Goal: Feedback & Contribution: Submit feedback/report problem

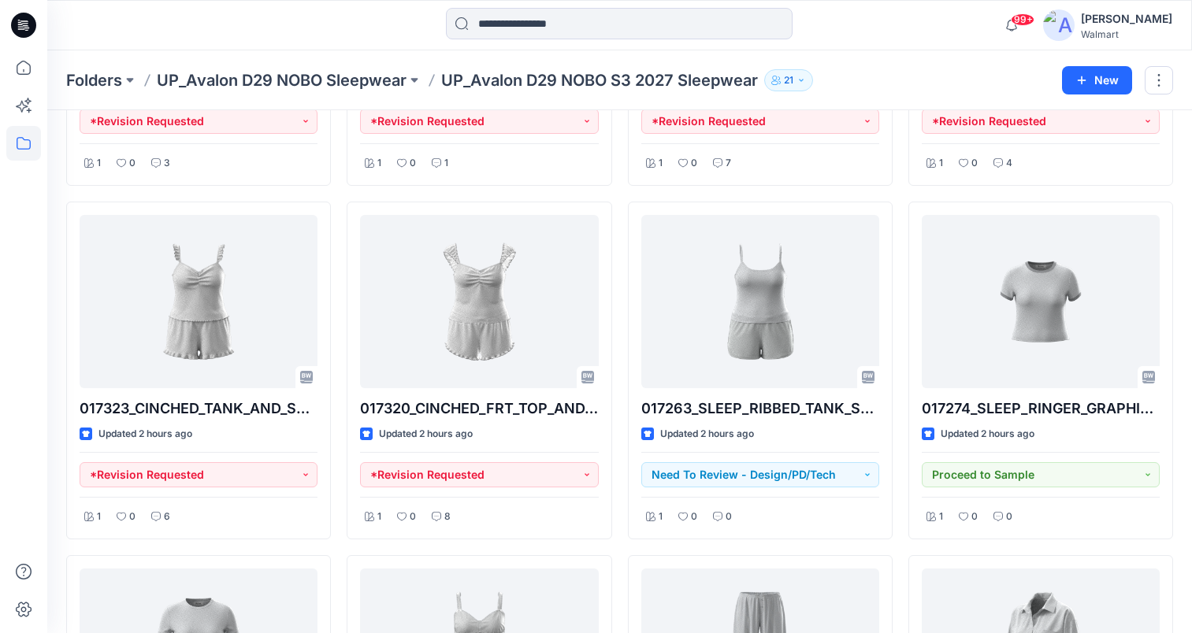
scroll to position [329, 0]
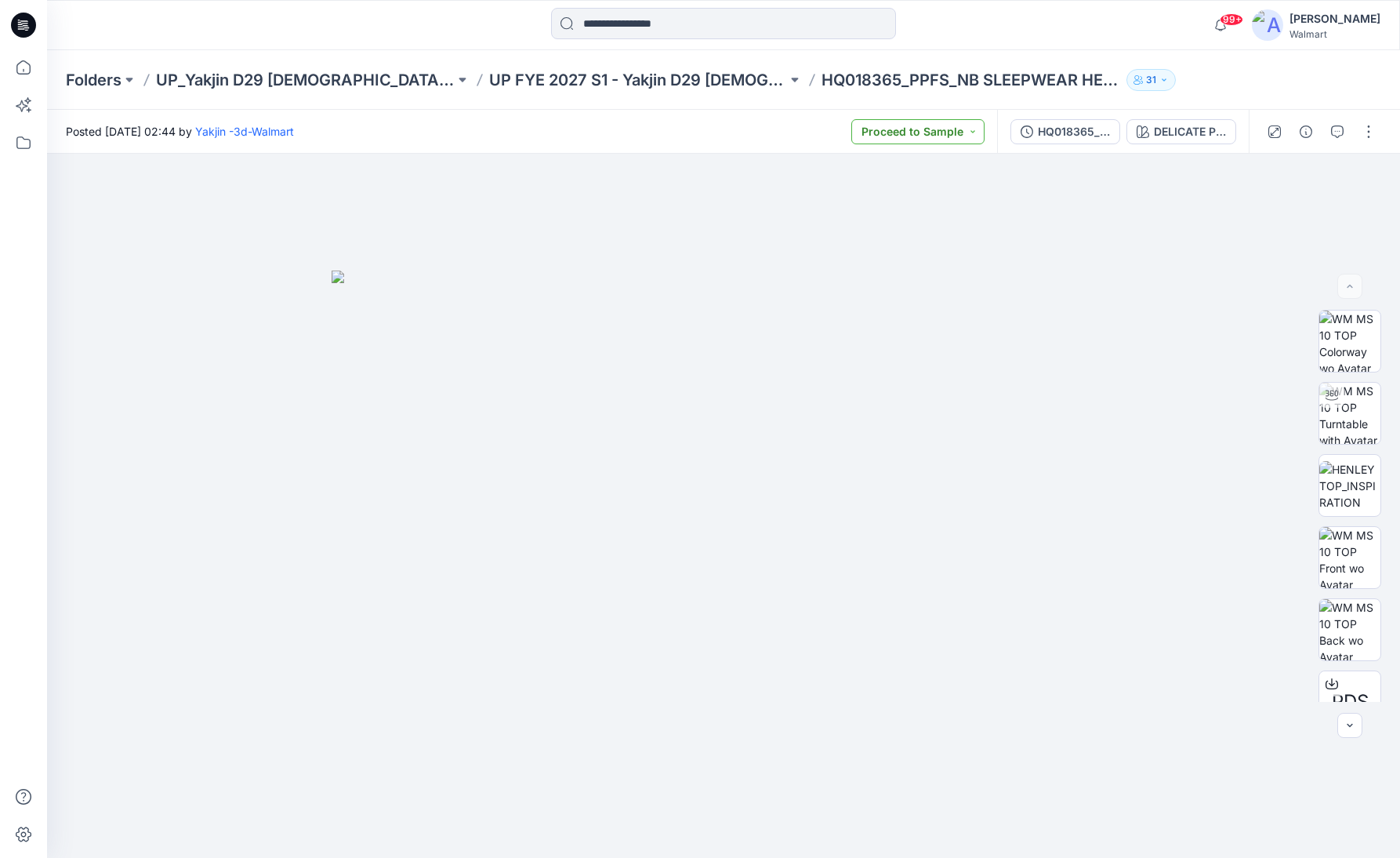
click at [966, 131] on button "Proceed to Sample" at bounding box center [918, 131] width 133 height 25
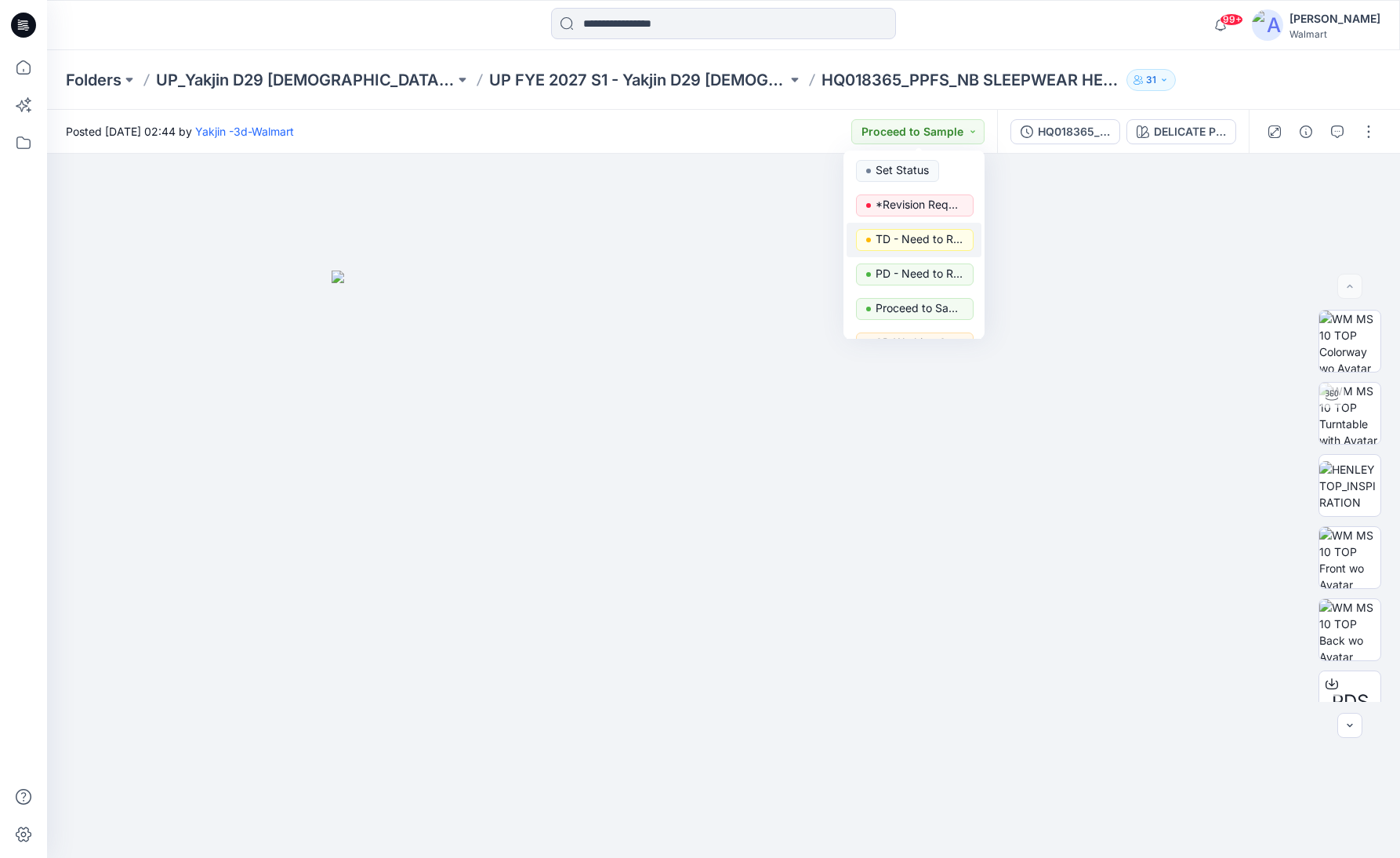
scroll to position [198, 0]
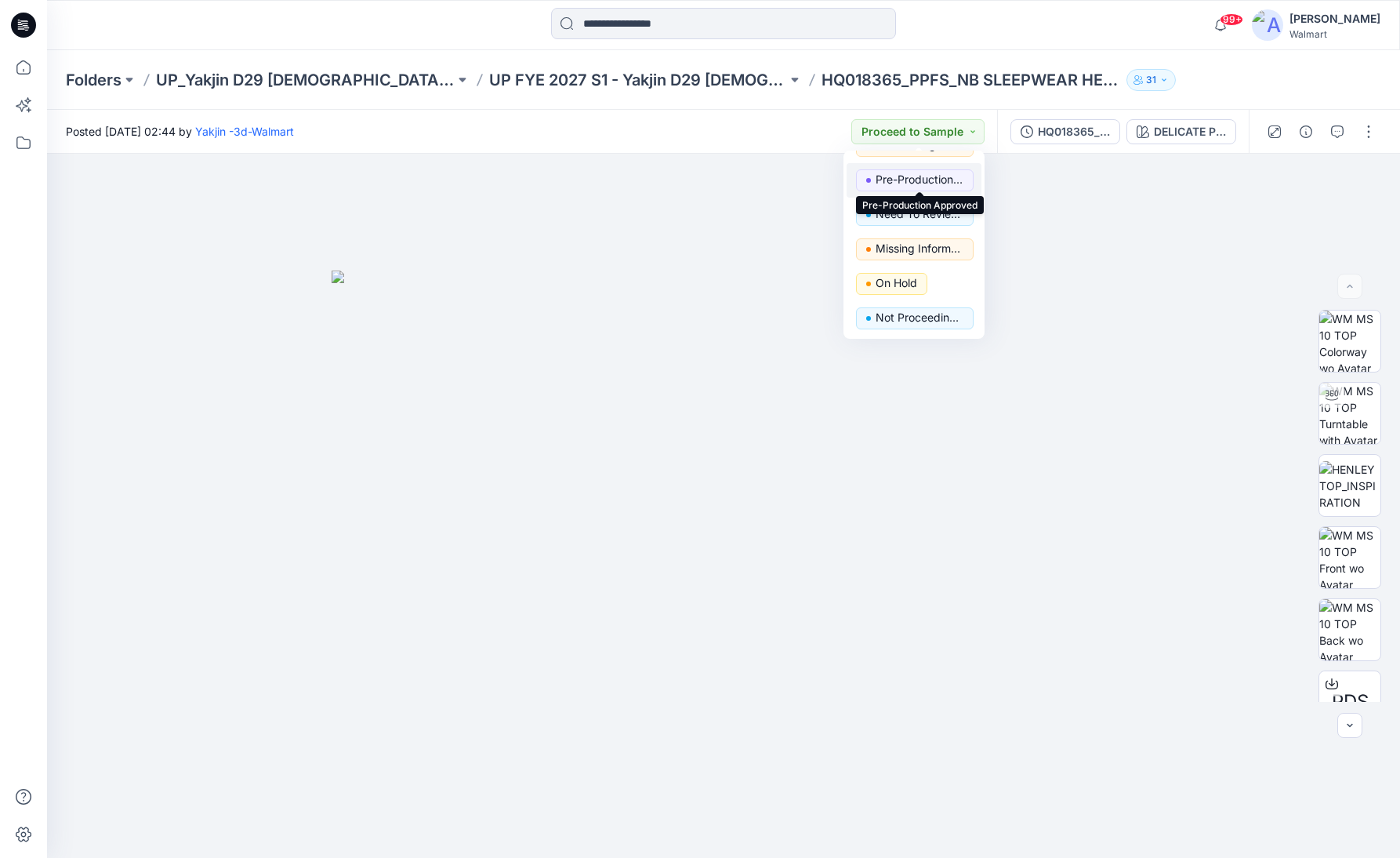
click at [931, 182] on p "Pre-Production Approved" at bounding box center [919, 179] width 88 height 20
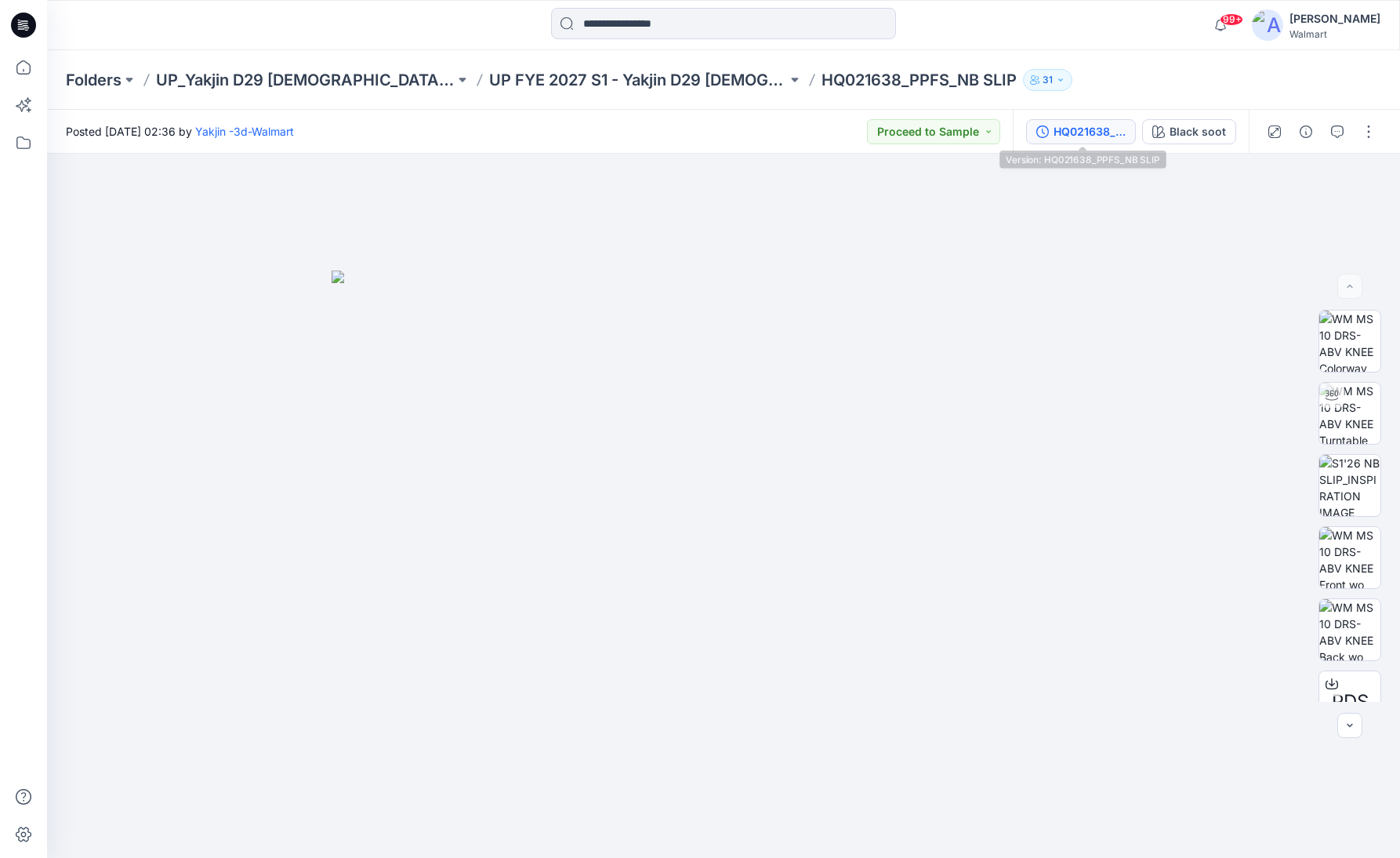
click at [1077, 134] on div "HQ021638_PPFS_NB SLIP" at bounding box center [1090, 131] width 72 height 17
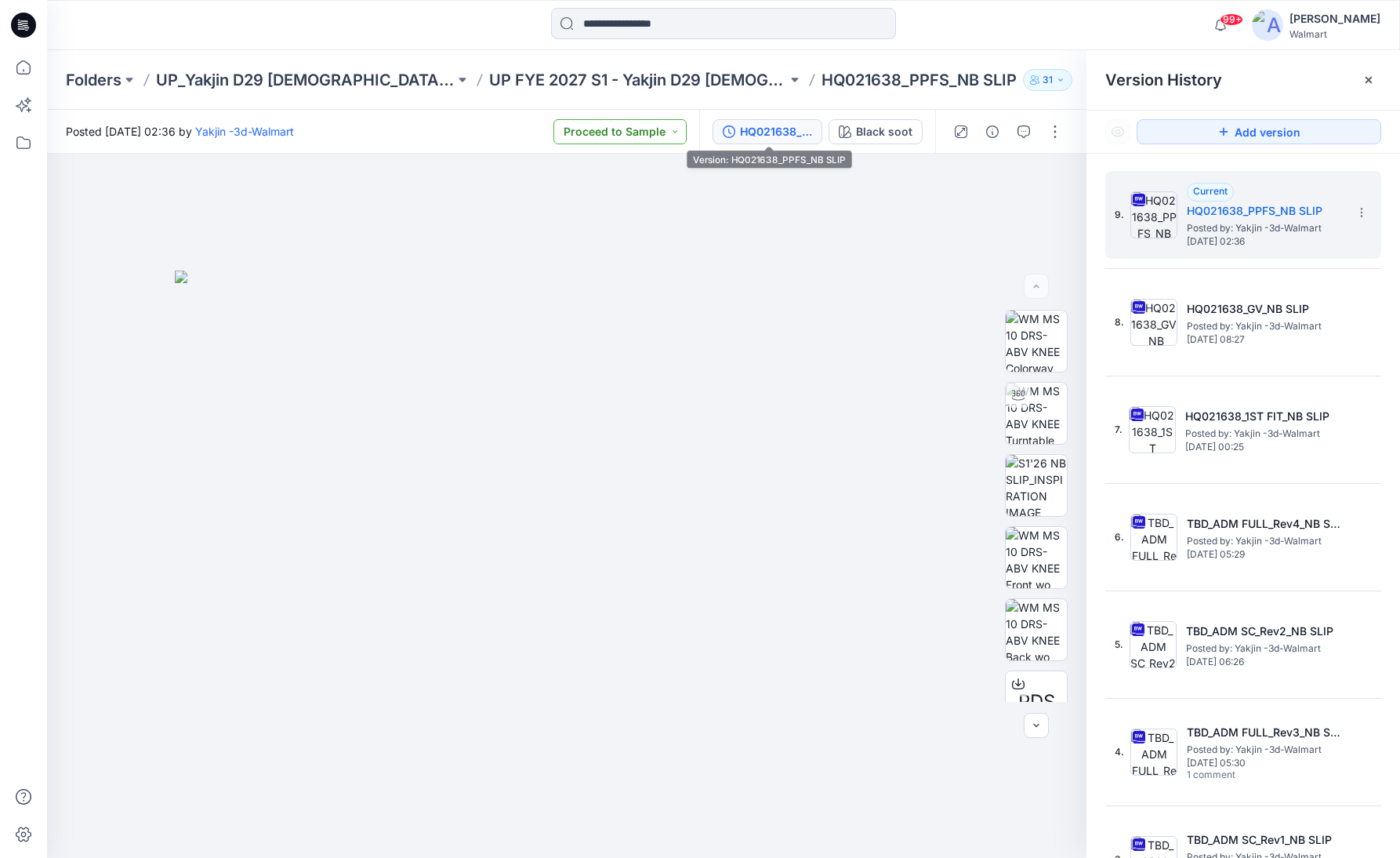
click at [608, 133] on button "Proceed to Sample" at bounding box center [620, 131] width 133 height 25
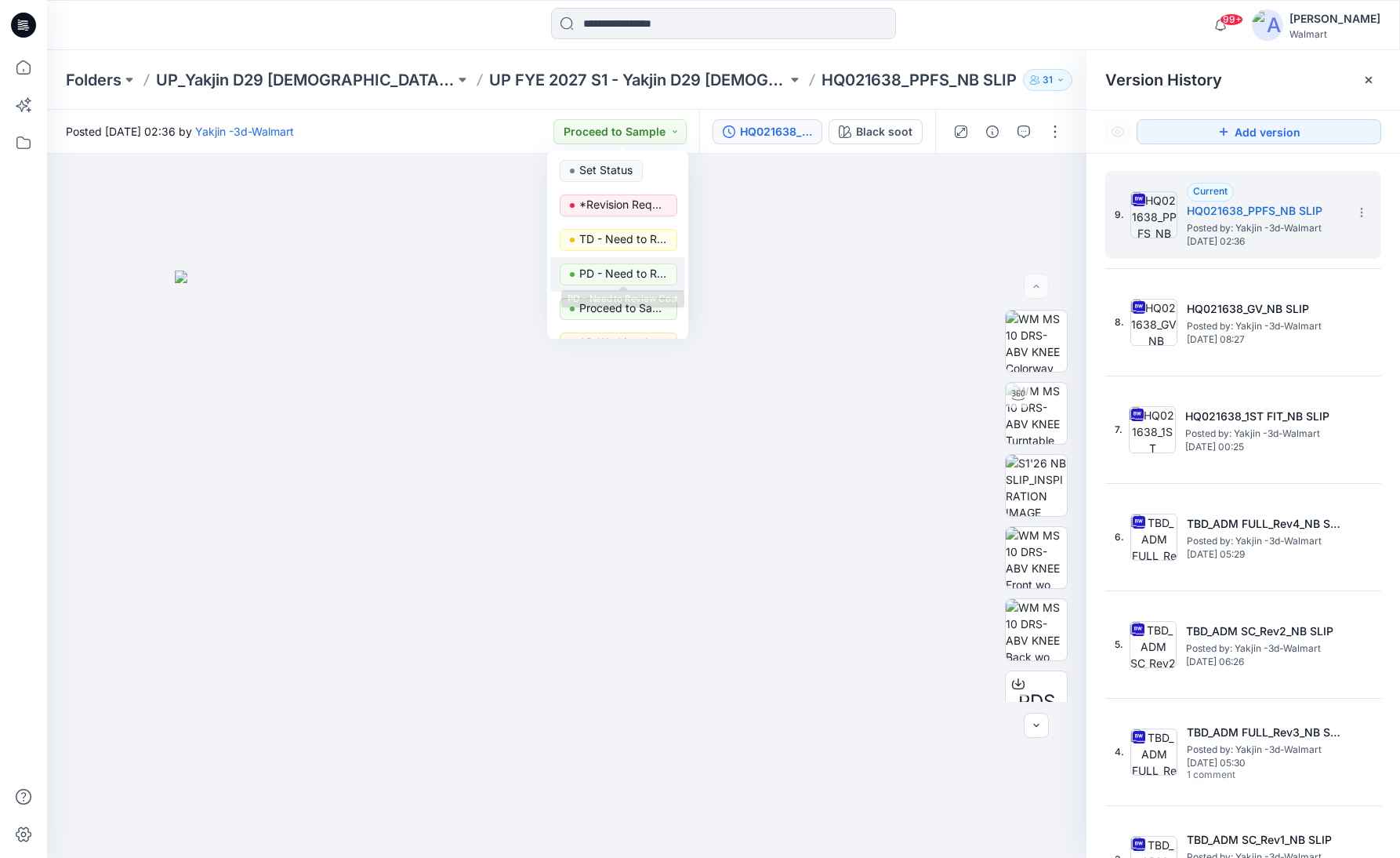
scroll to position [198, 0]
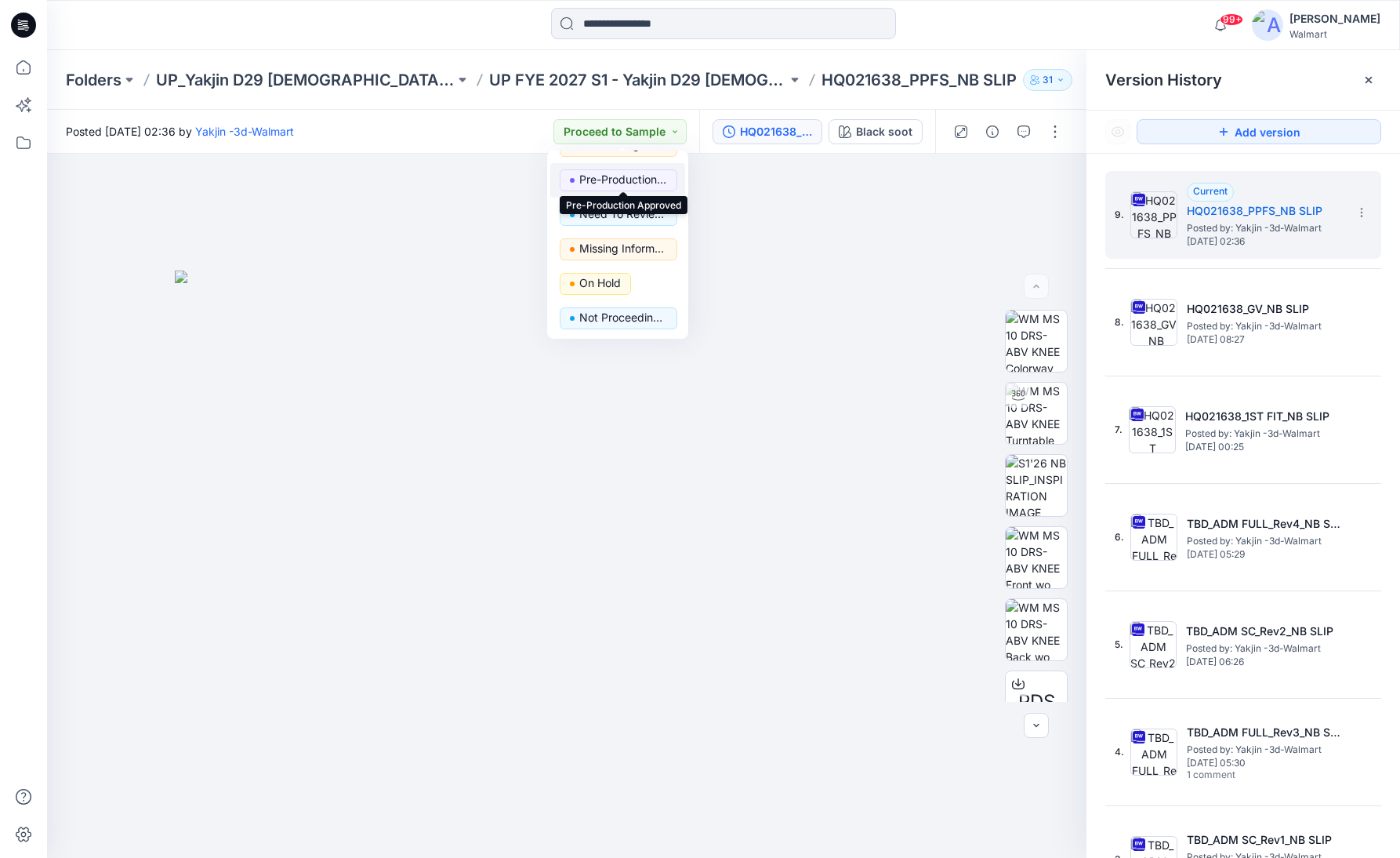
click at [619, 181] on p "Pre-Production Approved" at bounding box center [623, 179] width 88 height 20
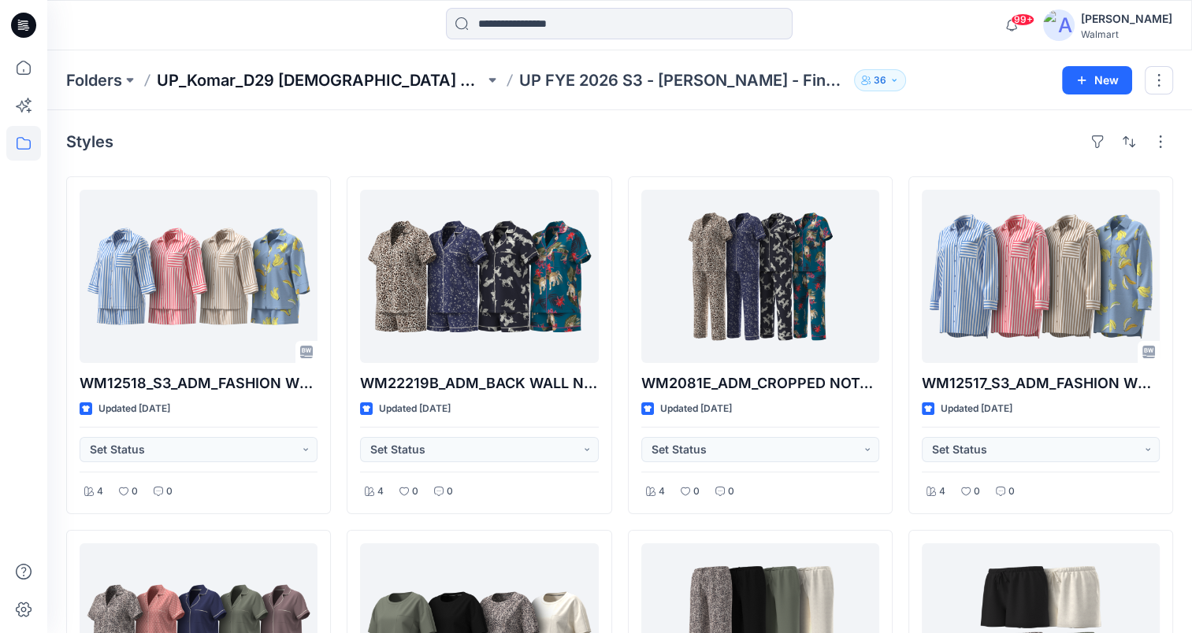
click at [351, 84] on p "UP_Komar_D29 [DEMOGRAPHIC_DATA] Sleep" at bounding box center [321, 80] width 328 height 22
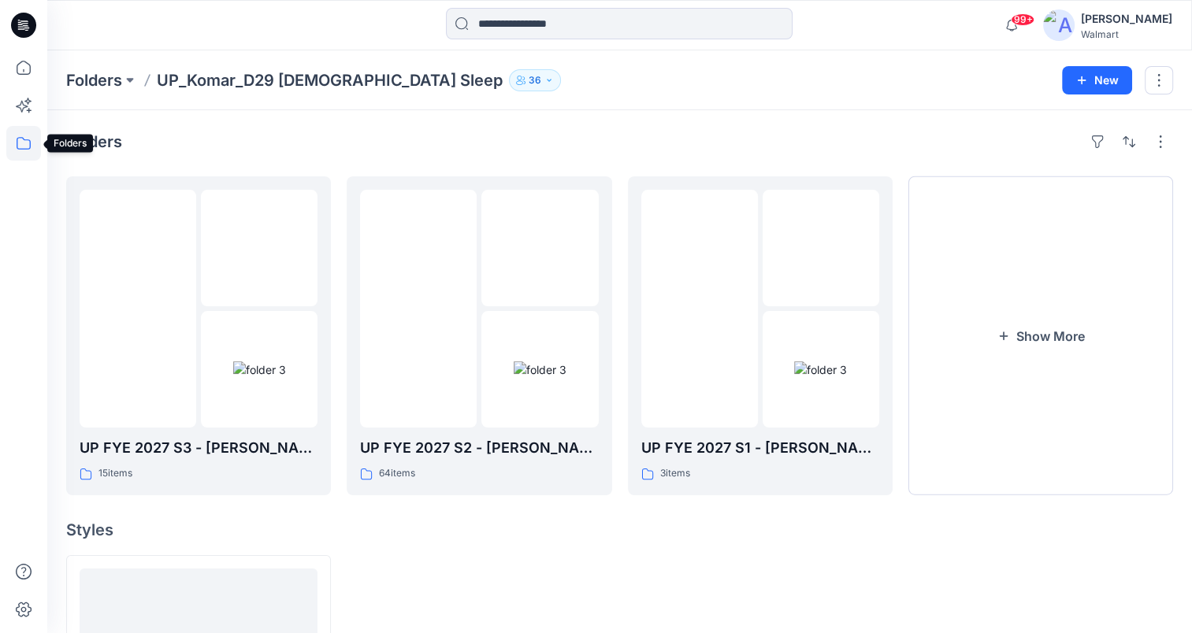
click at [16, 153] on icon at bounding box center [23, 143] width 35 height 35
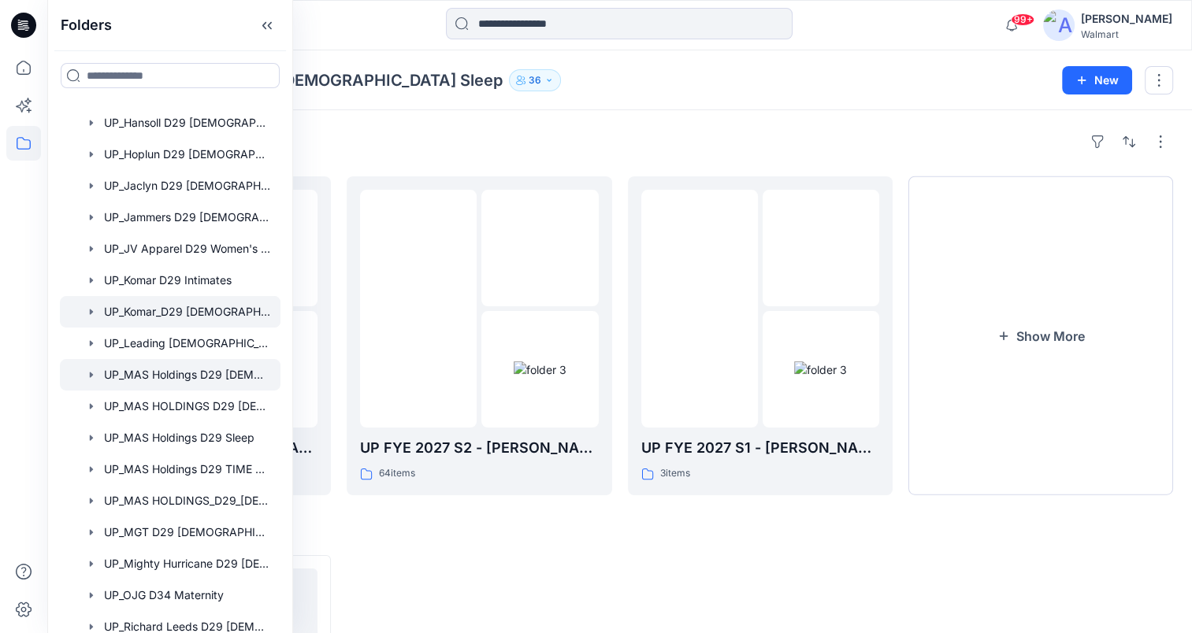
scroll to position [867, 0]
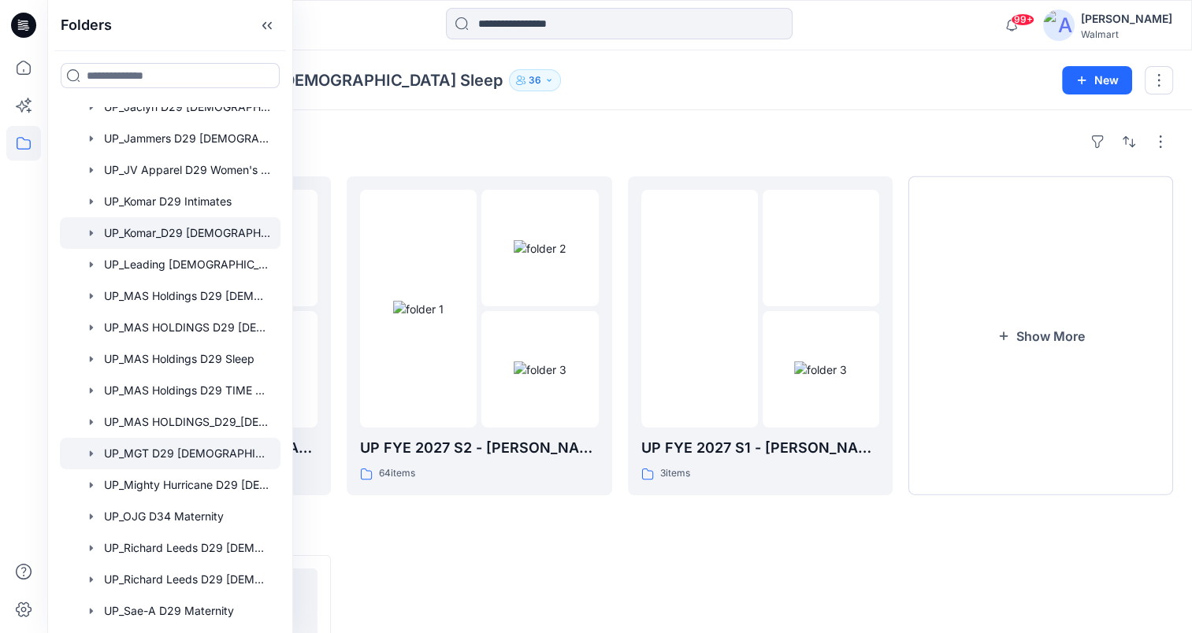
click at [225, 455] on div at bounding box center [170, 454] width 221 height 32
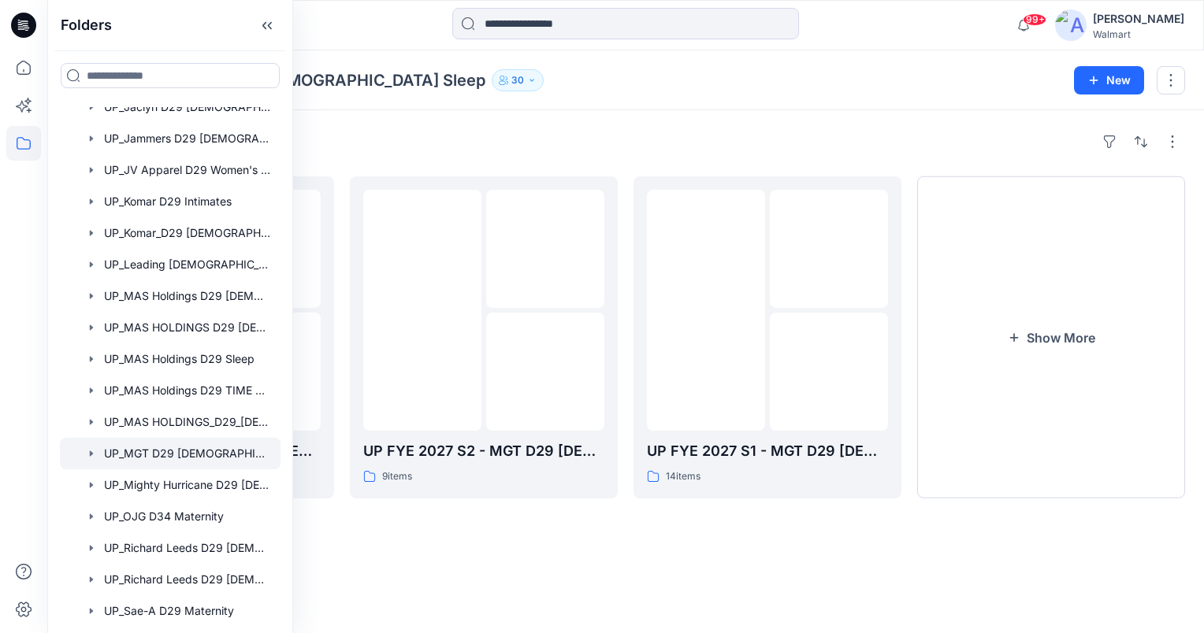
click at [988, 80] on div "Folders UP_MGT D29 Ladies Sleep 30" at bounding box center [564, 80] width 996 height 22
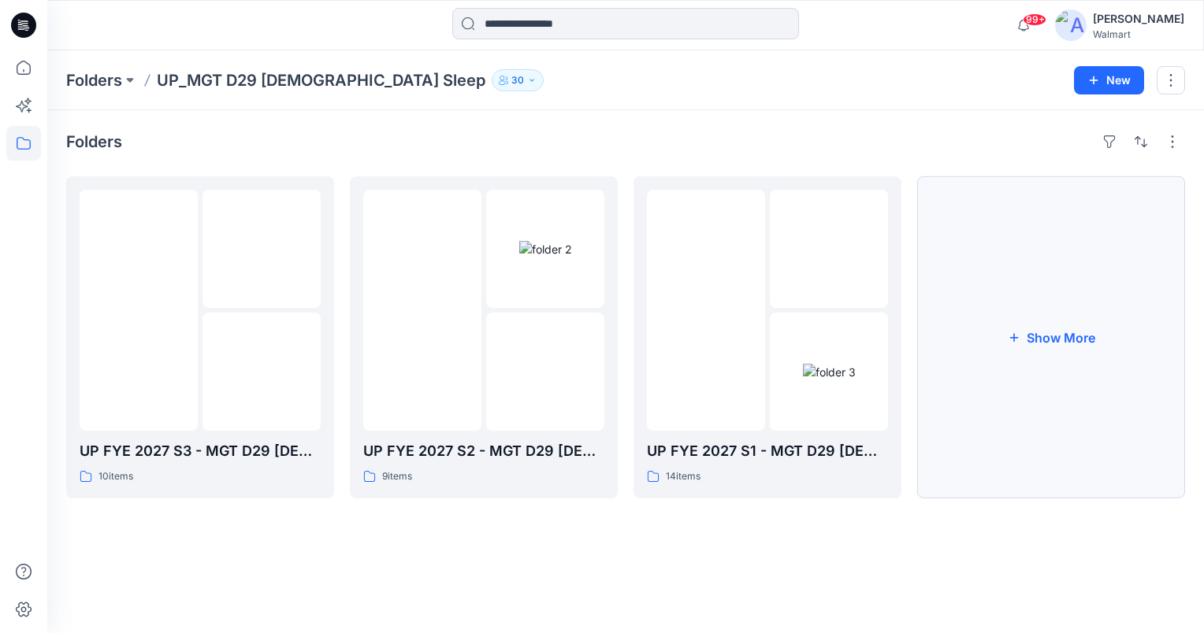
click at [993, 362] on button "Show More" at bounding box center [1051, 337] width 268 height 322
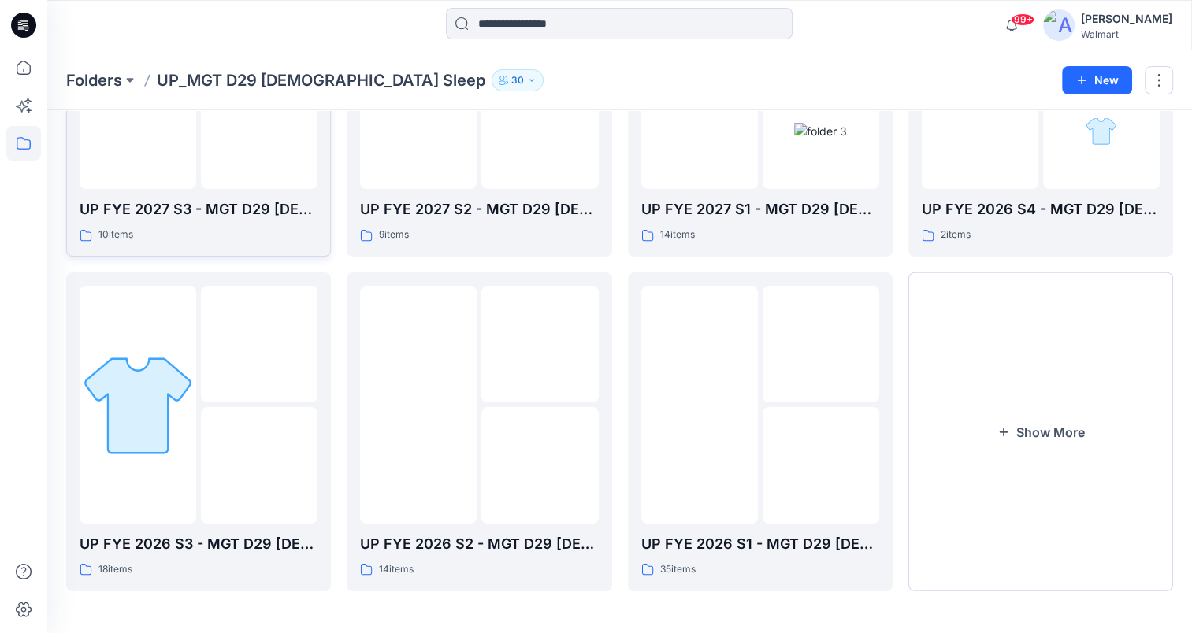
scroll to position [240, 0]
click at [185, 436] on img at bounding box center [138, 403] width 117 height 117
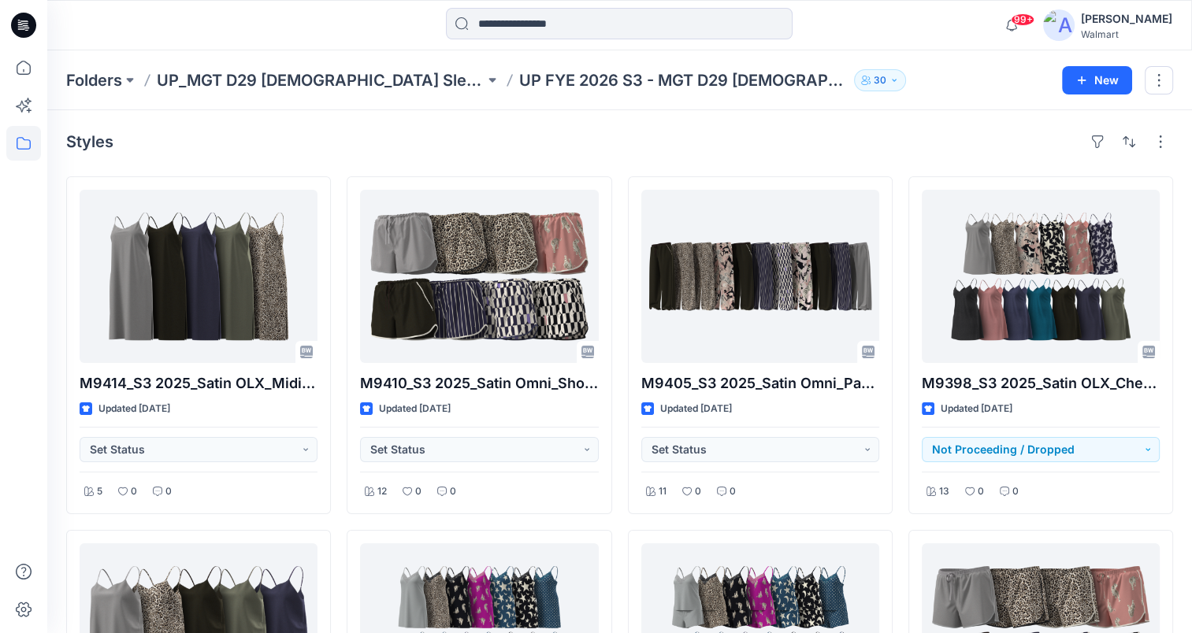
scroll to position [240, 0]
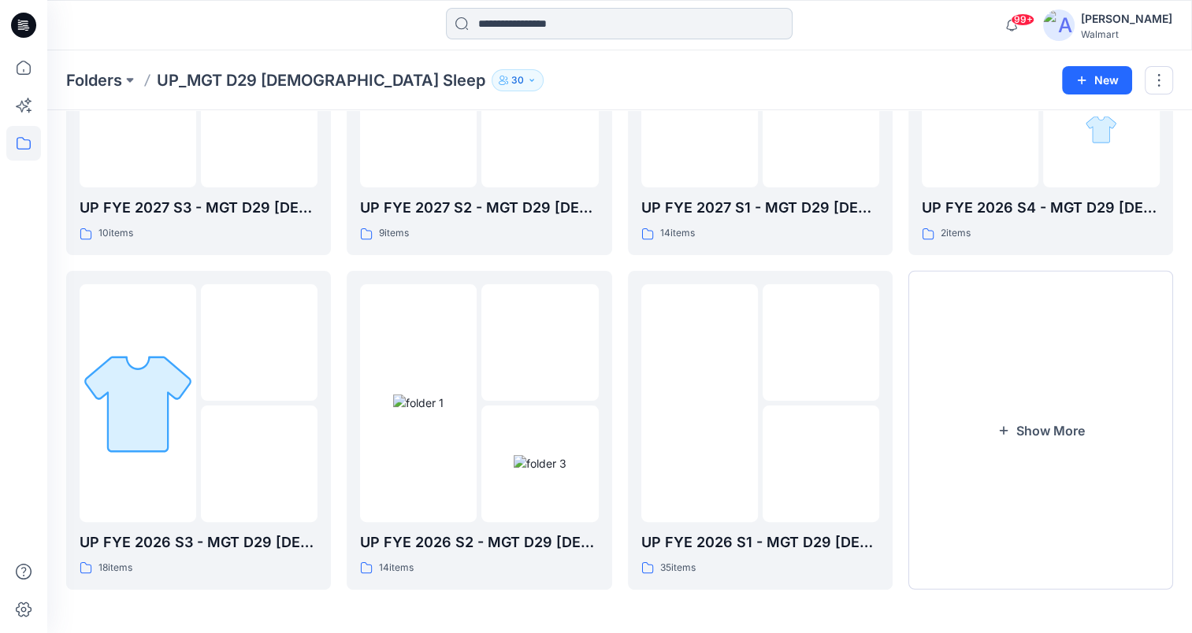
click at [572, 27] on input at bounding box center [619, 24] width 347 height 32
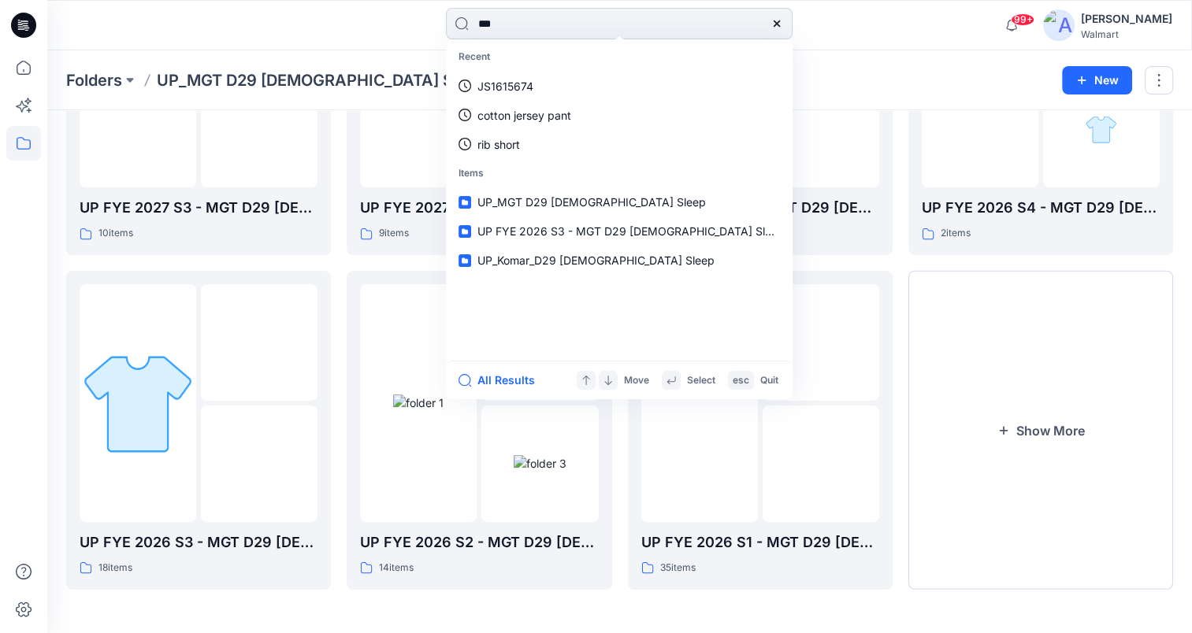
type input "****"
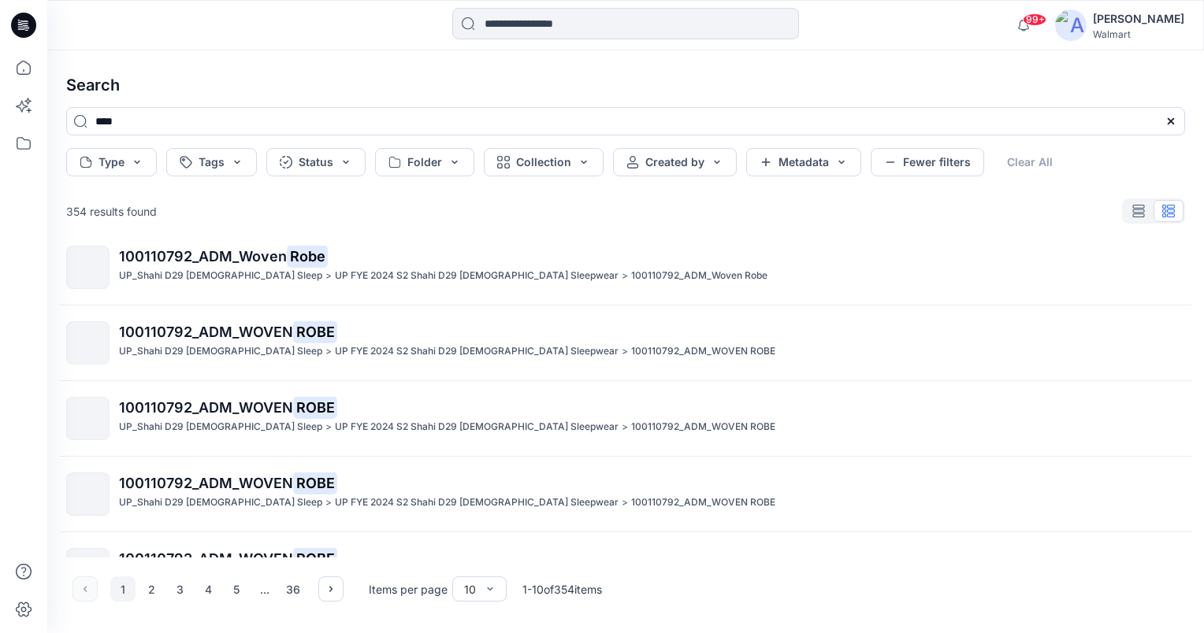
scroll to position [443, 0]
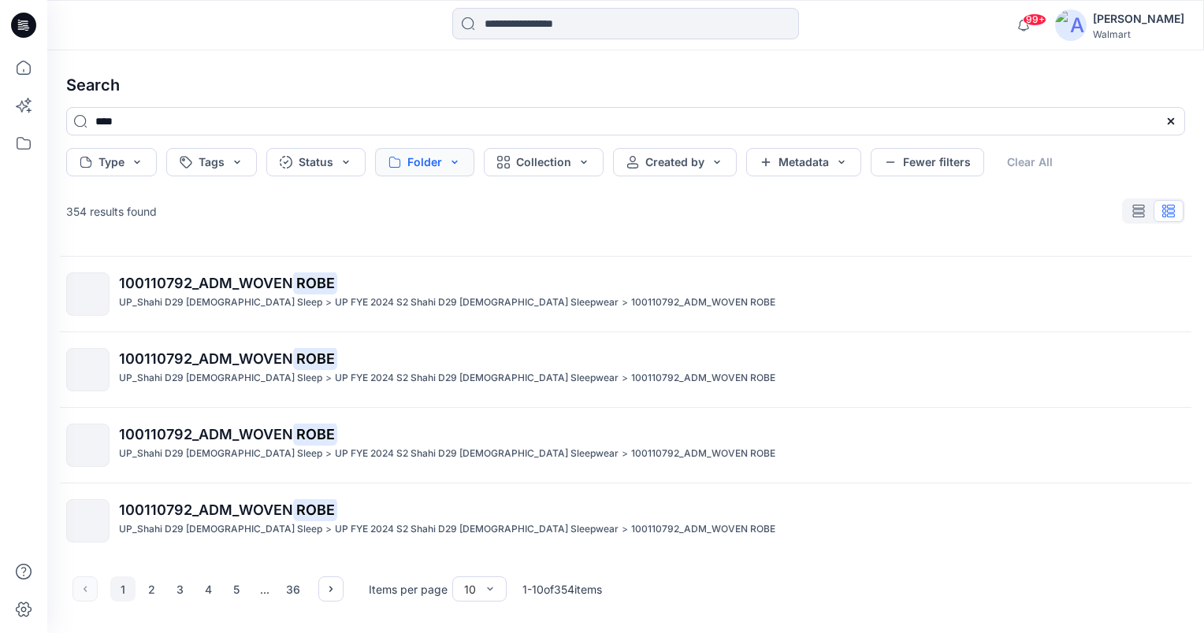
click at [465, 162] on button "Folder" at bounding box center [424, 162] width 99 height 28
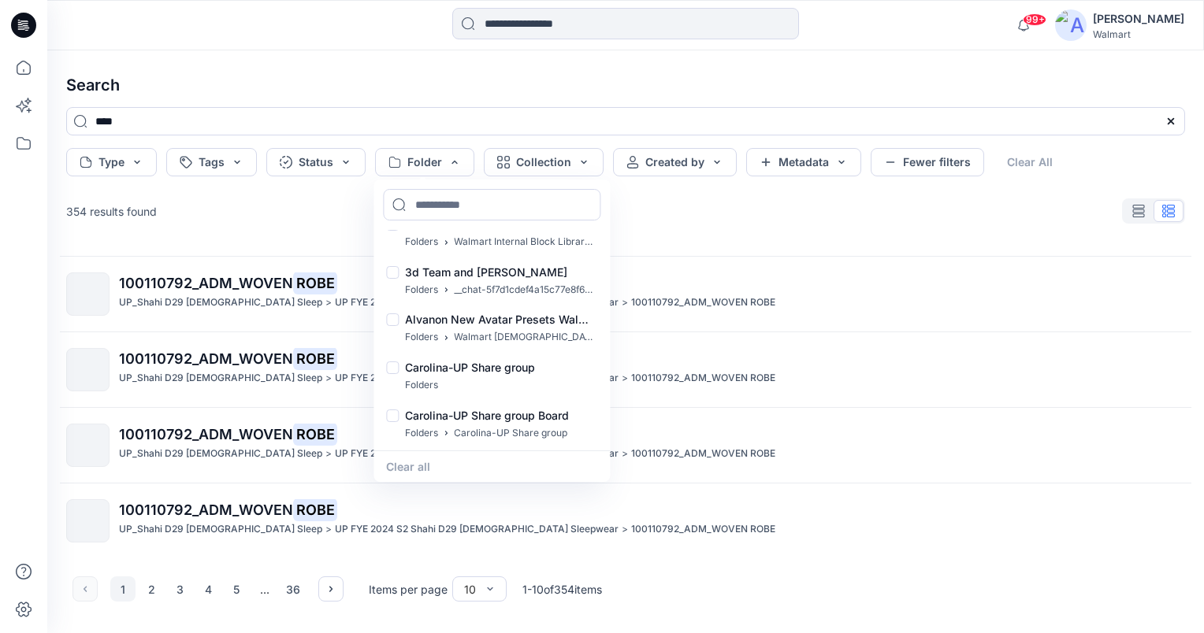
scroll to position [474, 0]
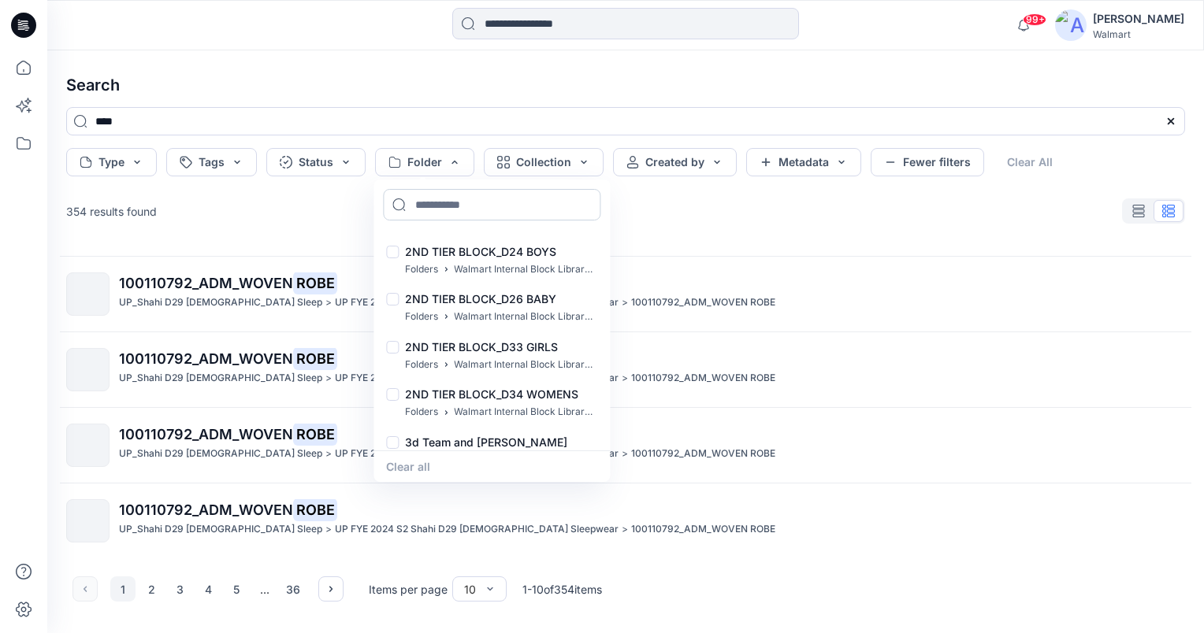
click at [486, 209] on input at bounding box center [491, 205] width 217 height 32
type input "*"
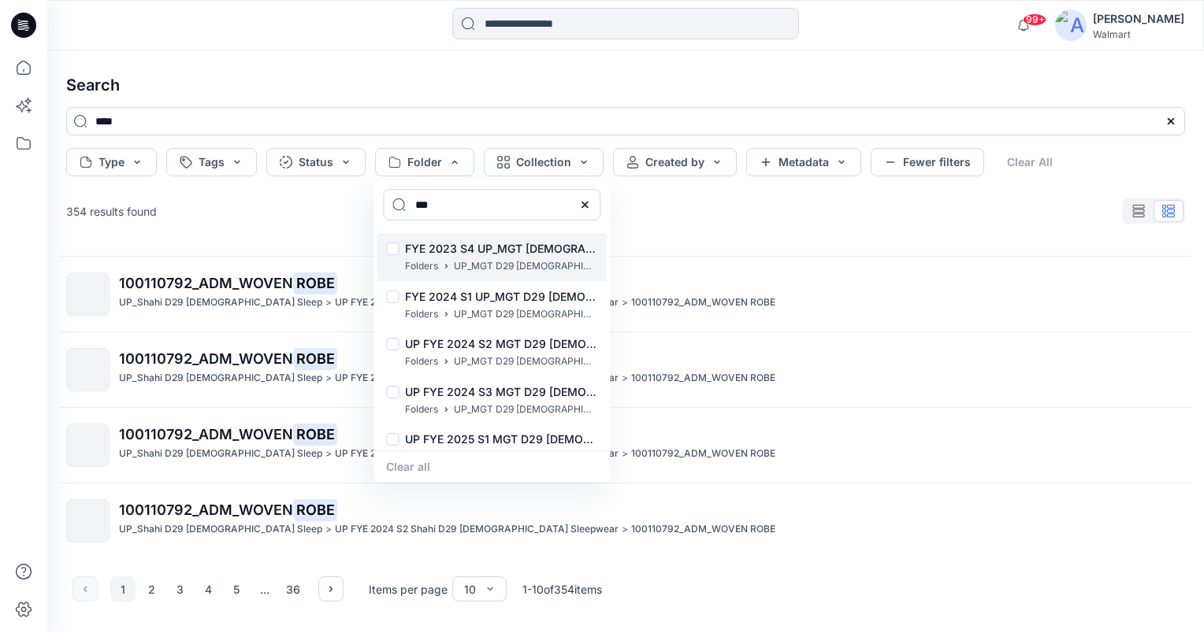
type input "***"
click at [391, 248] on div at bounding box center [392, 251] width 13 height 17
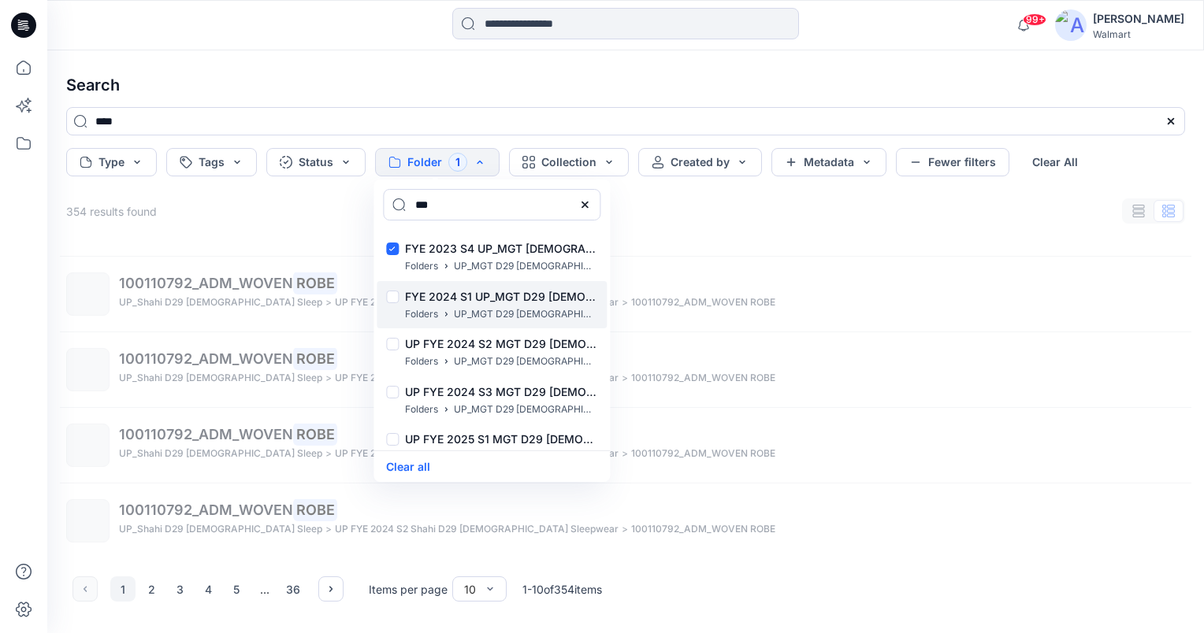
click at [391, 295] on div at bounding box center [392, 299] width 13 height 17
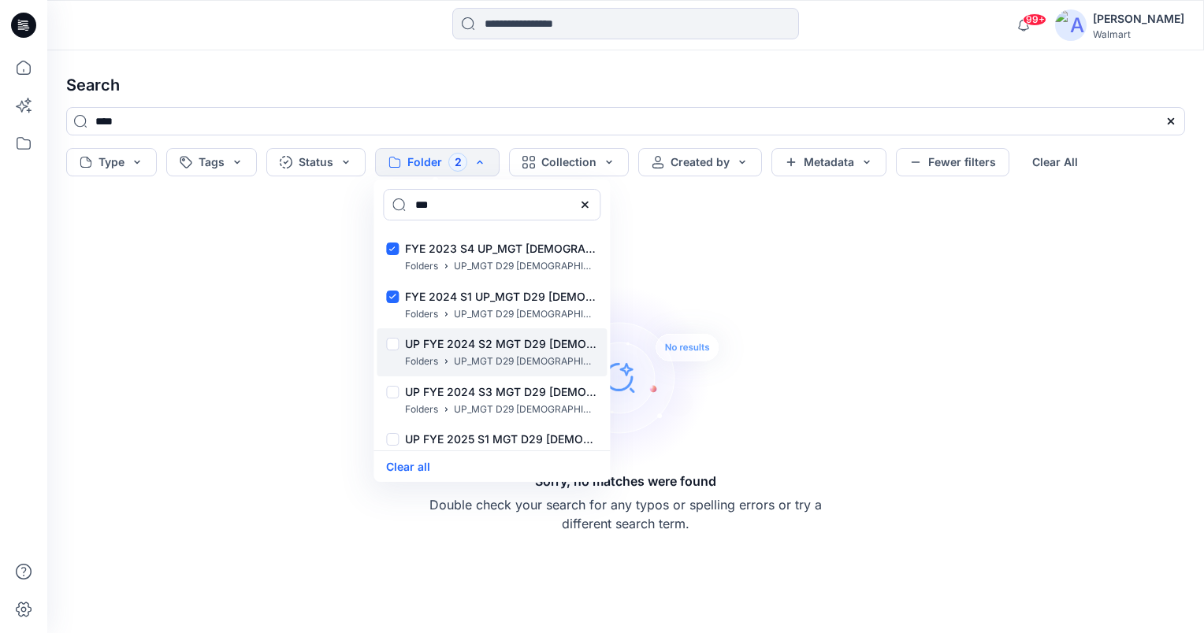
click at [393, 351] on div at bounding box center [392, 346] width 13 height 17
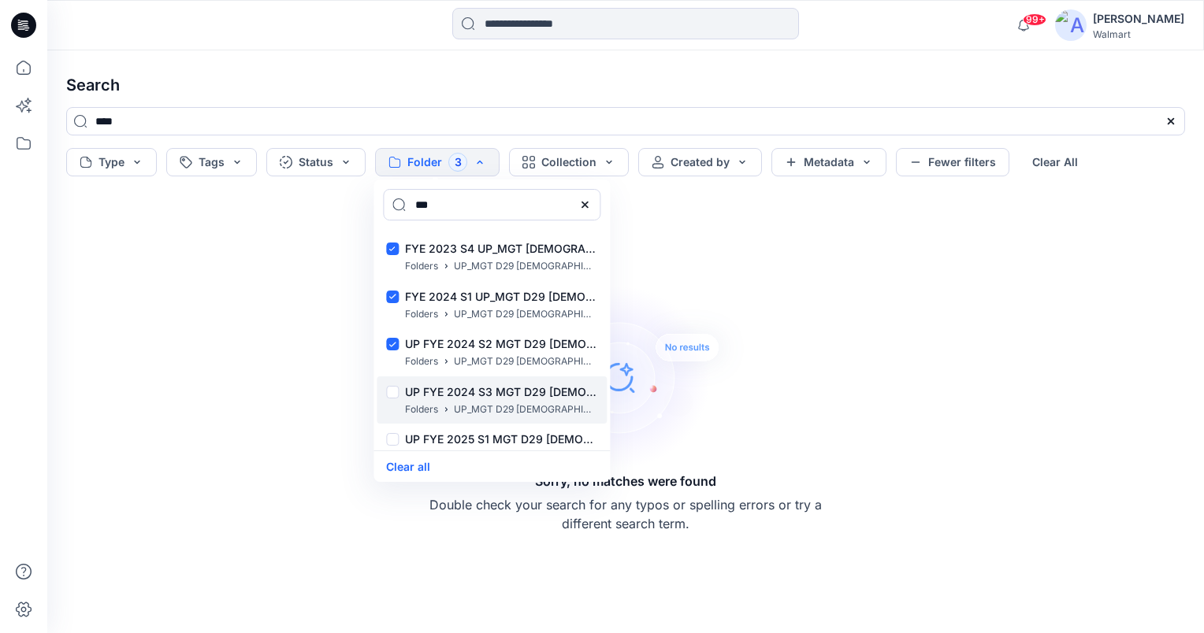
click at [398, 396] on div at bounding box center [392, 394] width 13 height 17
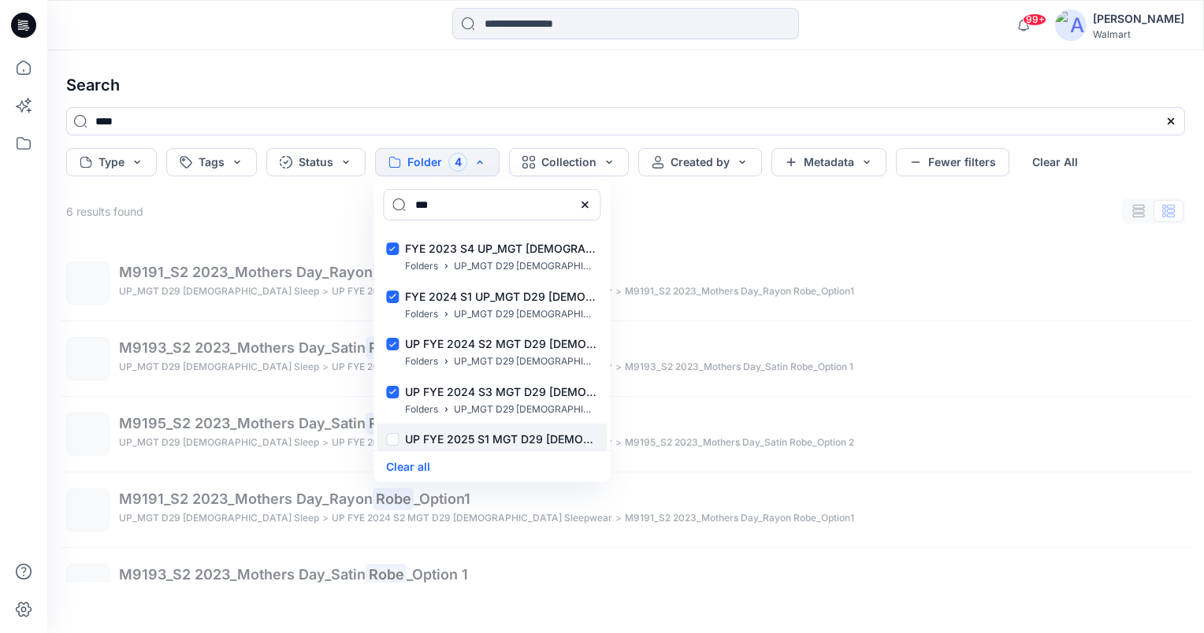
click at [396, 444] on div at bounding box center [392, 441] width 13 height 17
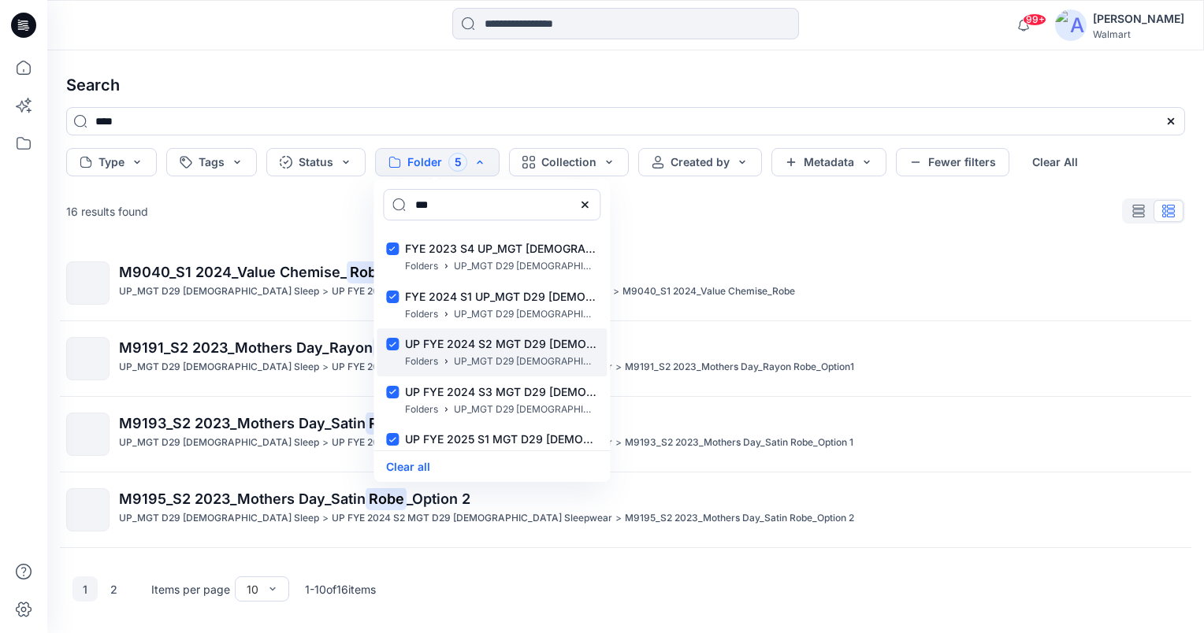
drag, startPoint x: 607, startPoint y: 296, endPoint x: 599, endPoint y: 369, distance: 72.9
click at [599, 369] on div "FYE 2023 S4 UP_MGT Ladies Sleep Board Folders UP_MGT D29 Ladies Sleep FYE 2024 …" at bounding box center [491, 340] width 236 height 221
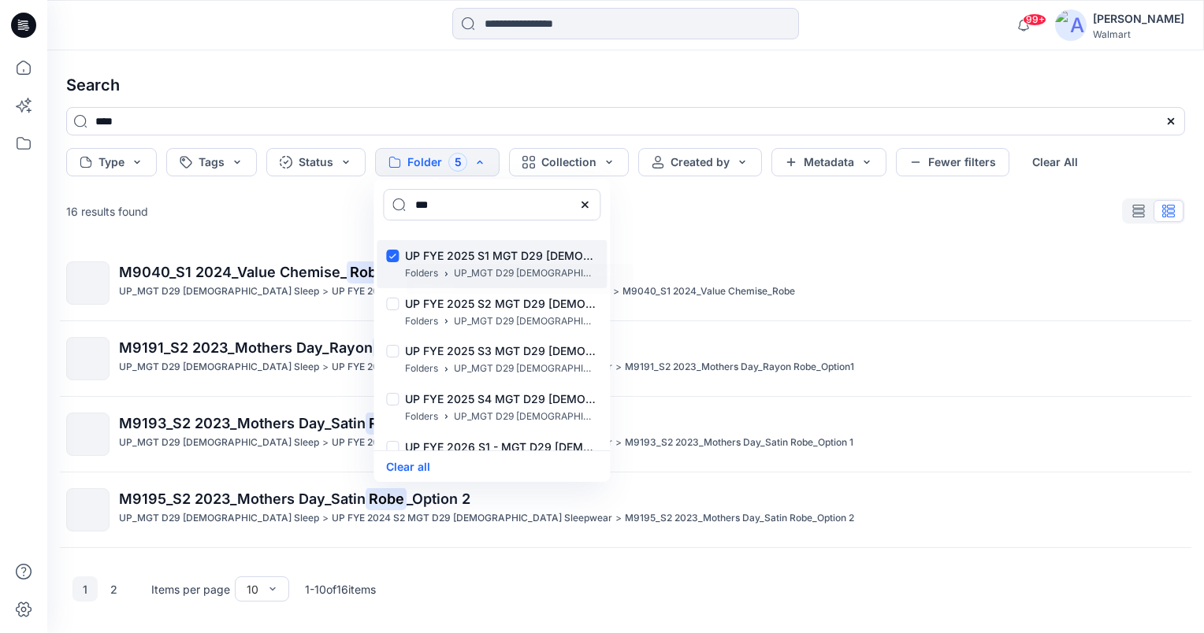
scroll to position [195, 0]
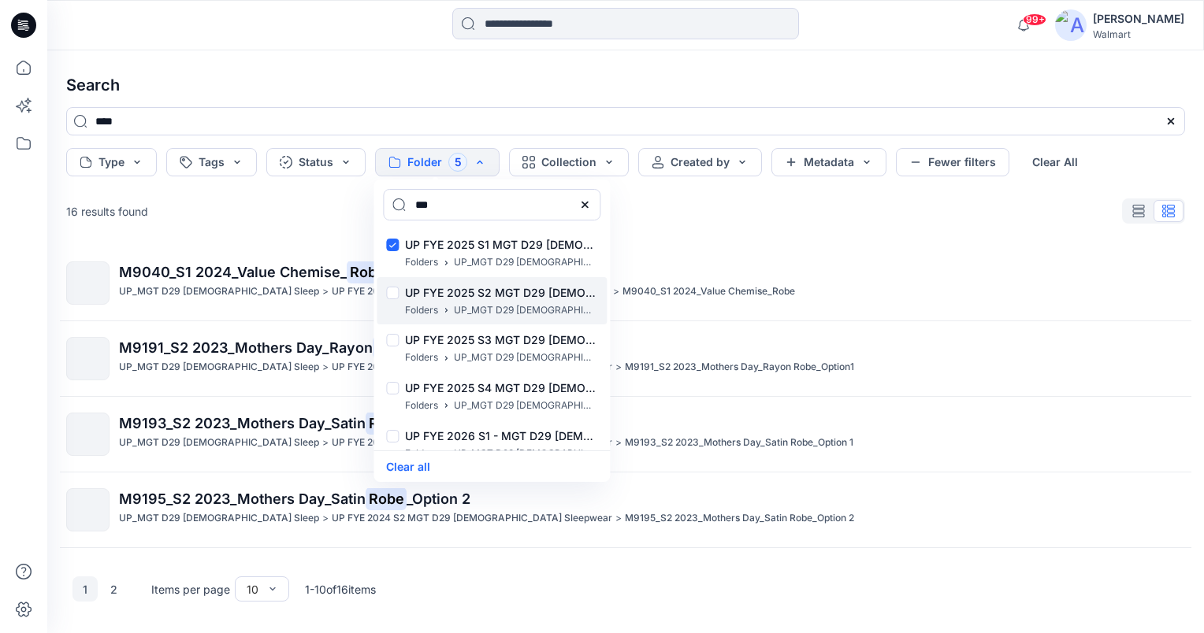
click at [395, 287] on div at bounding box center [392, 295] width 13 height 17
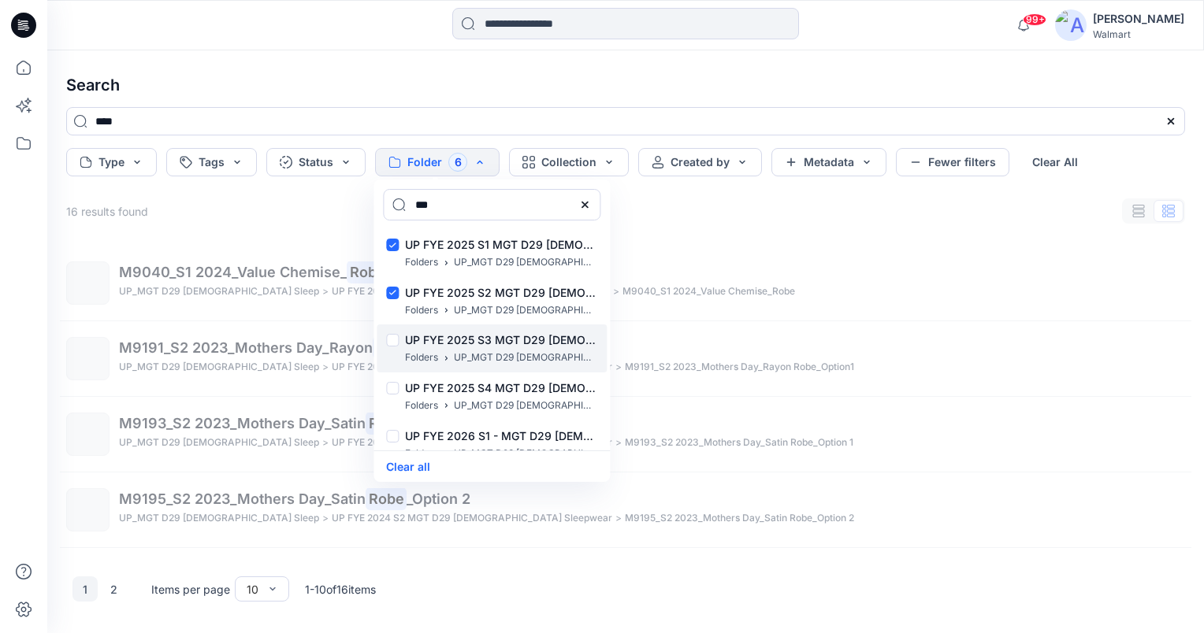
click at [397, 338] on div at bounding box center [392, 342] width 13 height 17
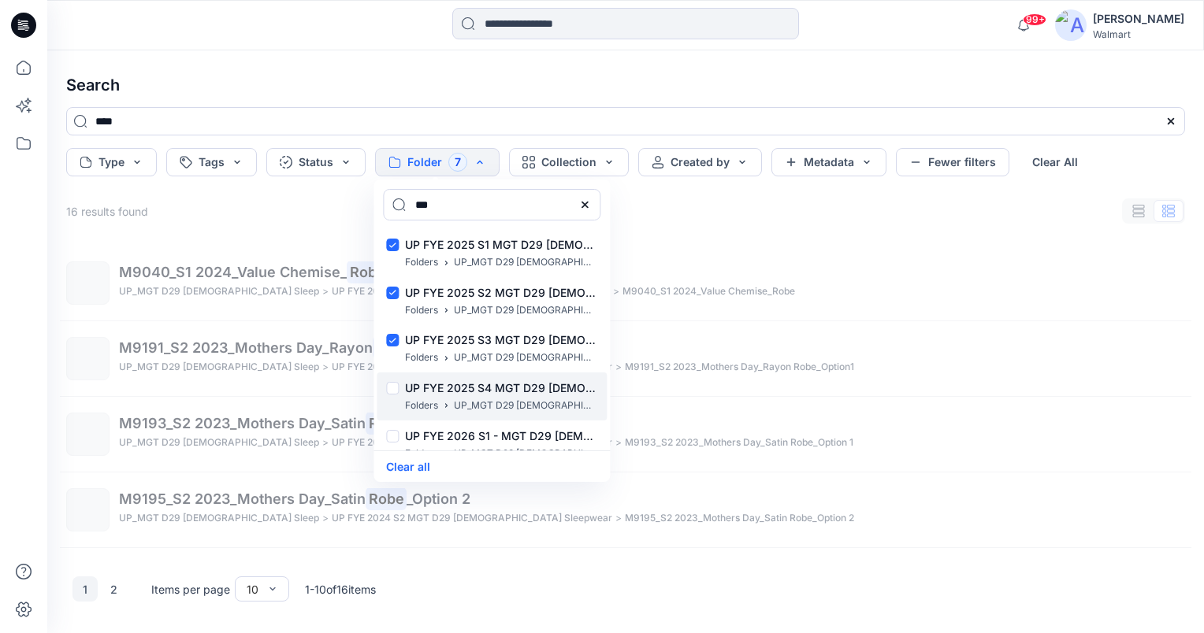
click at [396, 384] on div at bounding box center [392, 390] width 13 height 17
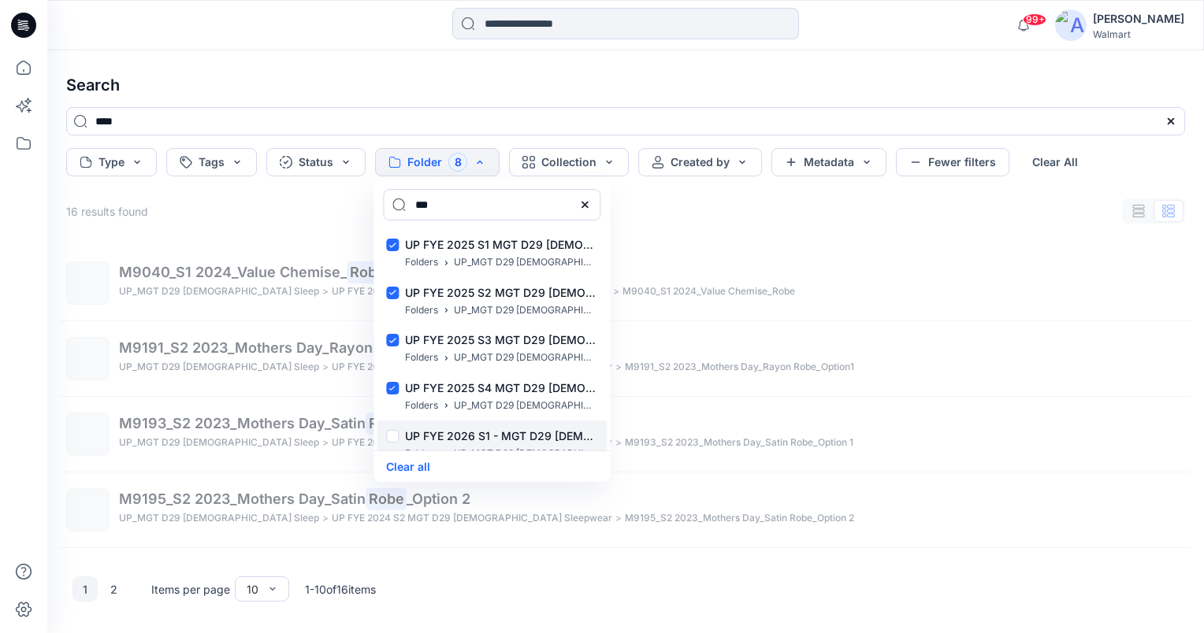
click at [392, 434] on div at bounding box center [392, 438] width 13 height 17
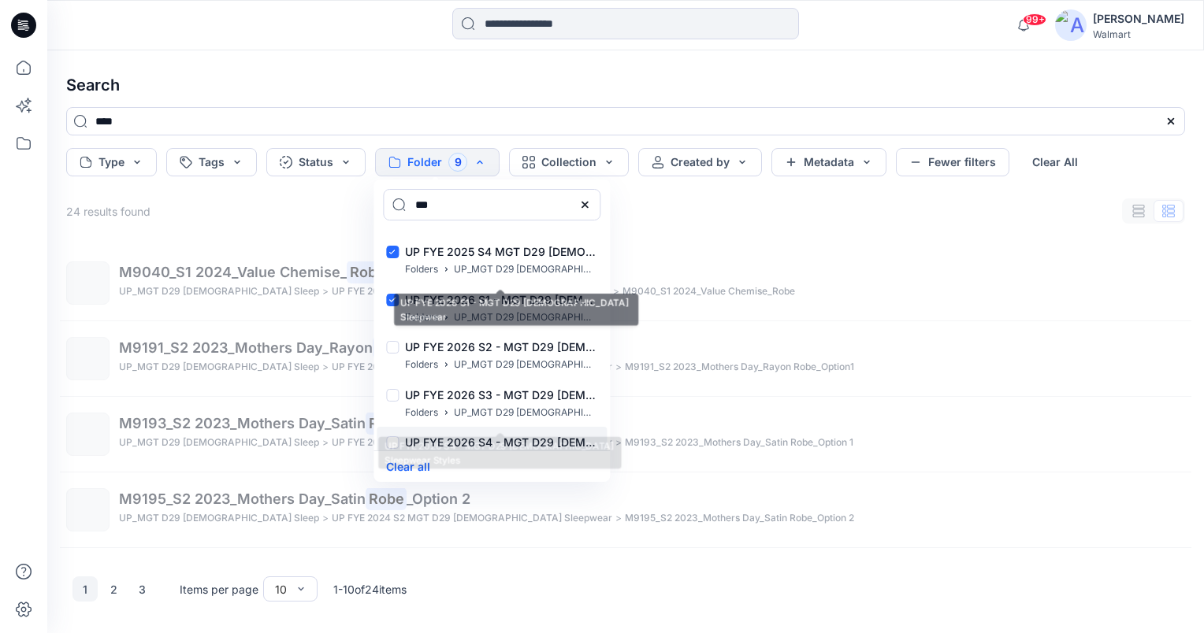
scroll to position [352, 0]
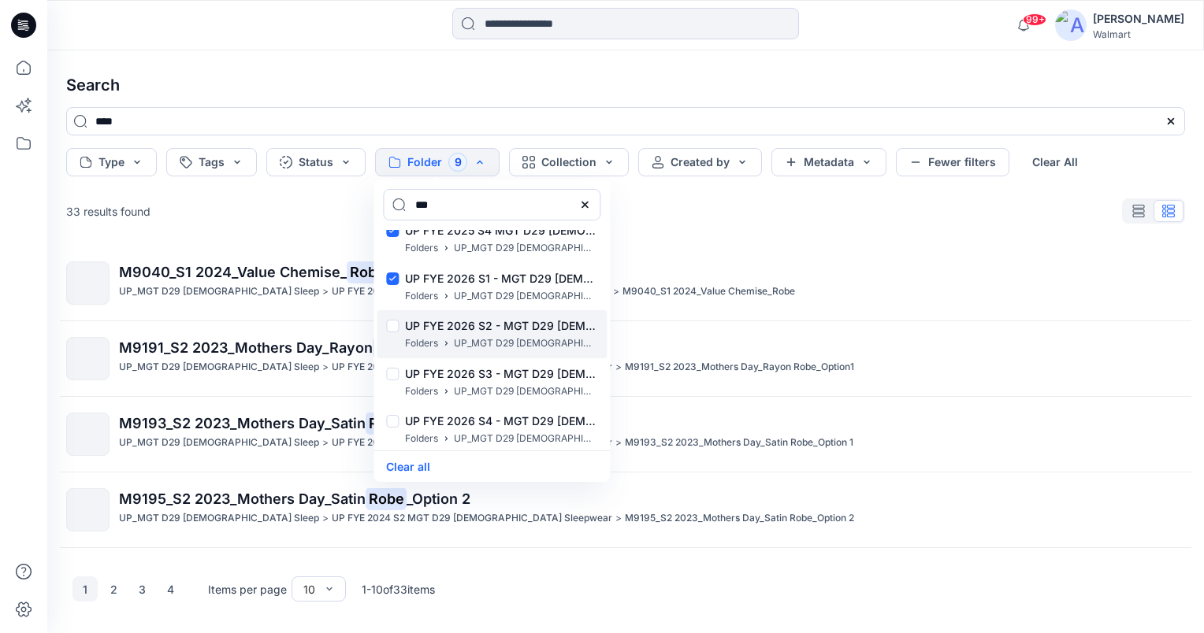
click at [390, 326] on div at bounding box center [392, 328] width 13 height 17
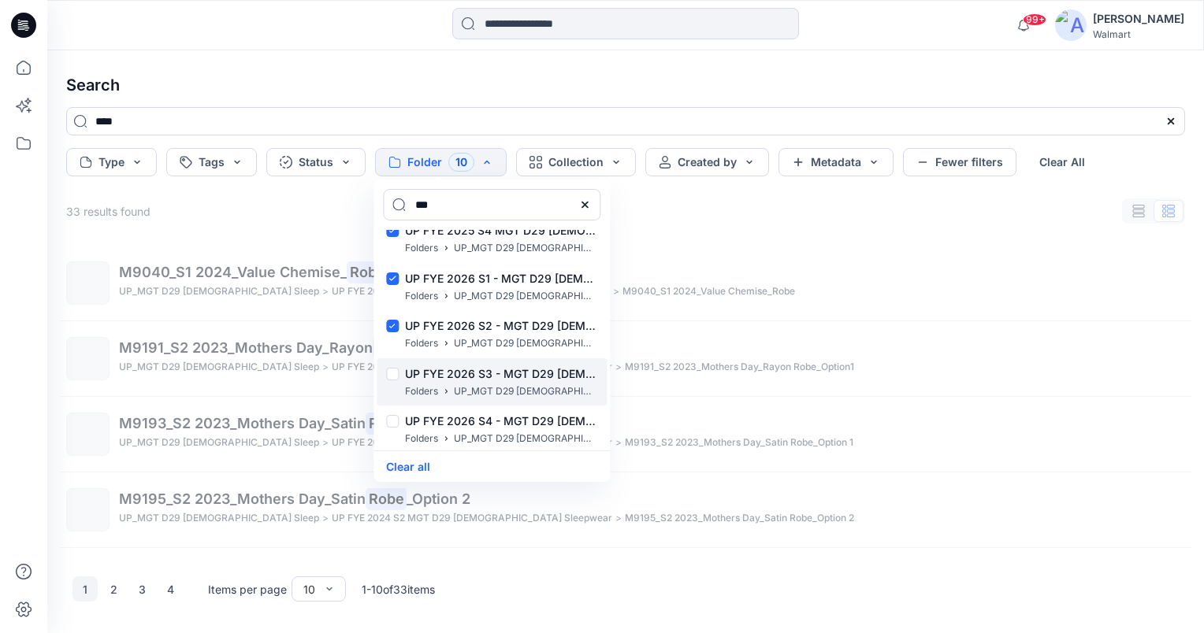
click at [390, 369] on div at bounding box center [392, 376] width 13 height 17
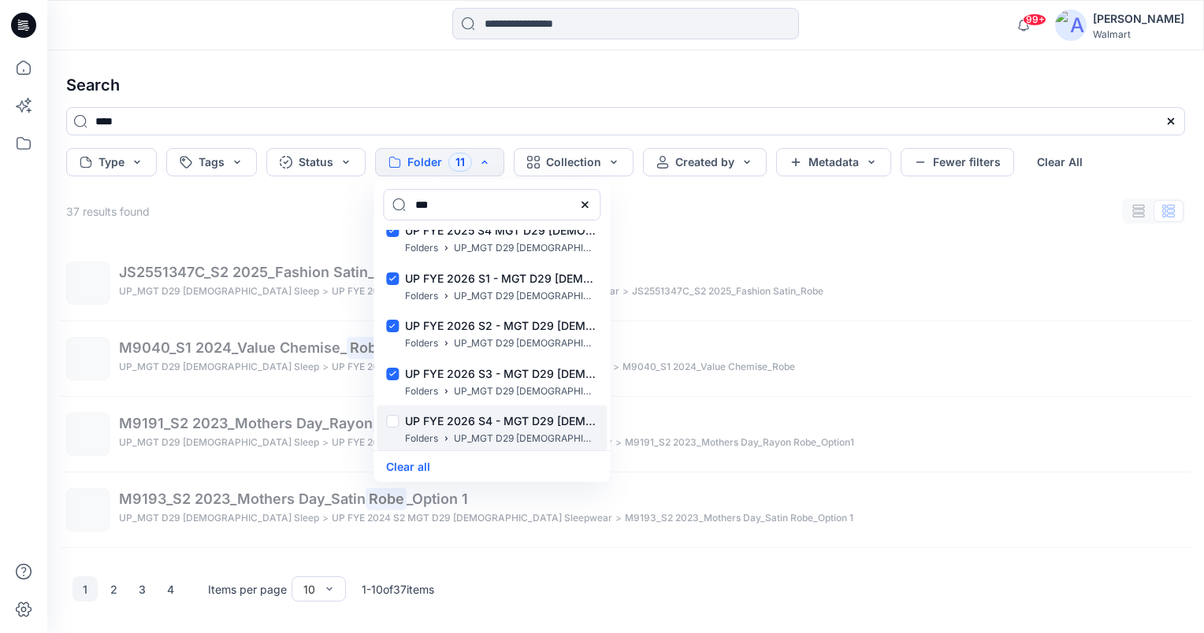
click at [390, 421] on div at bounding box center [392, 423] width 13 height 17
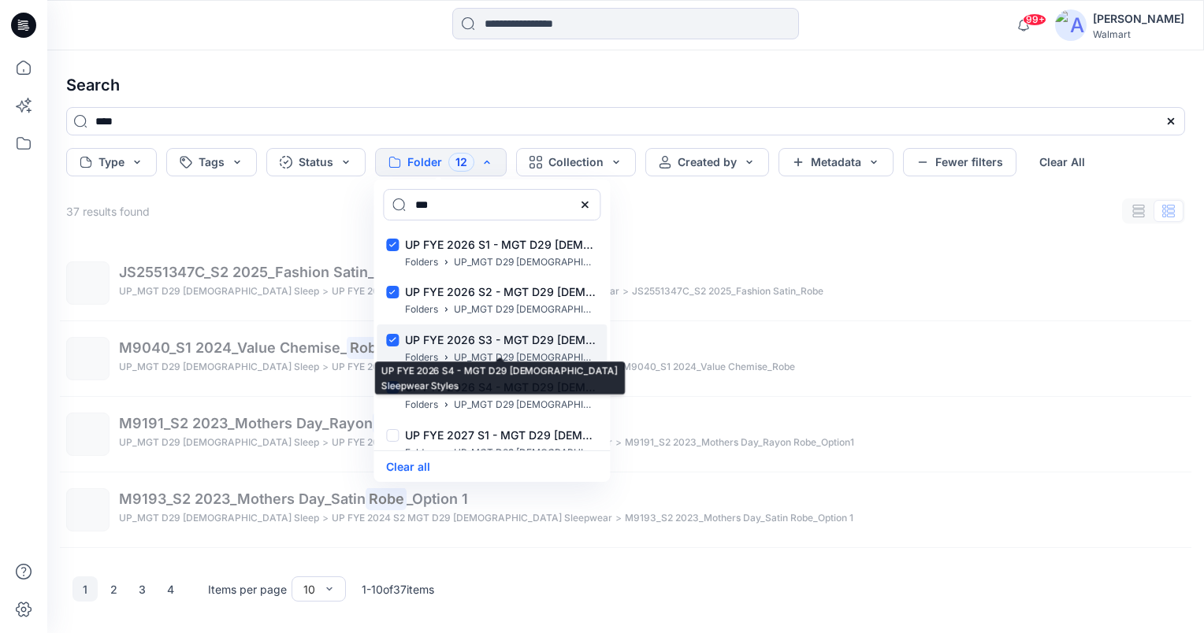
scroll to position [465, 0]
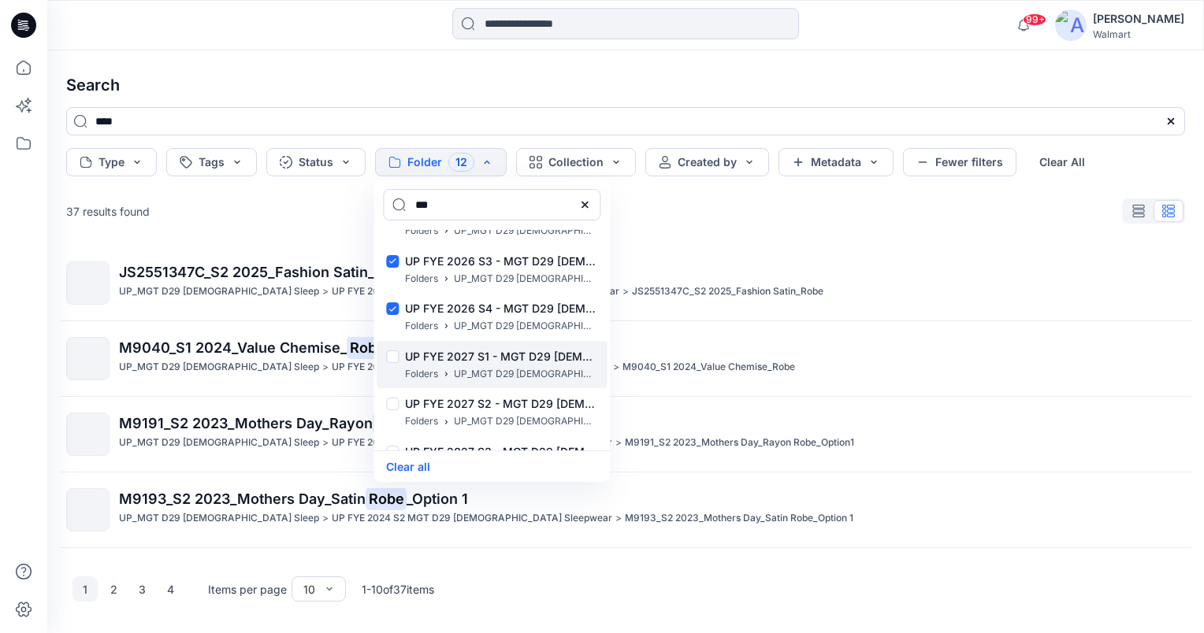
click at [391, 358] on div at bounding box center [392, 359] width 13 height 17
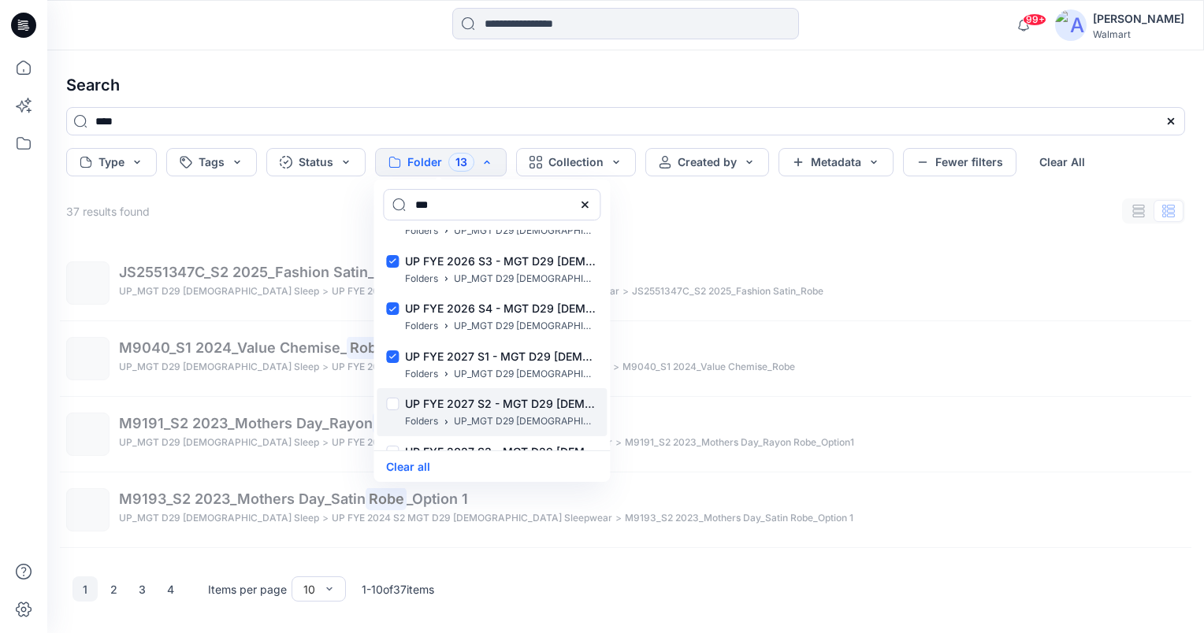
click at [390, 404] on div at bounding box center [392, 406] width 13 height 17
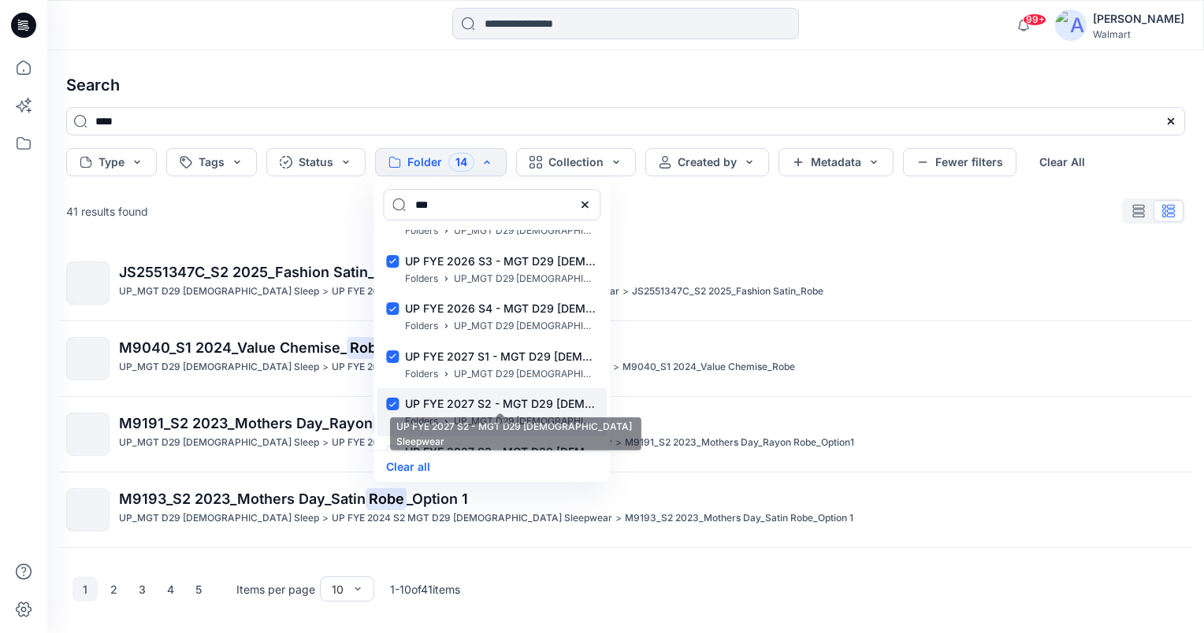
scroll to position [593, 0]
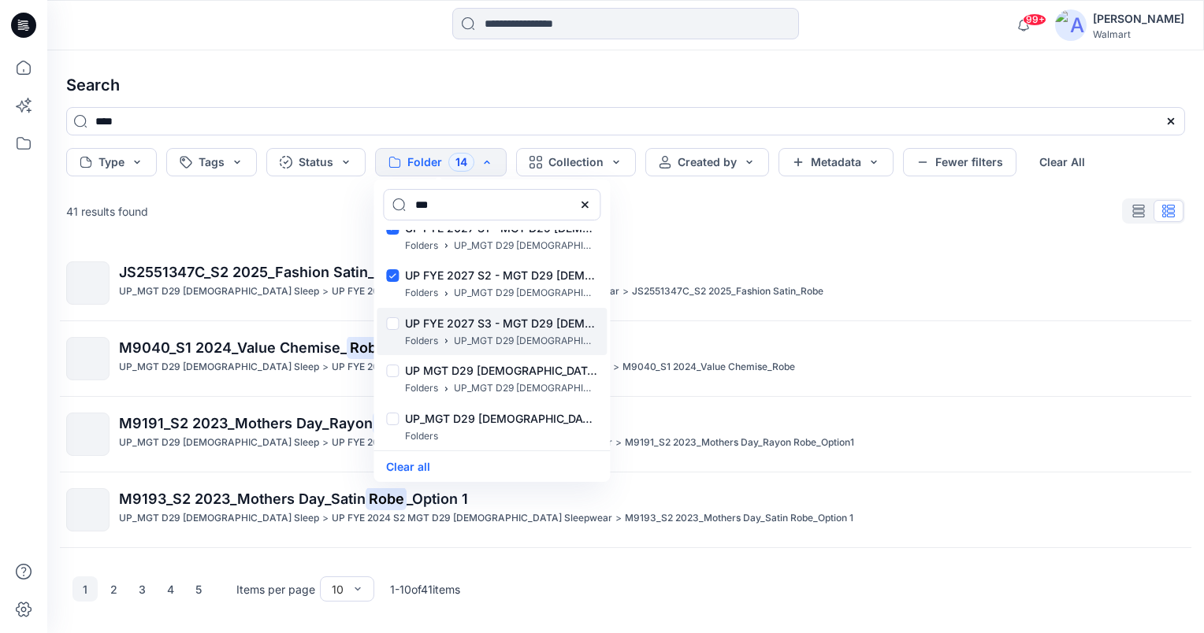
click at [390, 328] on div at bounding box center [392, 326] width 13 height 17
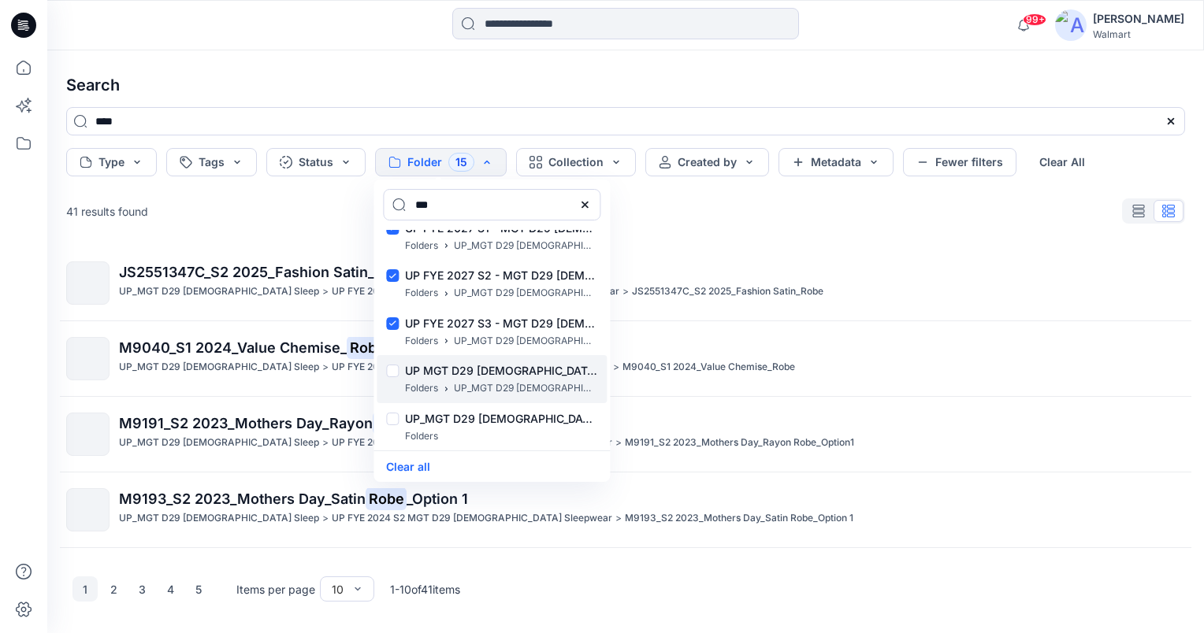
click at [391, 376] on div at bounding box center [392, 373] width 13 height 17
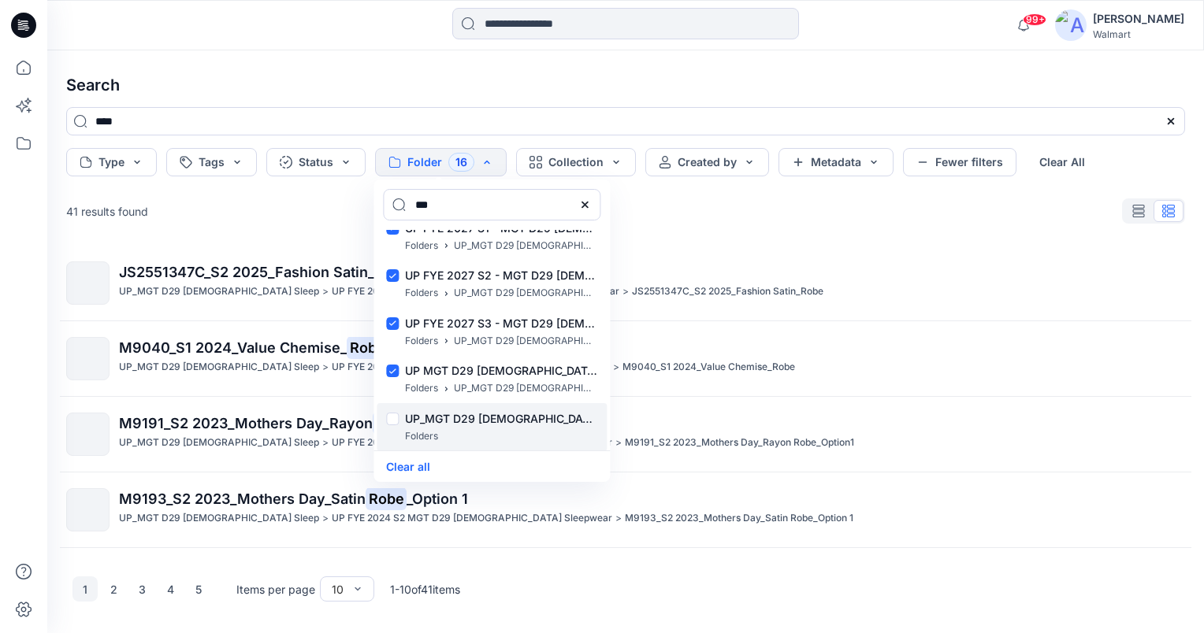
click at [391, 420] on div at bounding box center [392, 421] width 13 height 17
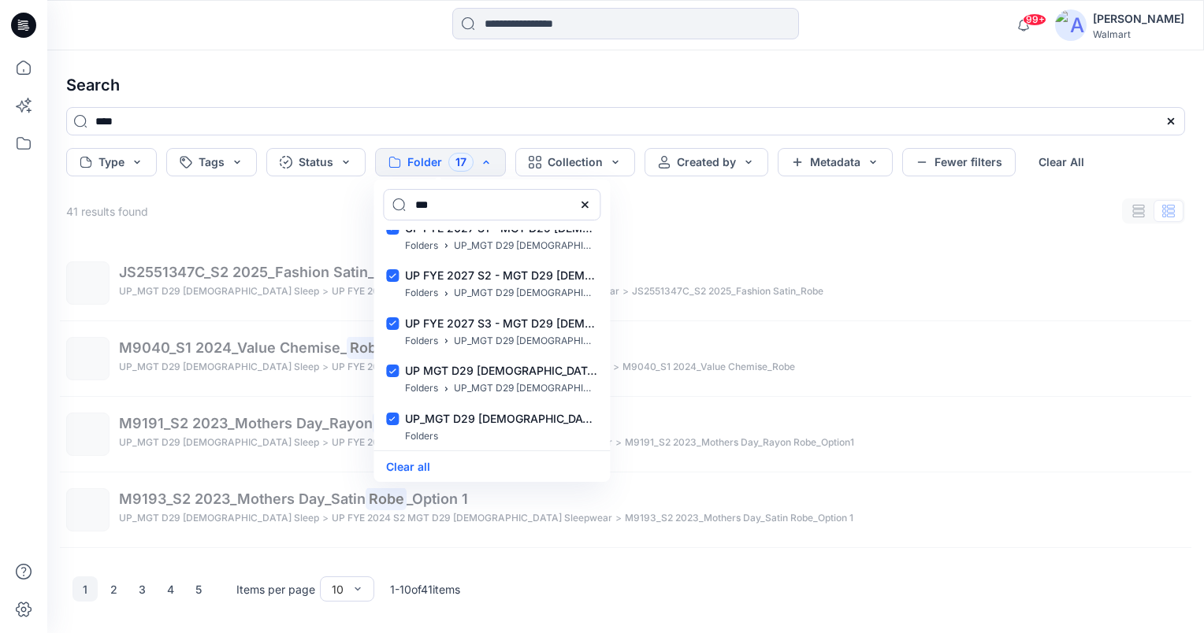
click at [753, 210] on div "41 results found" at bounding box center [626, 211] width 1144 height 32
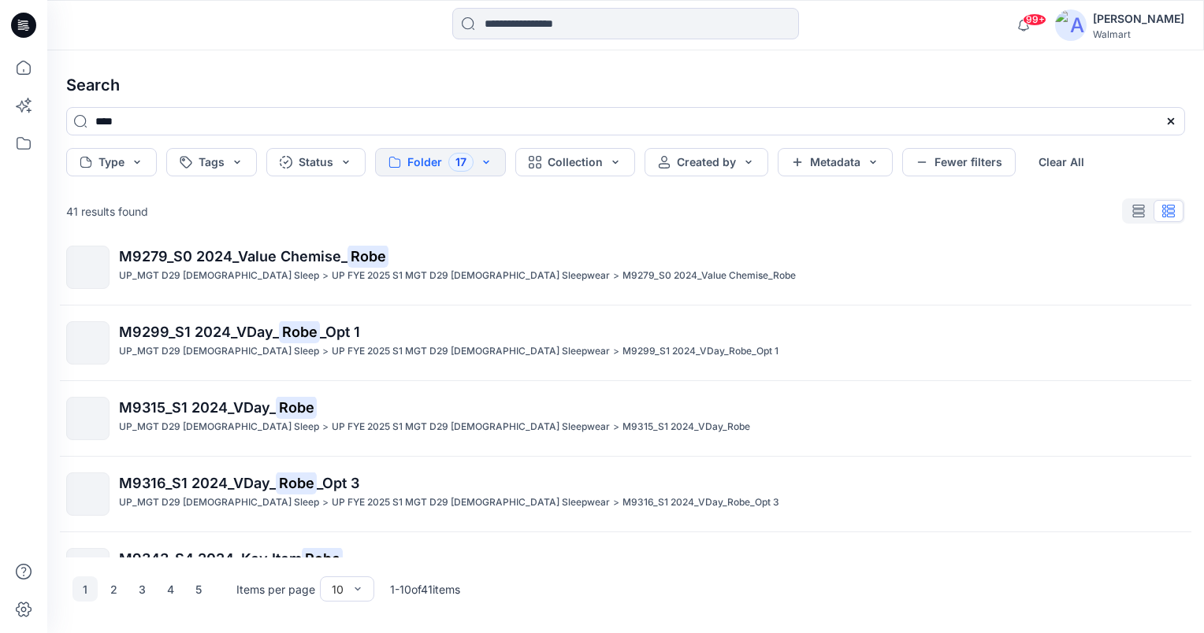
scroll to position [443, 0]
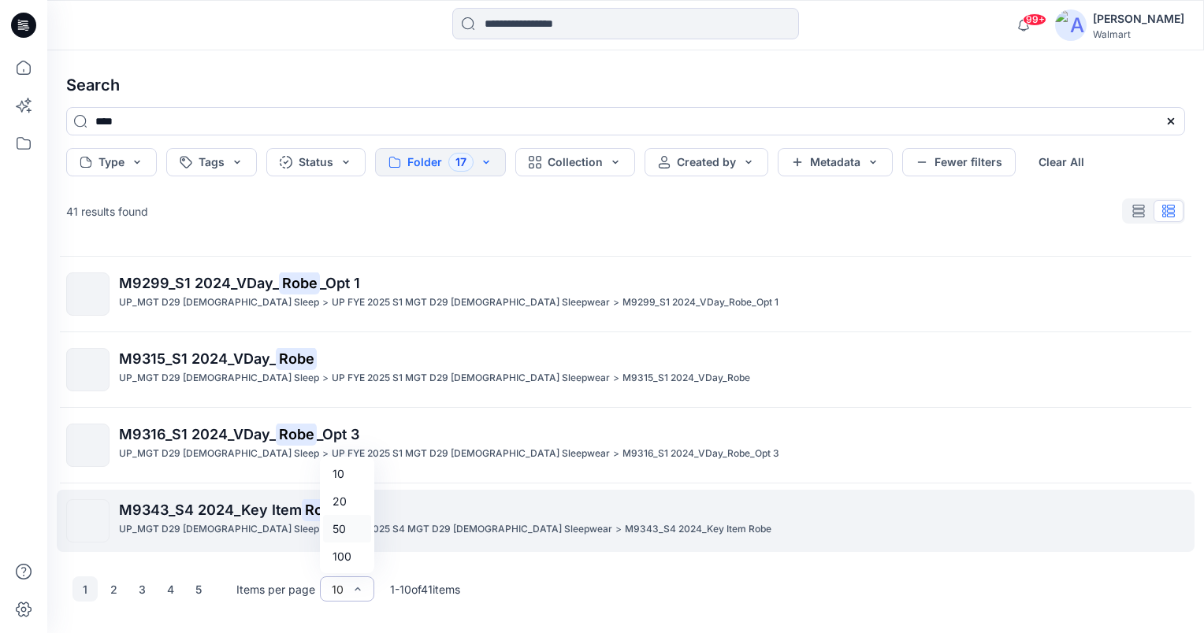
click at [345, 529] on div "50" at bounding box center [347, 529] width 48 height 28
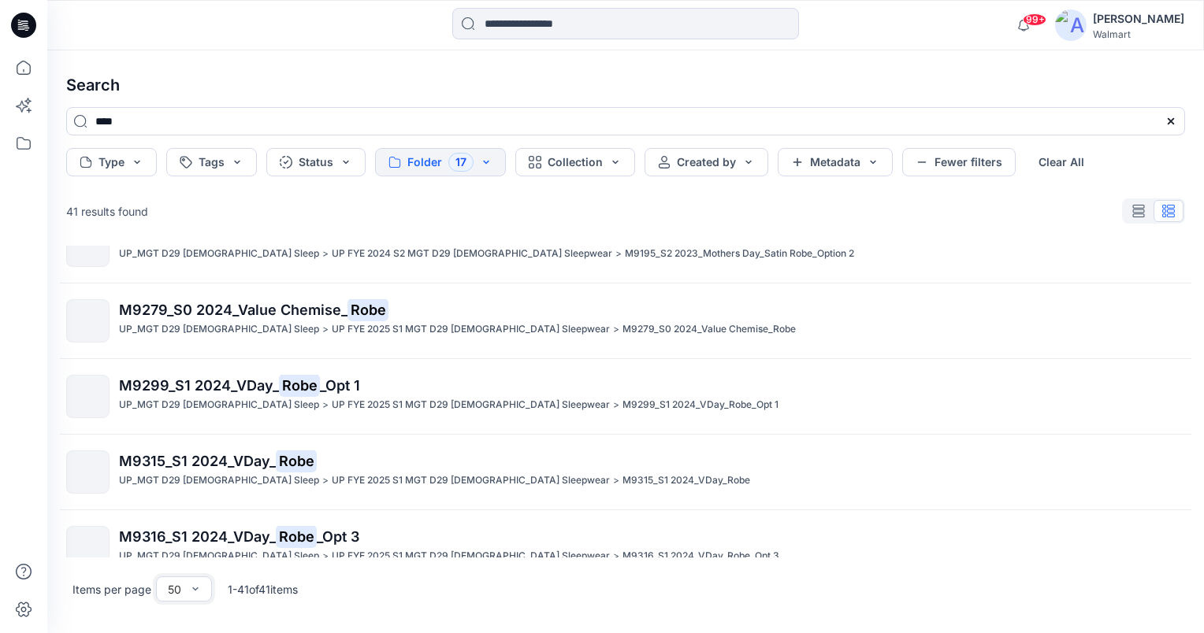
scroll to position [262, 0]
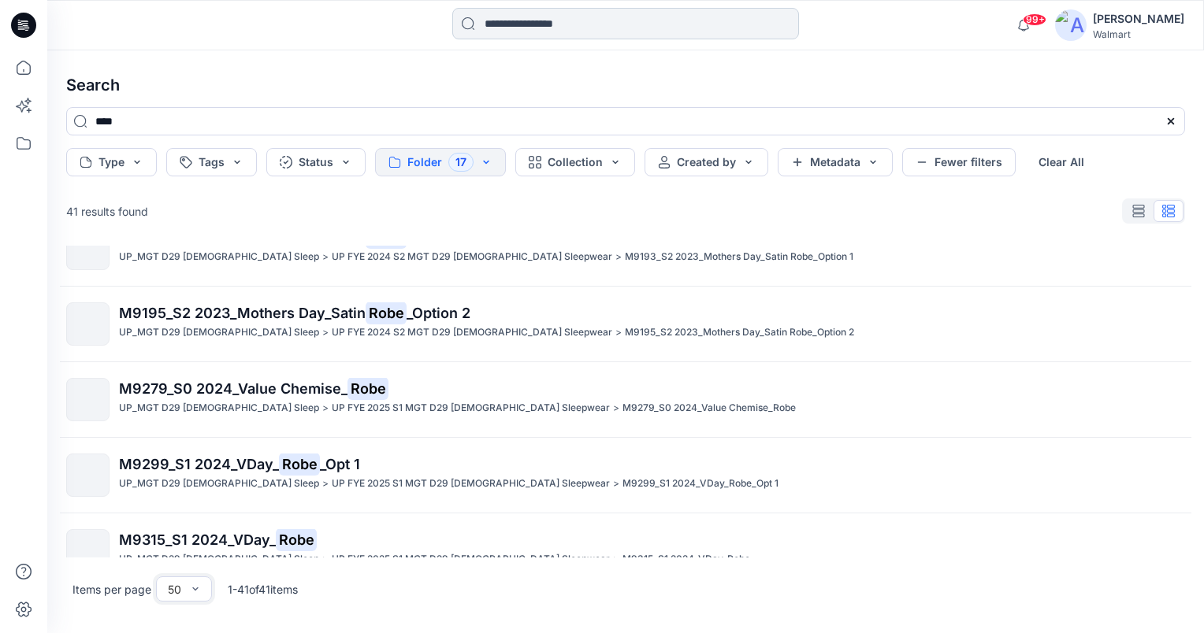
click at [512, 31] on input at bounding box center [625, 24] width 347 height 32
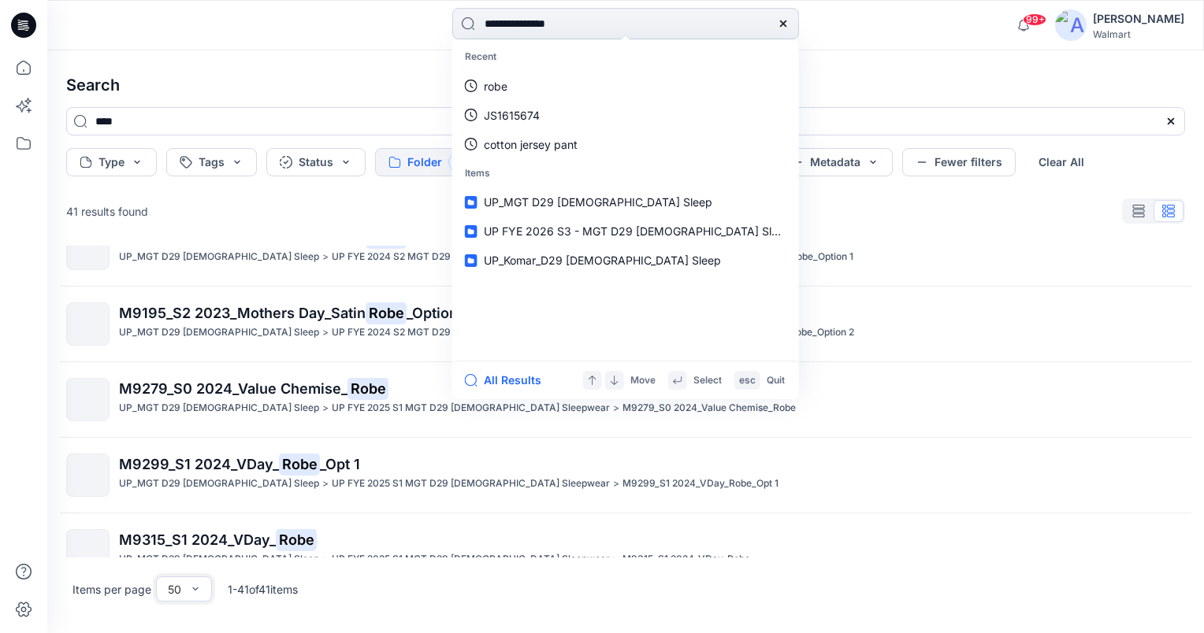
type input "**********"
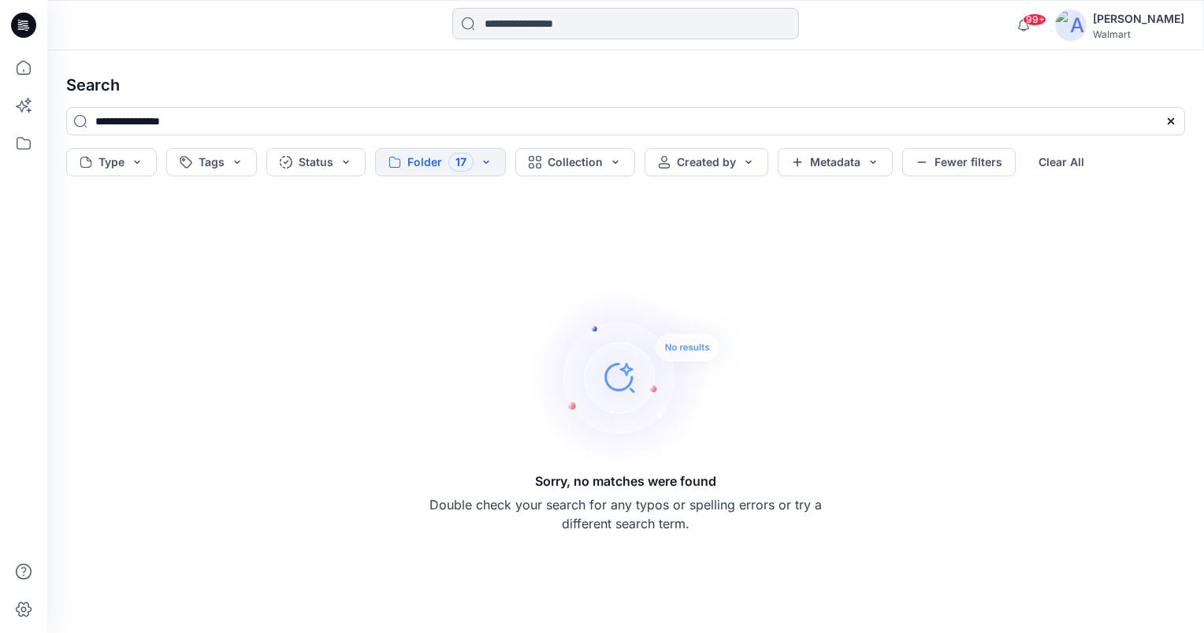
click at [643, 21] on input at bounding box center [625, 24] width 347 height 32
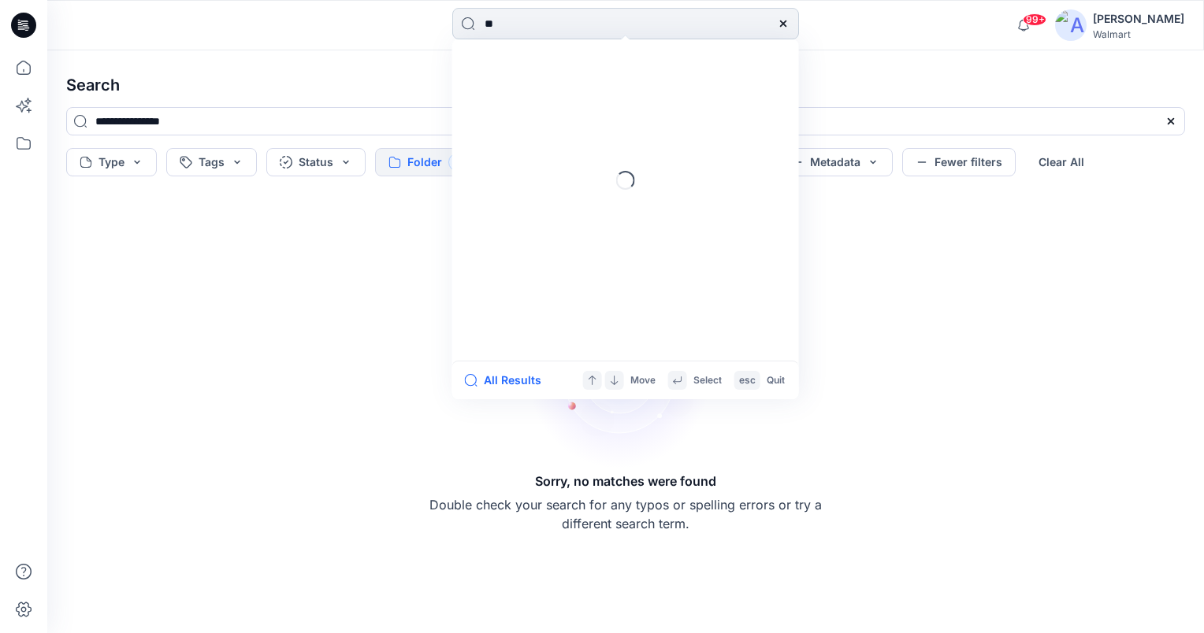
type input "*"
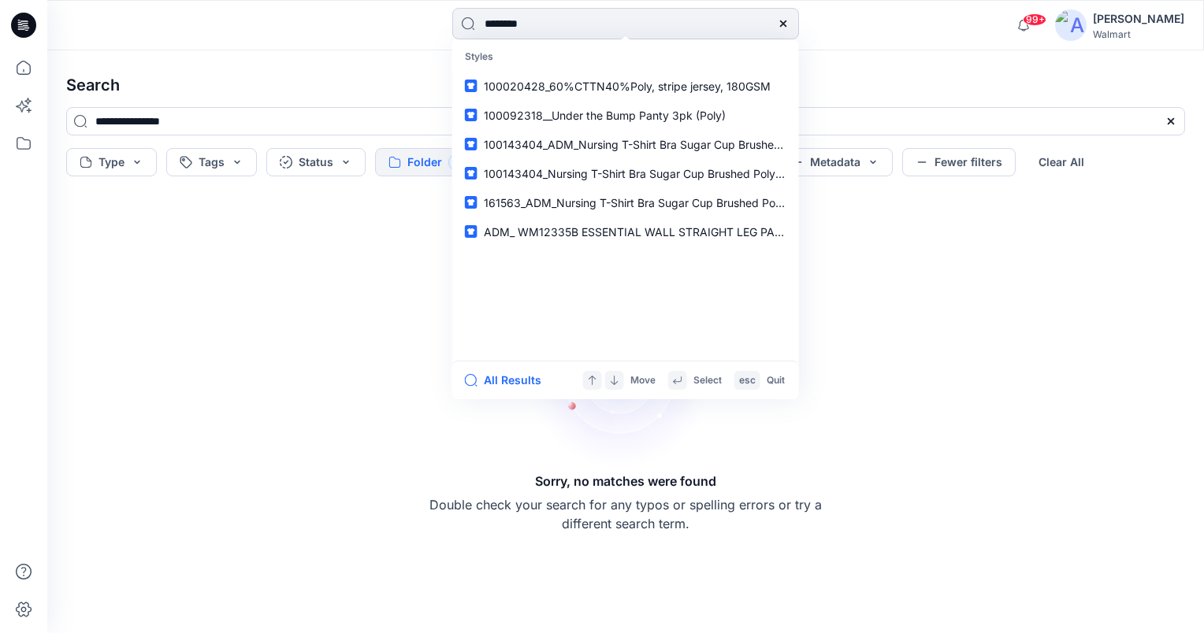
type input "*********"
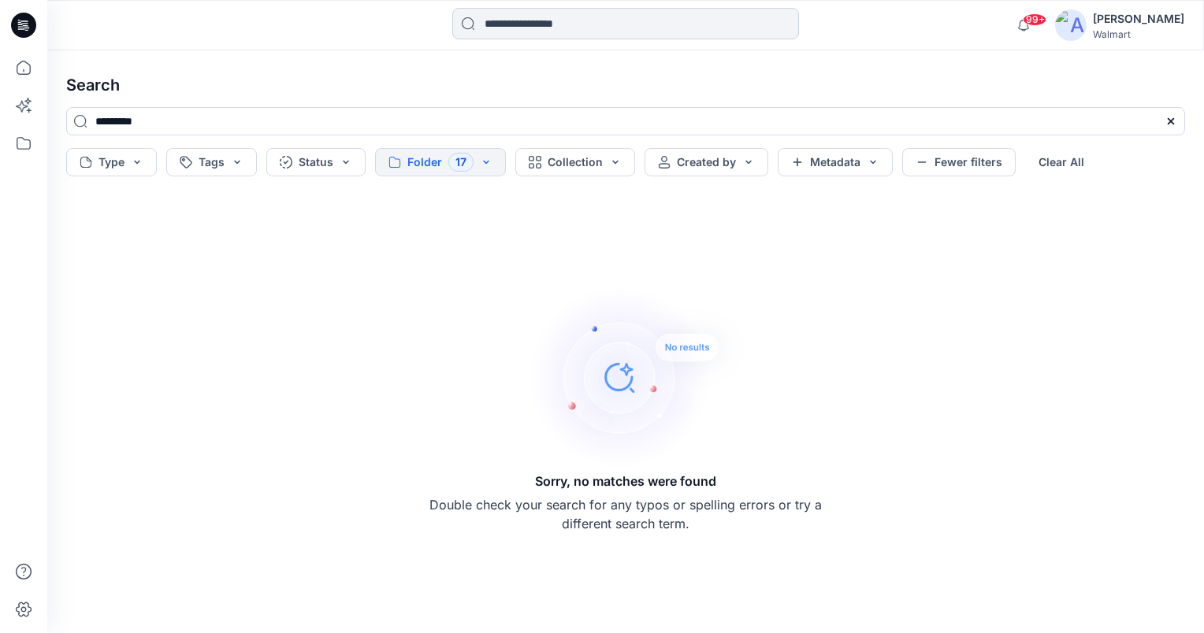
click at [637, 22] on input at bounding box center [625, 24] width 347 height 32
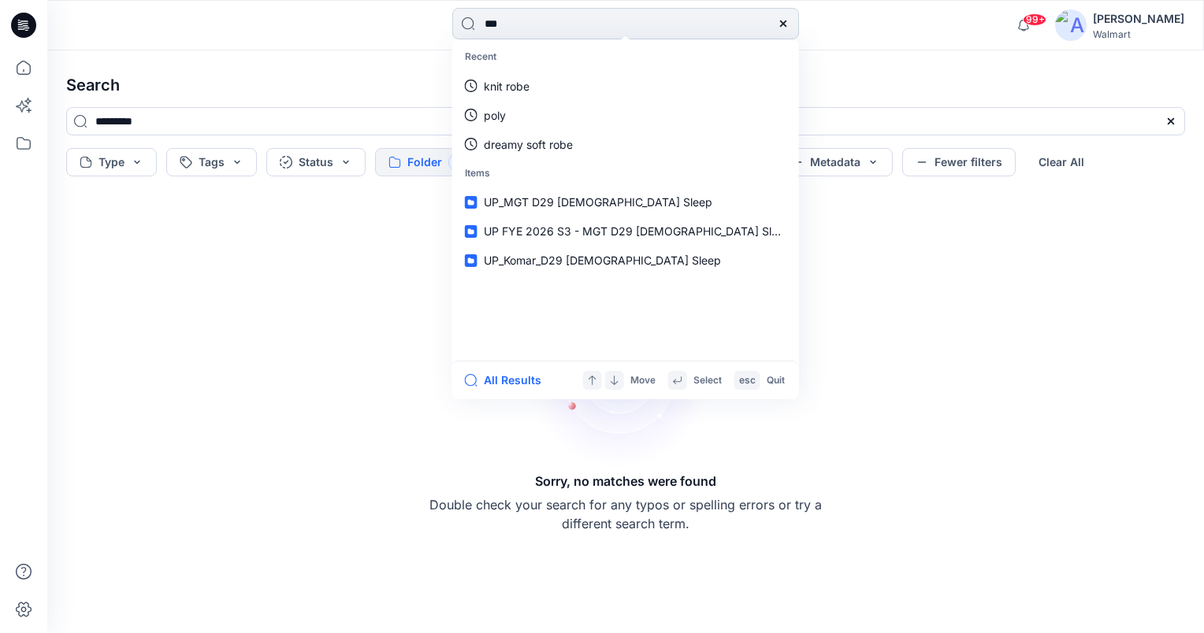
type input "****"
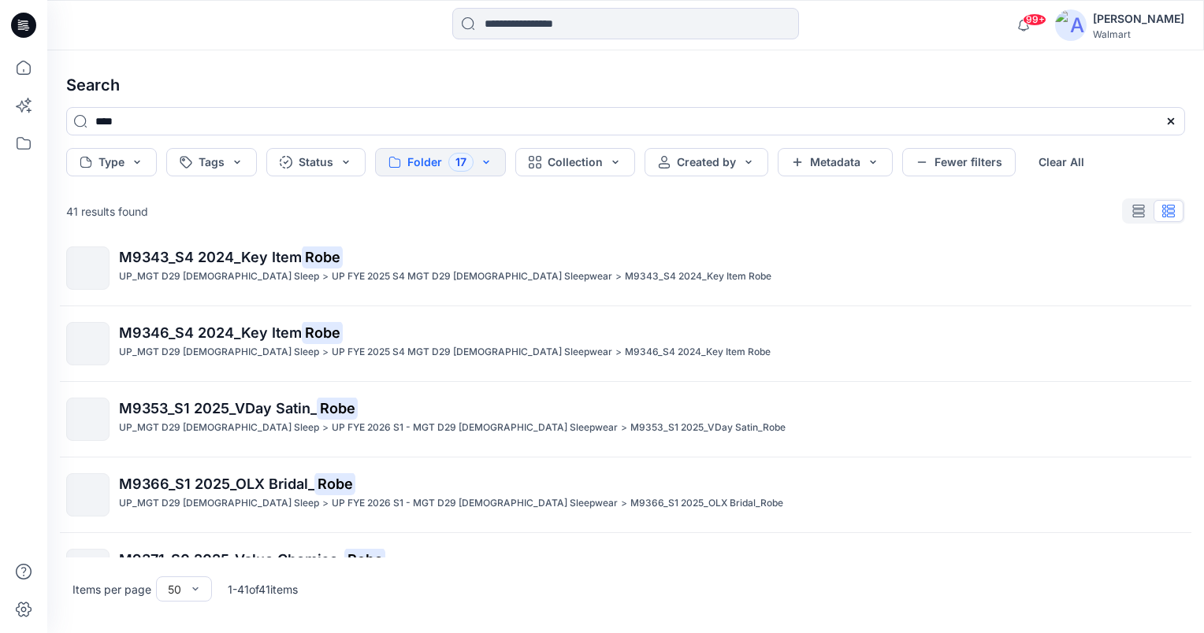
scroll to position [709, 0]
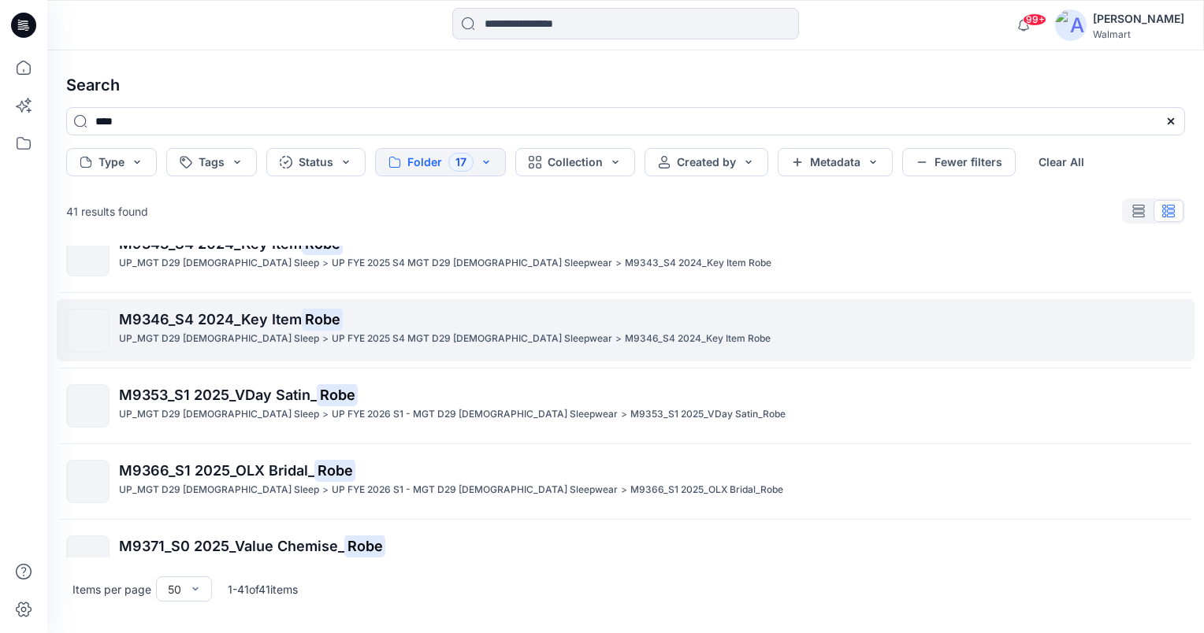
click at [305, 316] on mark "Robe" at bounding box center [322, 319] width 41 height 22
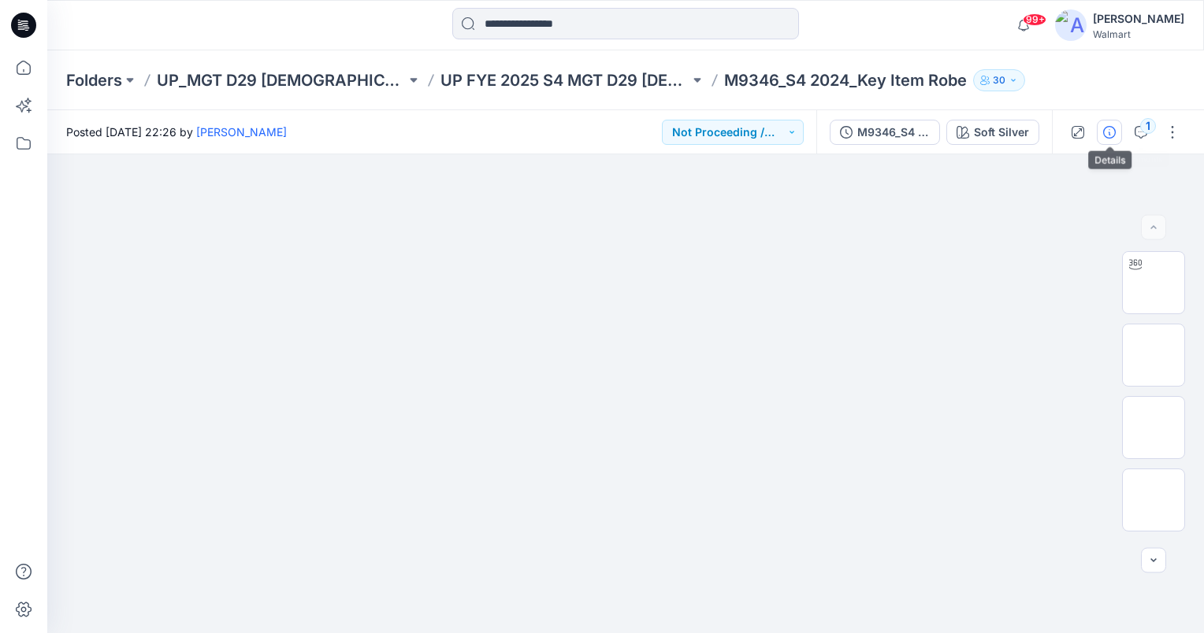
click at [1106, 128] on icon "button" at bounding box center [1109, 132] width 13 height 13
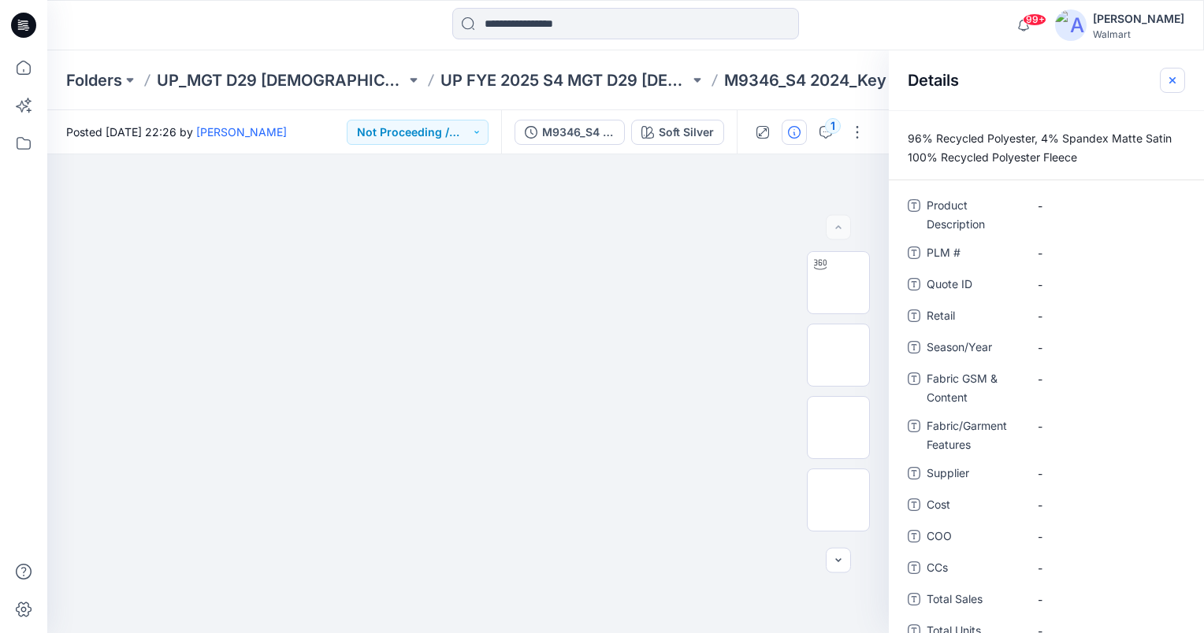
click at [1179, 86] on button "button" at bounding box center [1172, 80] width 25 height 25
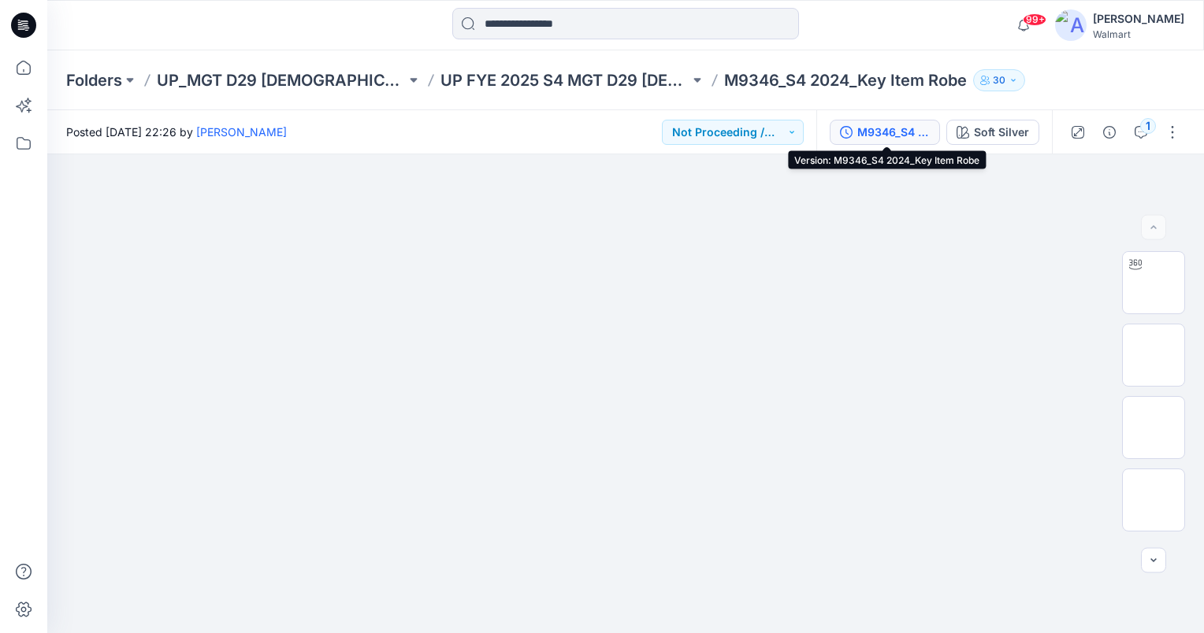
click at [892, 134] on div "M9346_S4 2024_Key Item Robe" at bounding box center [893, 132] width 72 height 17
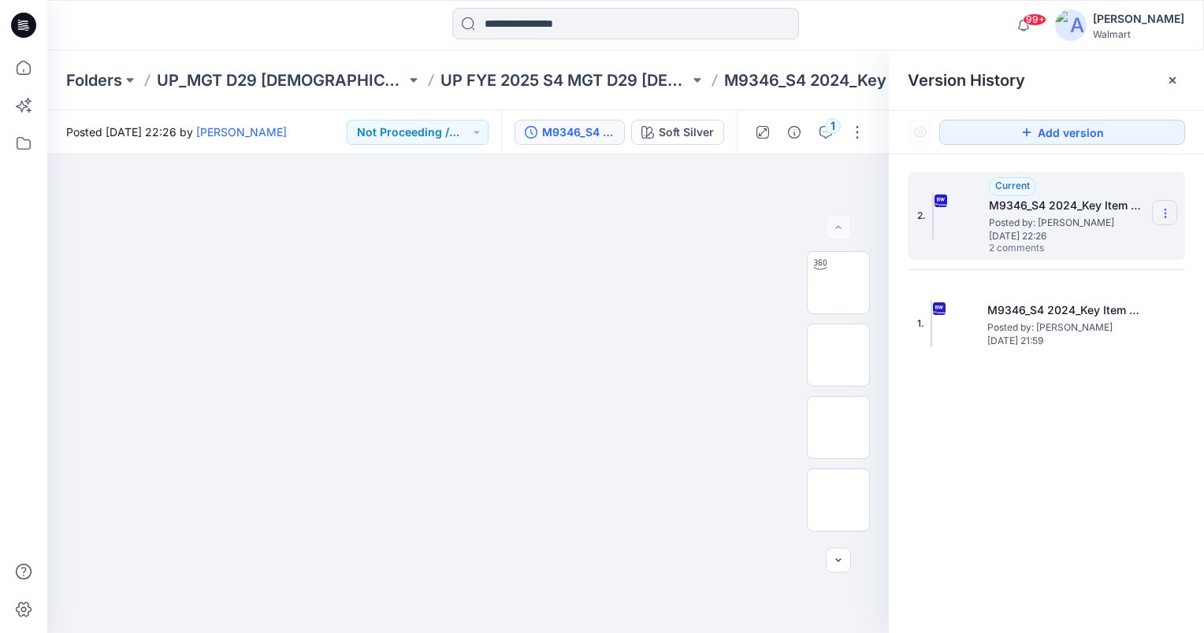
click at [1170, 212] on icon at bounding box center [1165, 213] width 13 height 13
click at [1110, 241] on span "Download Source BW File" at bounding box center [1086, 244] width 132 height 19
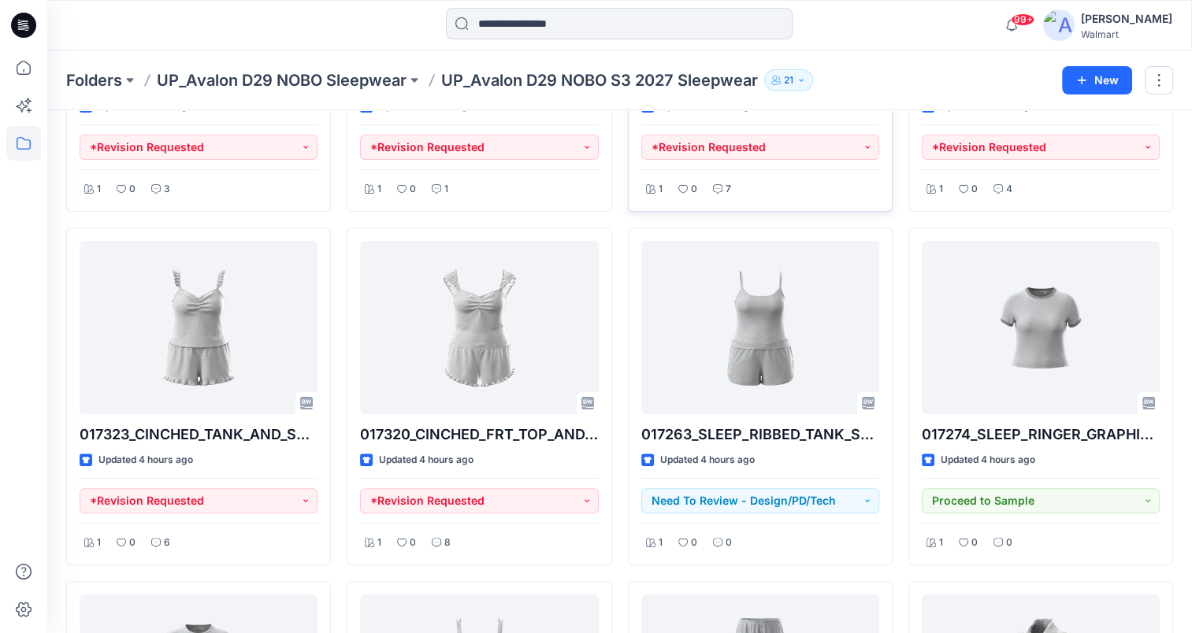
scroll to position [315, 0]
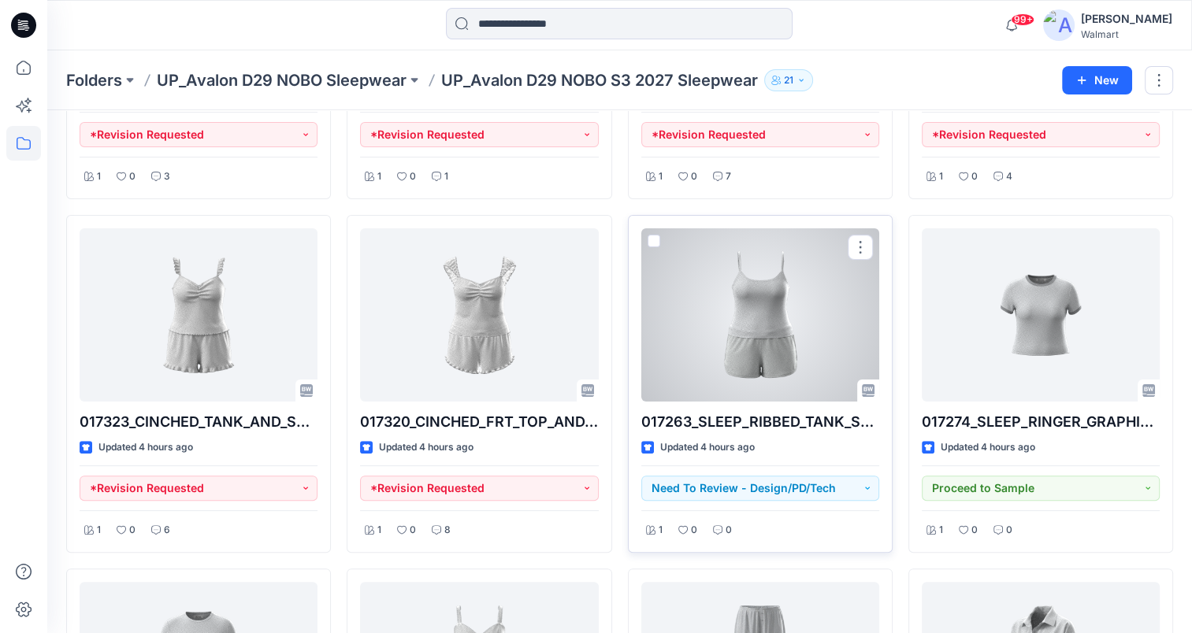
click at [758, 318] on div at bounding box center [760, 314] width 238 height 173
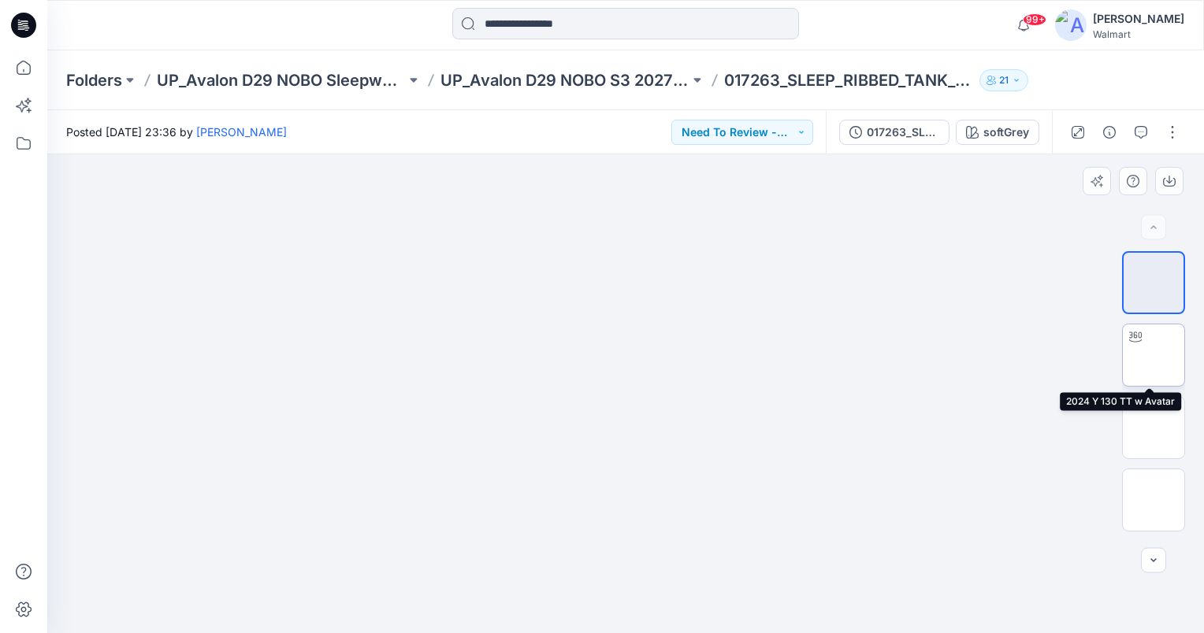
click at [1153, 355] on img at bounding box center [1153, 355] width 0 height 0
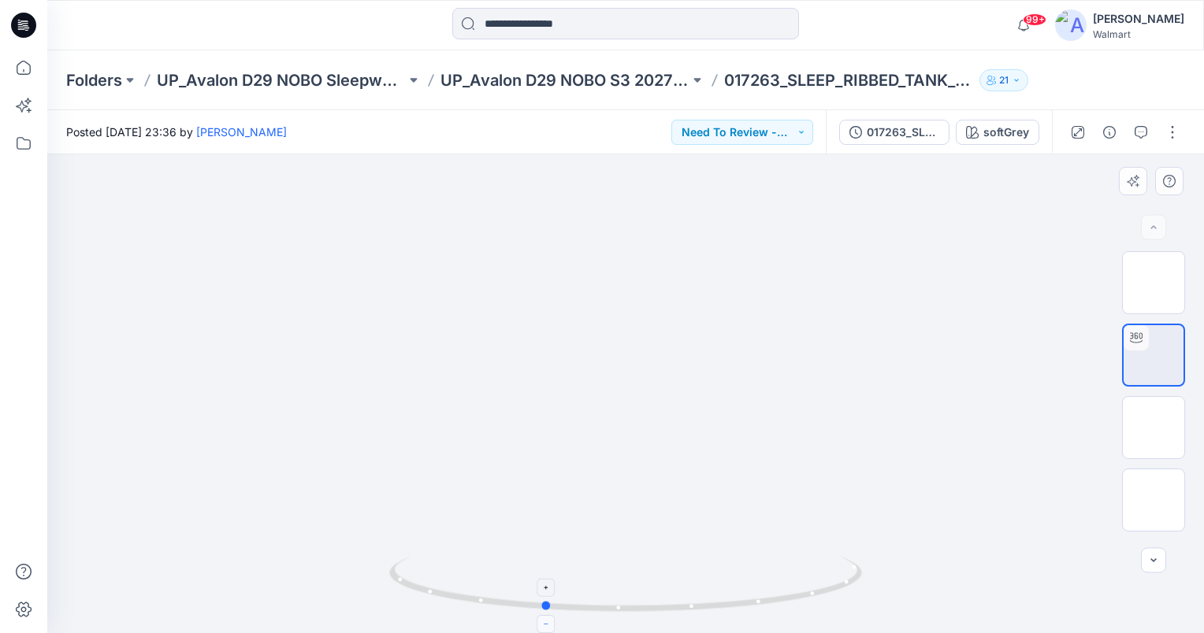
drag, startPoint x: 624, startPoint y: 613, endPoint x: 542, endPoint y: 616, distance: 82.0
click at [542, 616] on icon at bounding box center [627, 586] width 477 height 59
drag, startPoint x: 544, startPoint y: 607, endPoint x: 563, endPoint y: 607, distance: 19.7
click at [563, 607] on circle at bounding box center [565, 606] width 9 height 9
drag, startPoint x: 566, startPoint y: 608, endPoint x: 432, endPoint y: 616, distance: 134.2
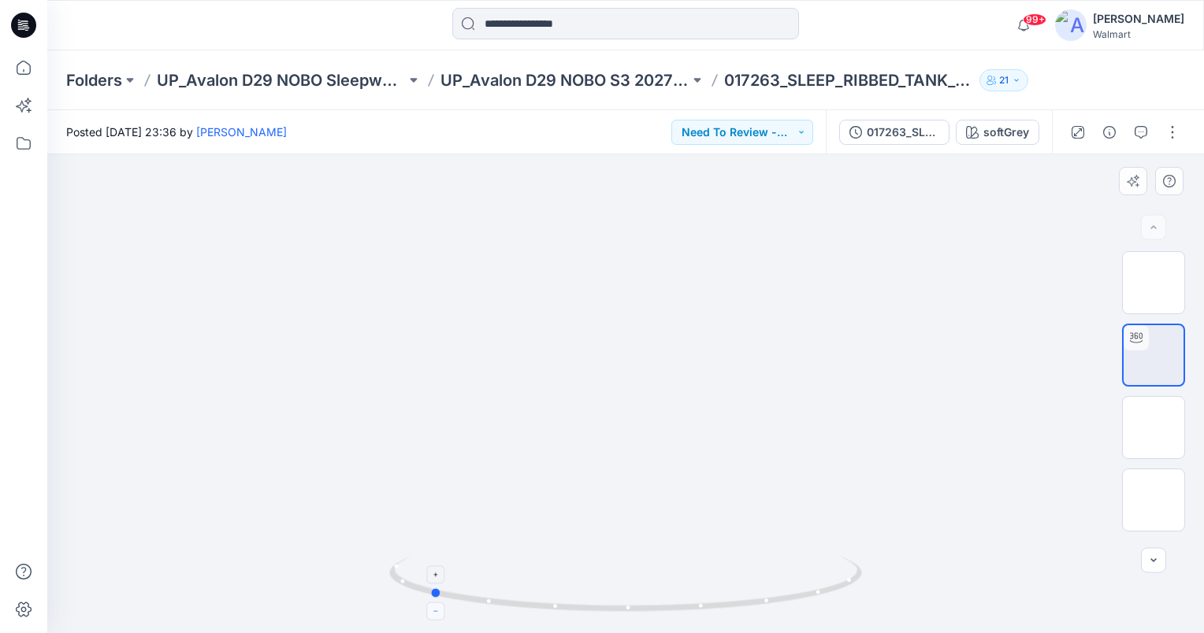
click at [432, 616] on icon at bounding box center [627, 586] width 477 height 59
drag, startPoint x: 648, startPoint y: 258, endPoint x: 644, endPoint y: 332, distance: 74.2
drag, startPoint x: 439, startPoint y: 593, endPoint x: 553, endPoint y: 541, distance: 125.5
click at [706, 619] on div at bounding box center [625, 594] width 473 height 79
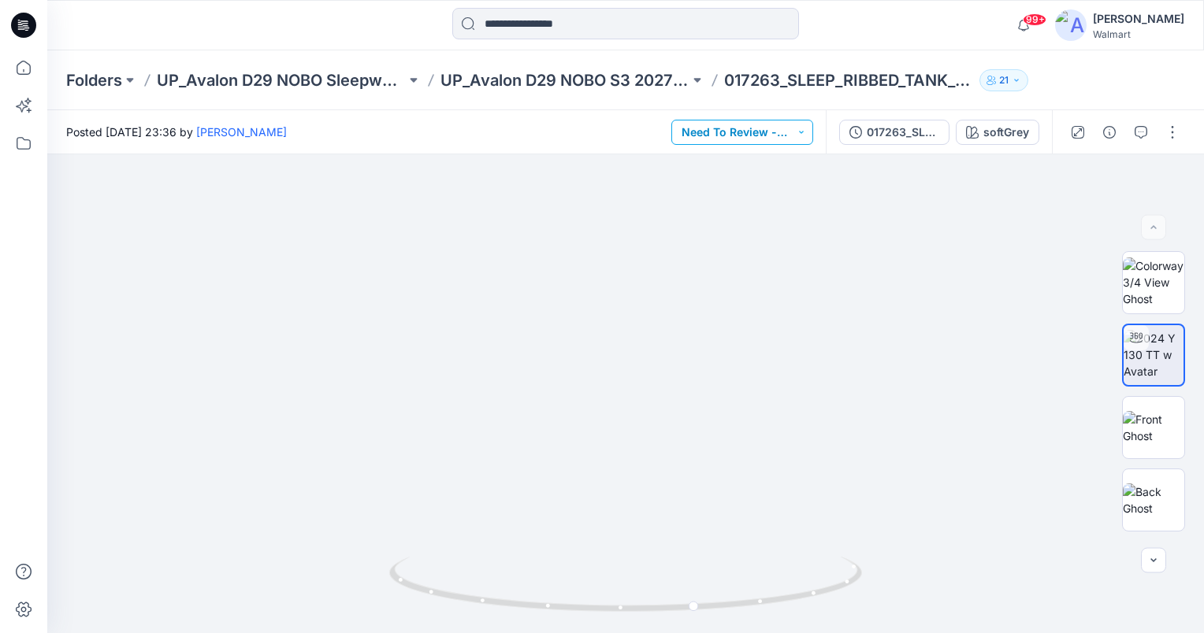
click at [774, 132] on button "Need To Review - Design/PD/Tech" at bounding box center [742, 132] width 142 height 25
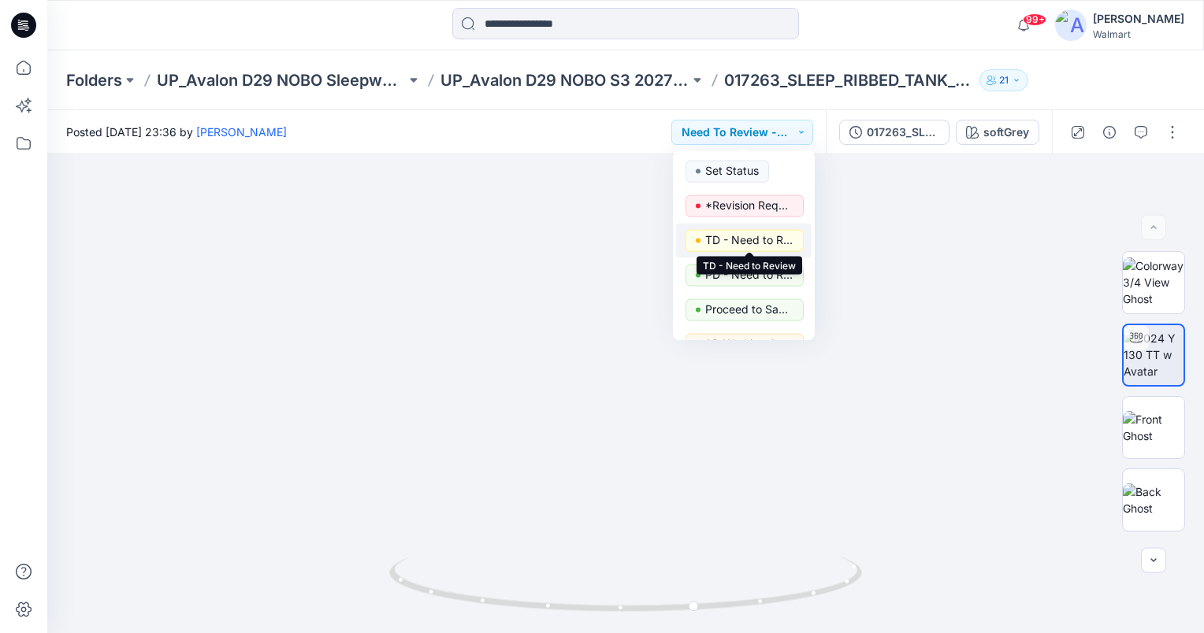
click at [774, 235] on p "TD - Need to Review" at bounding box center [749, 240] width 88 height 20
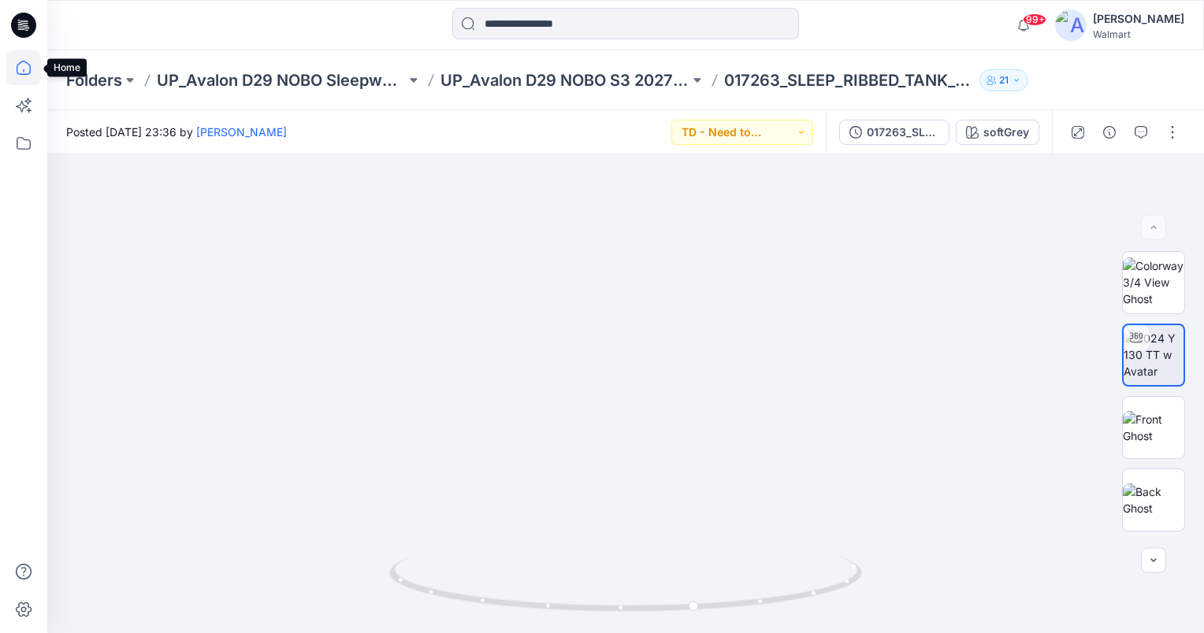
click at [20, 57] on icon at bounding box center [23, 67] width 35 height 35
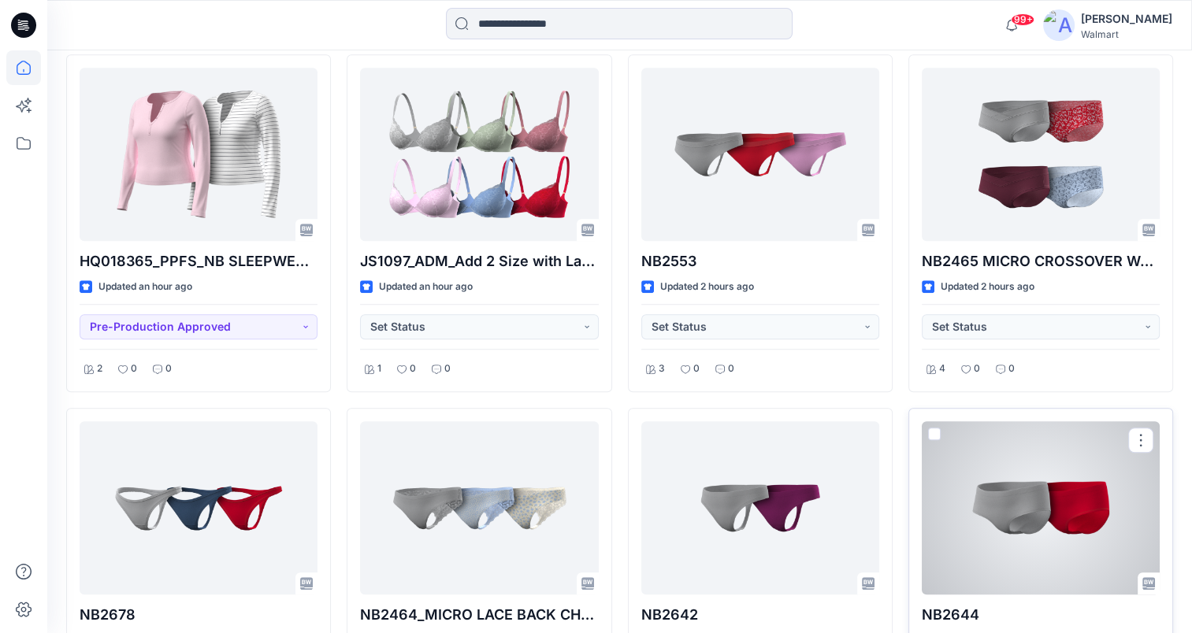
scroll to position [1167, 0]
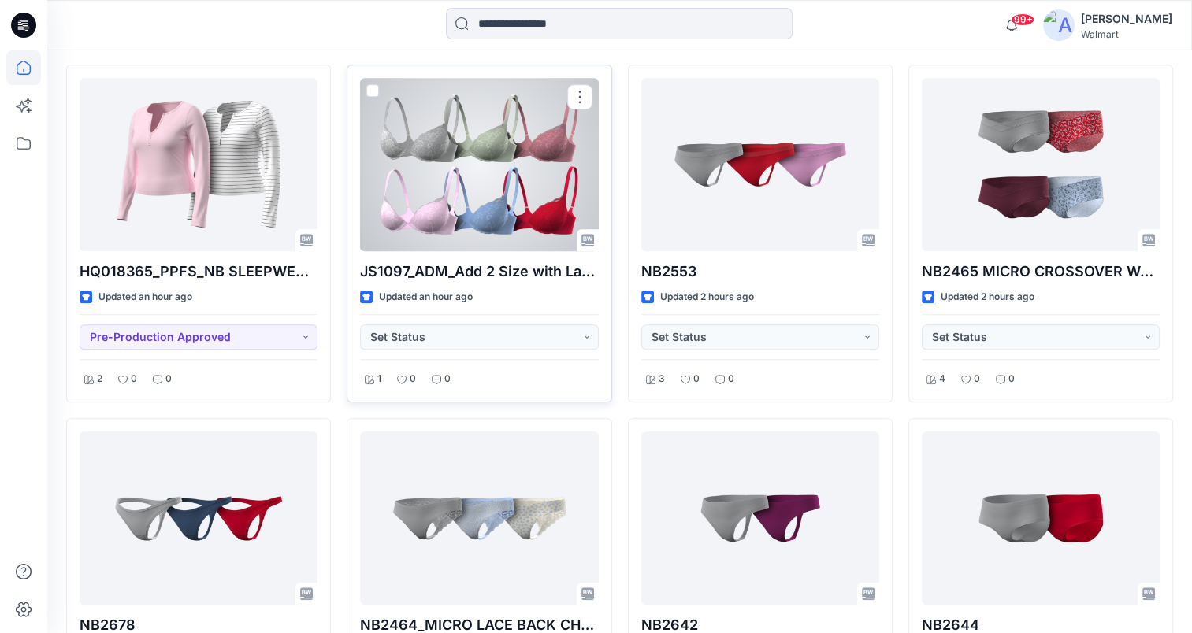
click at [426, 190] on div at bounding box center [479, 164] width 238 height 173
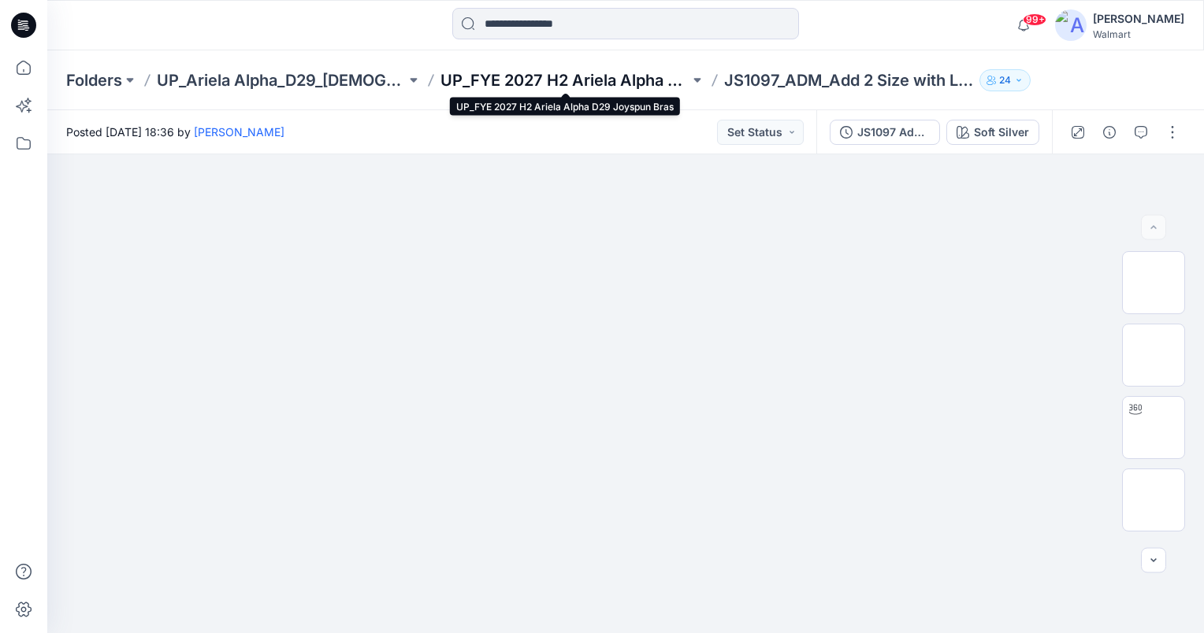
click at [550, 81] on p "UP_FYE 2027 H2 Ariela Alpha D29 Joyspun Bras" at bounding box center [564, 80] width 249 height 22
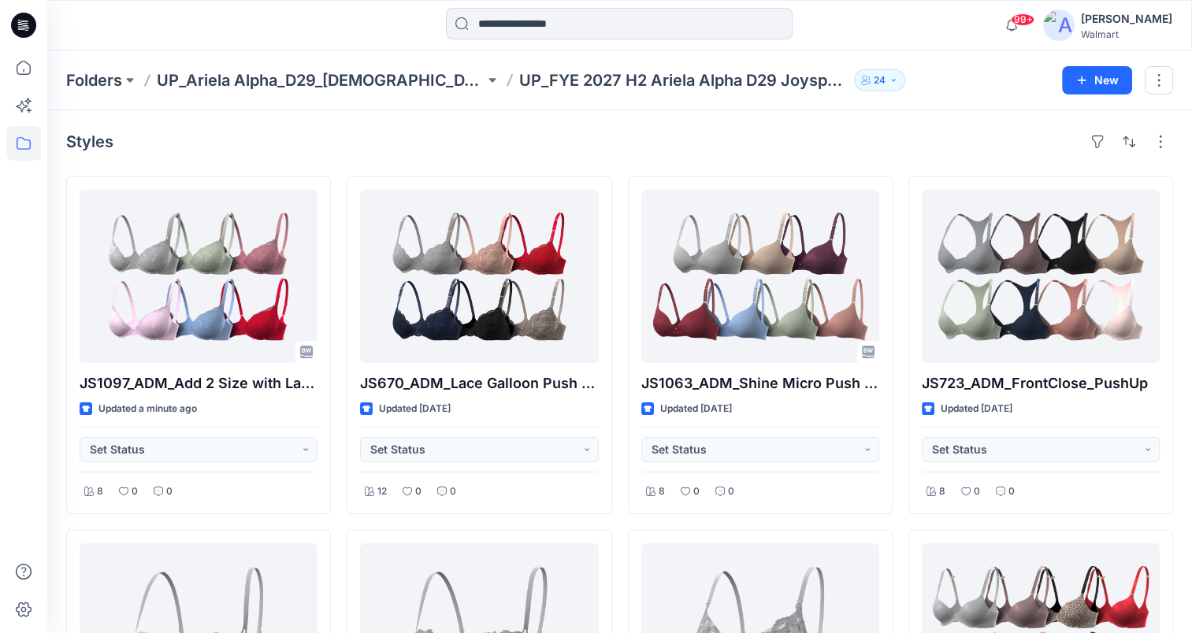
click at [755, 151] on div "Styles" at bounding box center [619, 141] width 1107 height 25
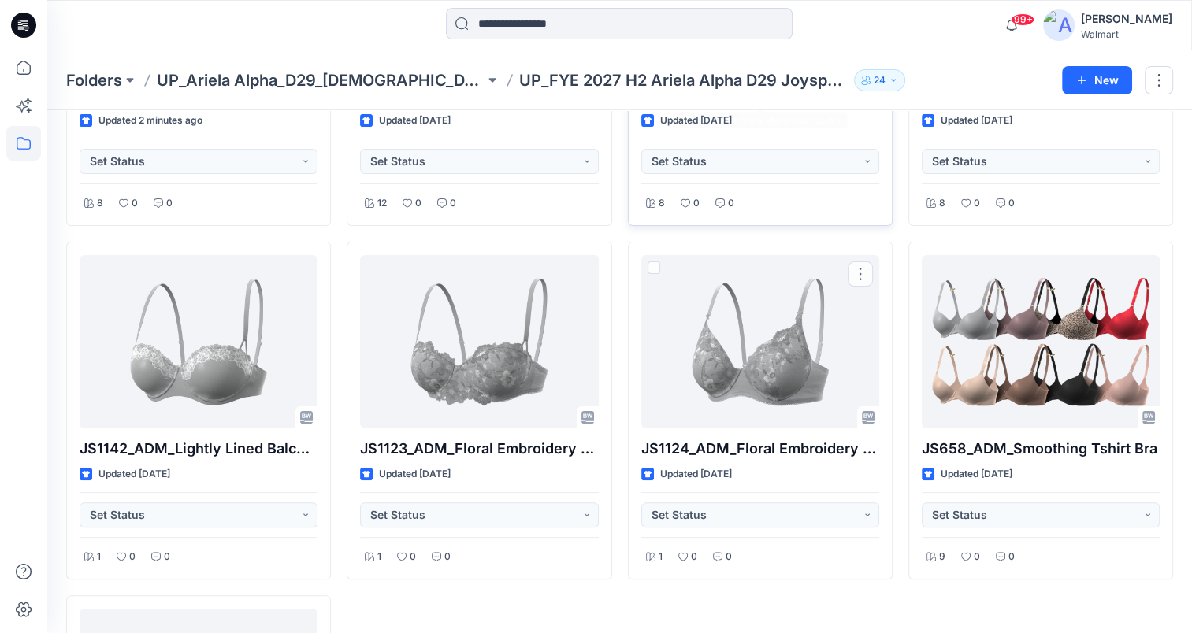
scroll to position [315, 0]
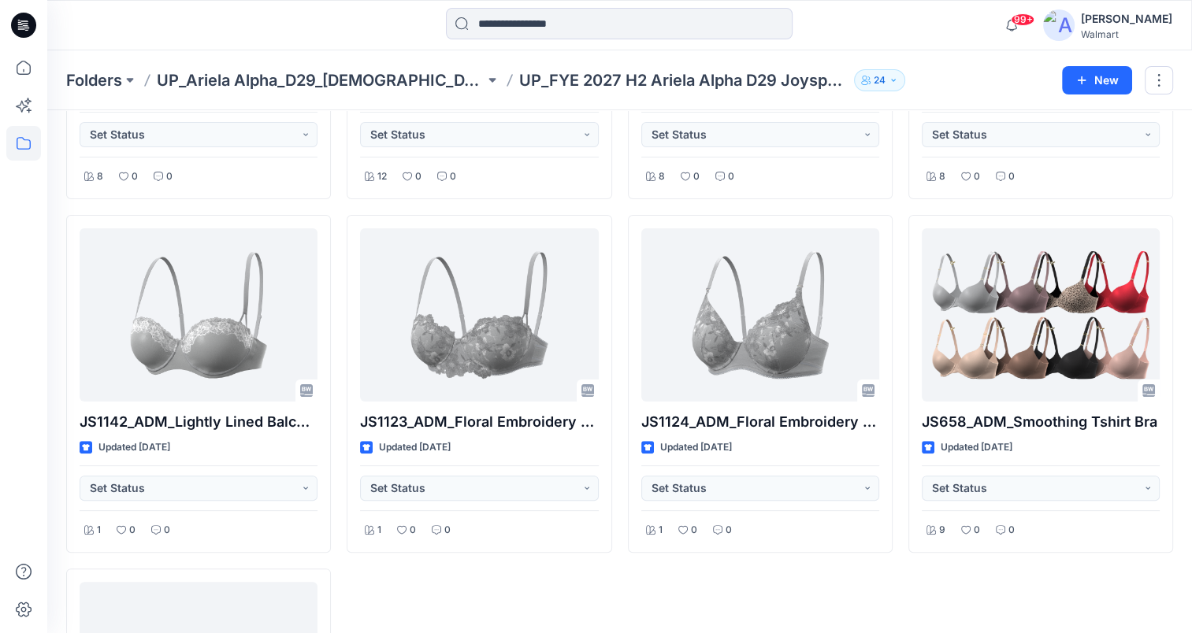
click at [930, 35] on div "99+ Notifications Carla Bellisio has updated NB2629_HI CUT COTTON THONG W LACE …" at bounding box center [619, 25] width 1144 height 35
drag, startPoint x: 147, startPoint y: 37, endPoint x: 203, endPoint y: 43, distance: 57.0
click at [147, 37] on div at bounding box center [190, 25] width 286 height 35
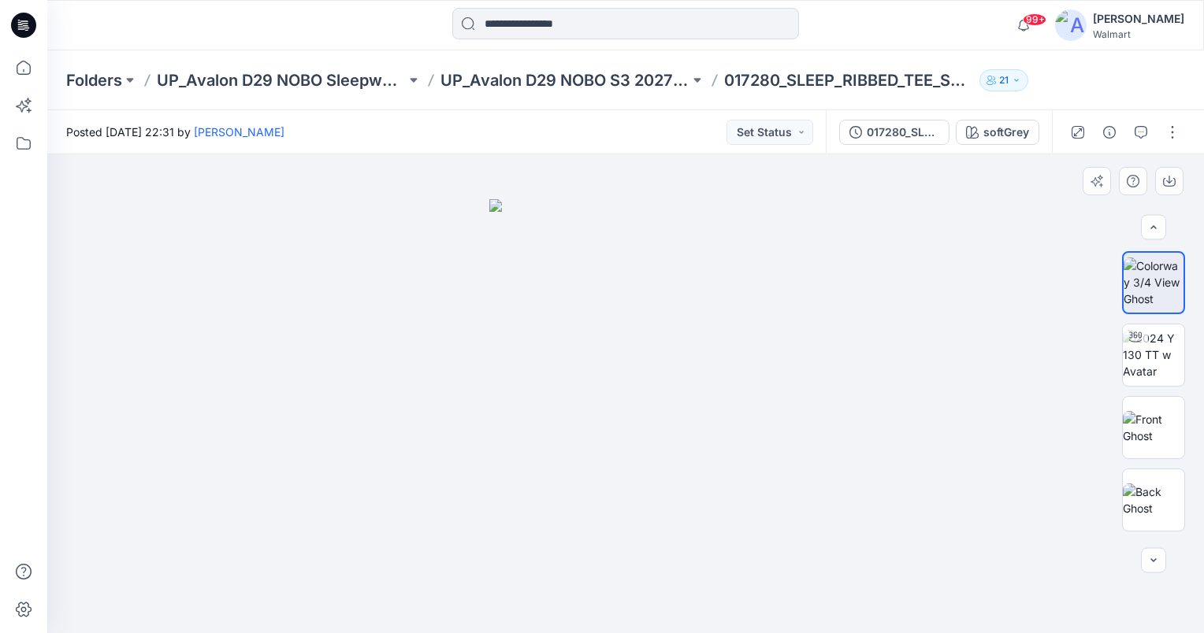
scroll to position [66, 0]
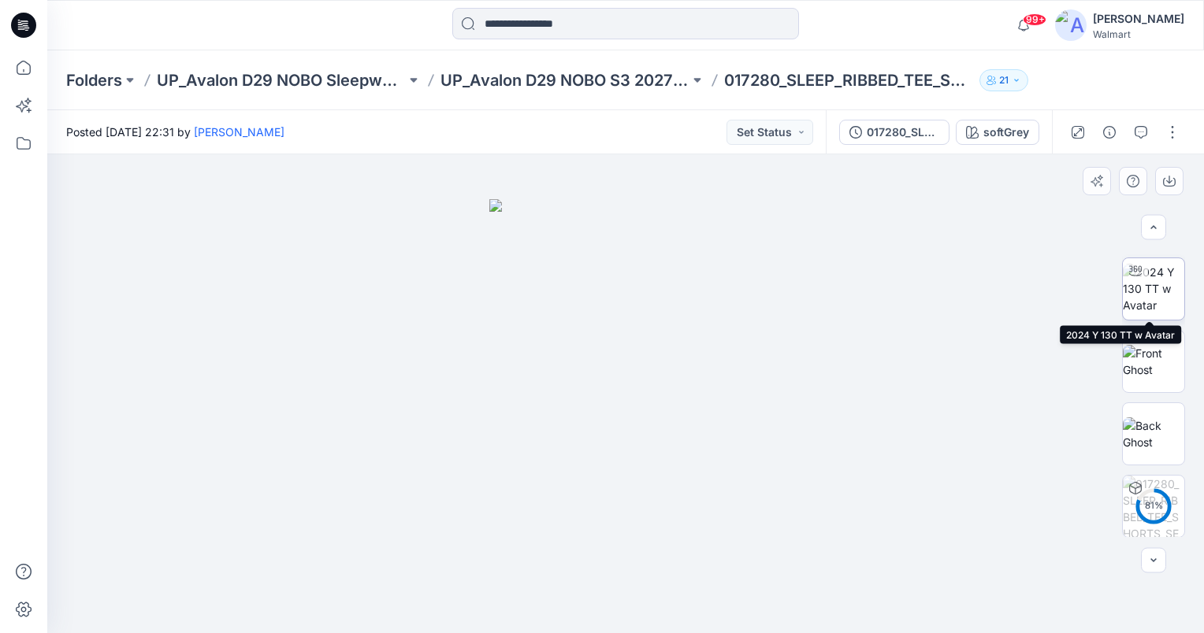
click at [1153, 301] on img at bounding box center [1153, 289] width 61 height 50
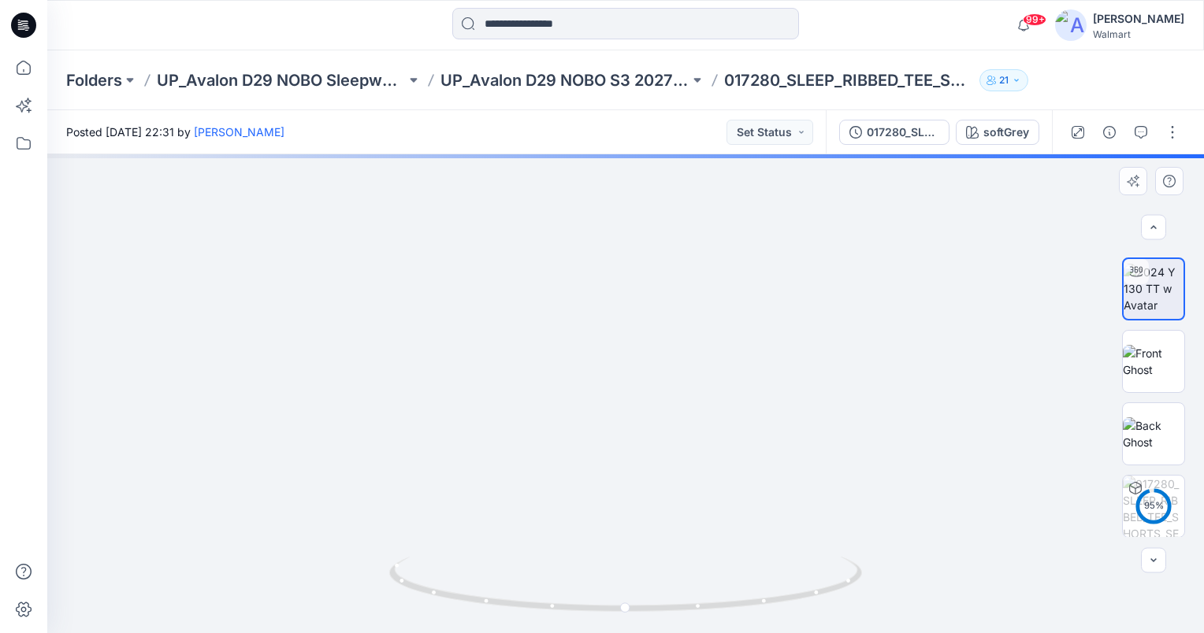
drag, startPoint x: 742, startPoint y: 474, endPoint x: 743, endPoint y: 391, distance: 83.5
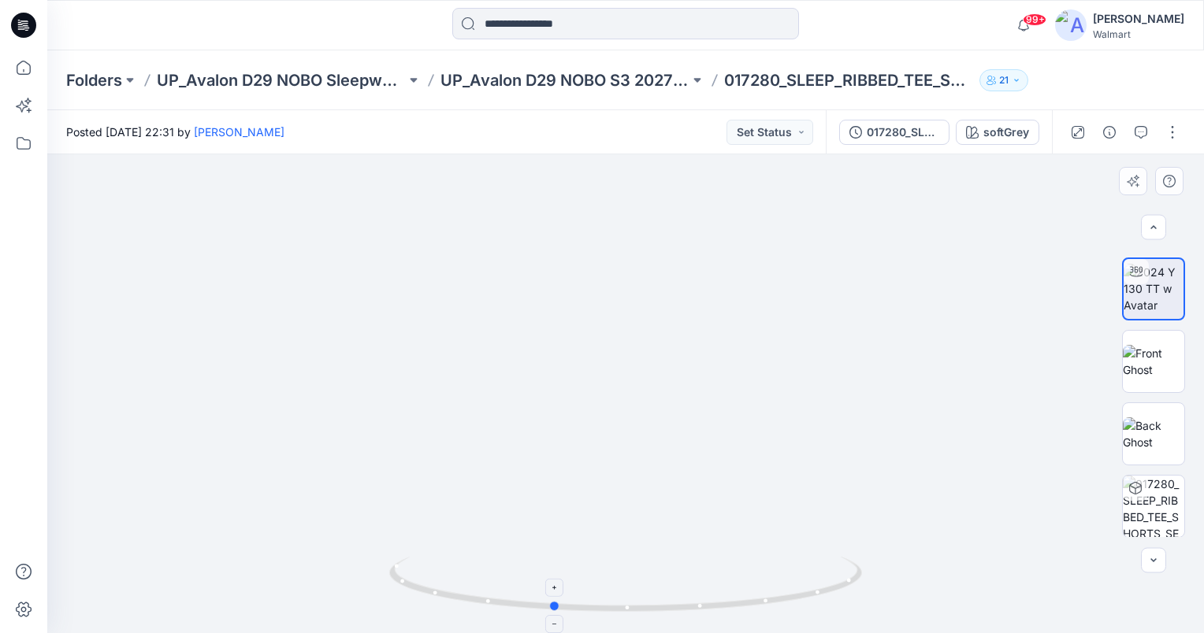
drag, startPoint x: 624, startPoint y: 609, endPoint x: 551, endPoint y: 611, distance: 73.3
click at [551, 611] on icon at bounding box center [627, 586] width 477 height 59
drag, startPoint x: 555, startPoint y: 609, endPoint x: 556, endPoint y: 637, distance: 27.6
click at [556, 633] on html "99+ Notifications SA Sandra Anaya mentioned you in a comment on 017323_CINCHED_…" at bounding box center [602, 316] width 1204 height 633
drag, startPoint x: 555, startPoint y: 607, endPoint x: 612, endPoint y: 607, distance: 57.5
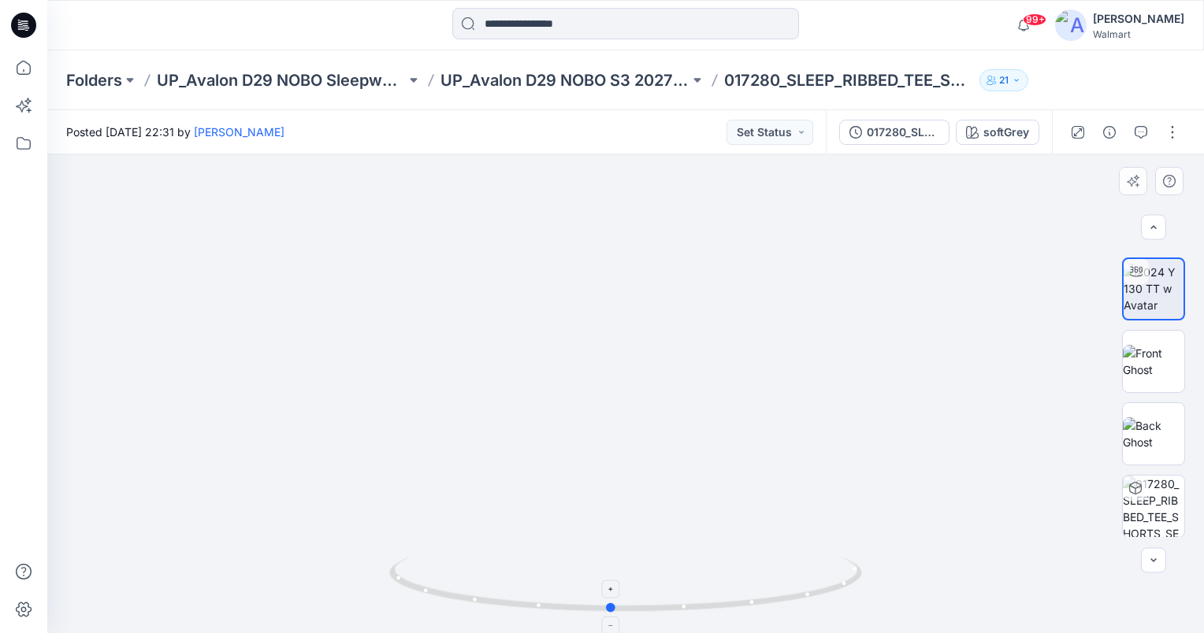
click at [612, 607] on circle at bounding box center [611, 608] width 9 height 9
drag, startPoint x: 763, startPoint y: 295, endPoint x: 745, endPoint y: 433, distance: 139.8
click at [745, 433] on img at bounding box center [602, 423] width 1601 height 1601
drag, startPoint x: 611, startPoint y: 611, endPoint x: 607, endPoint y: 620, distance: 10.0
click at [607, 616] on icon at bounding box center [627, 586] width 477 height 59
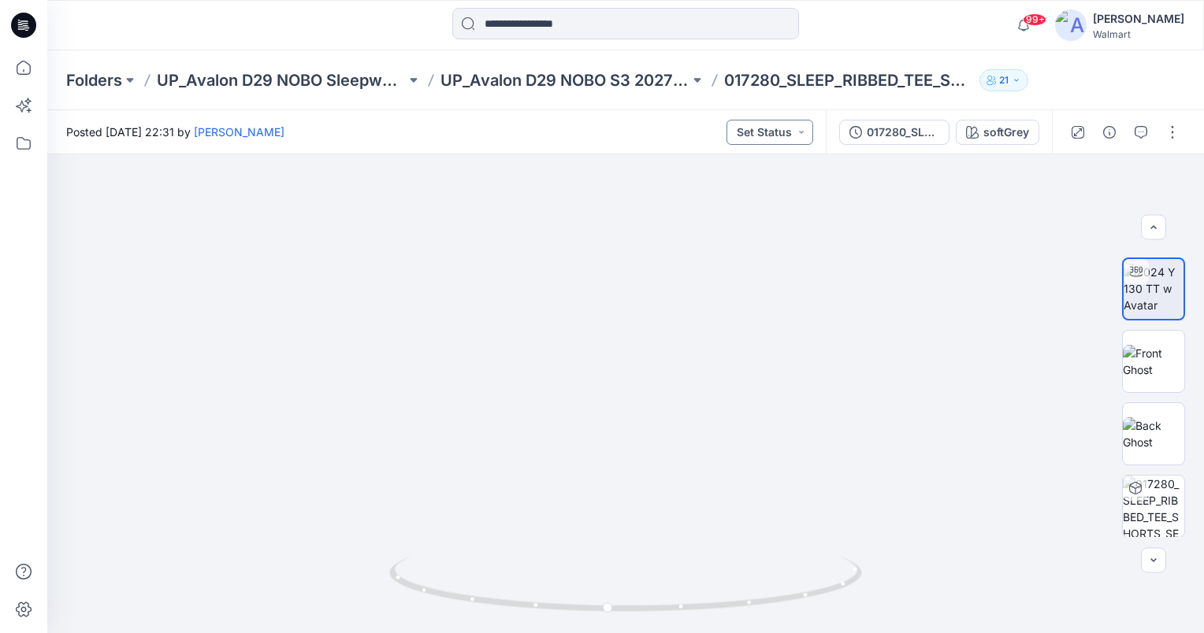
click at [804, 139] on button "Set Status" at bounding box center [769, 132] width 87 height 25
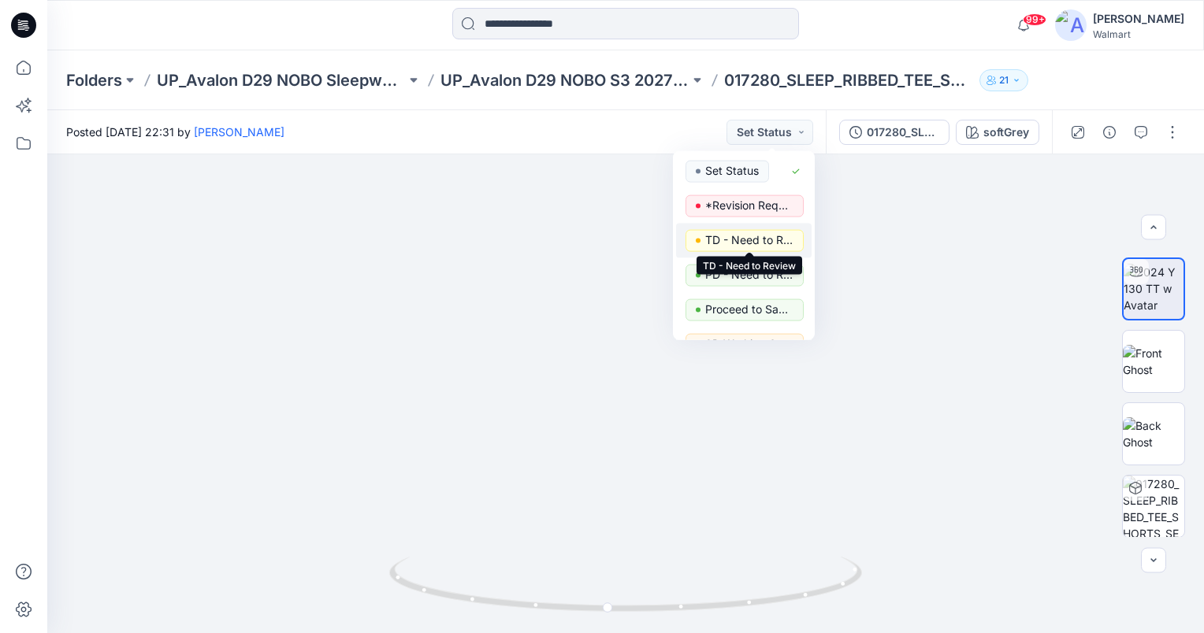
click at [786, 243] on p "TD - Need to Review" at bounding box center [749, 240] width 88 height 20
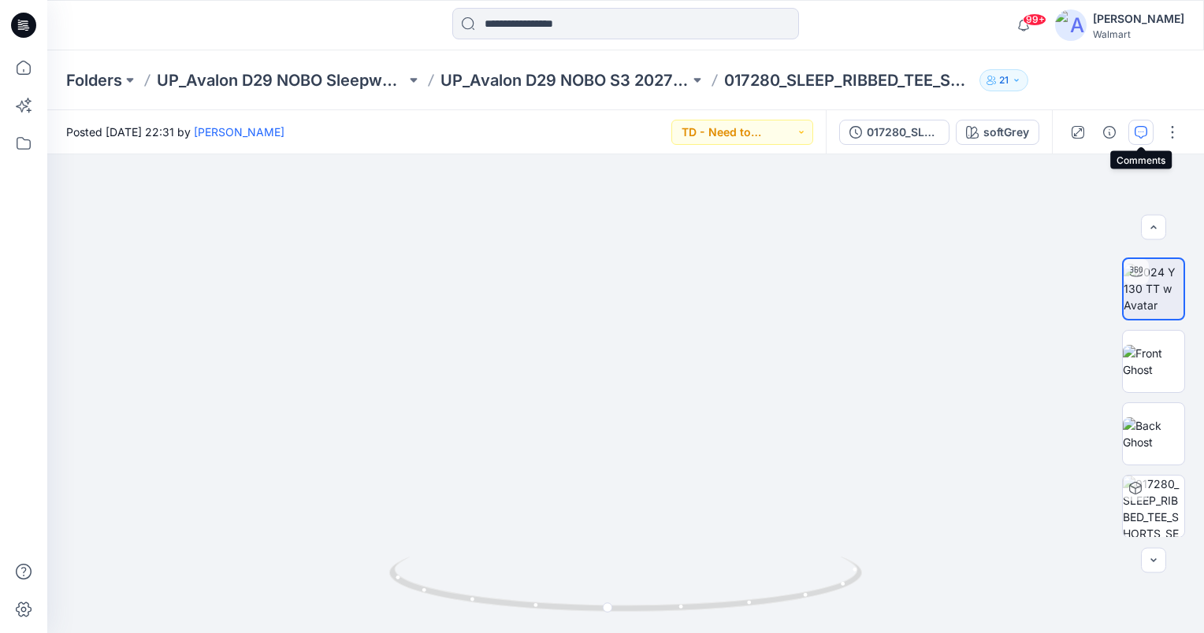
click at [1148, 133] on button "button" at bounding box center [1140, 132] width 25 height 25
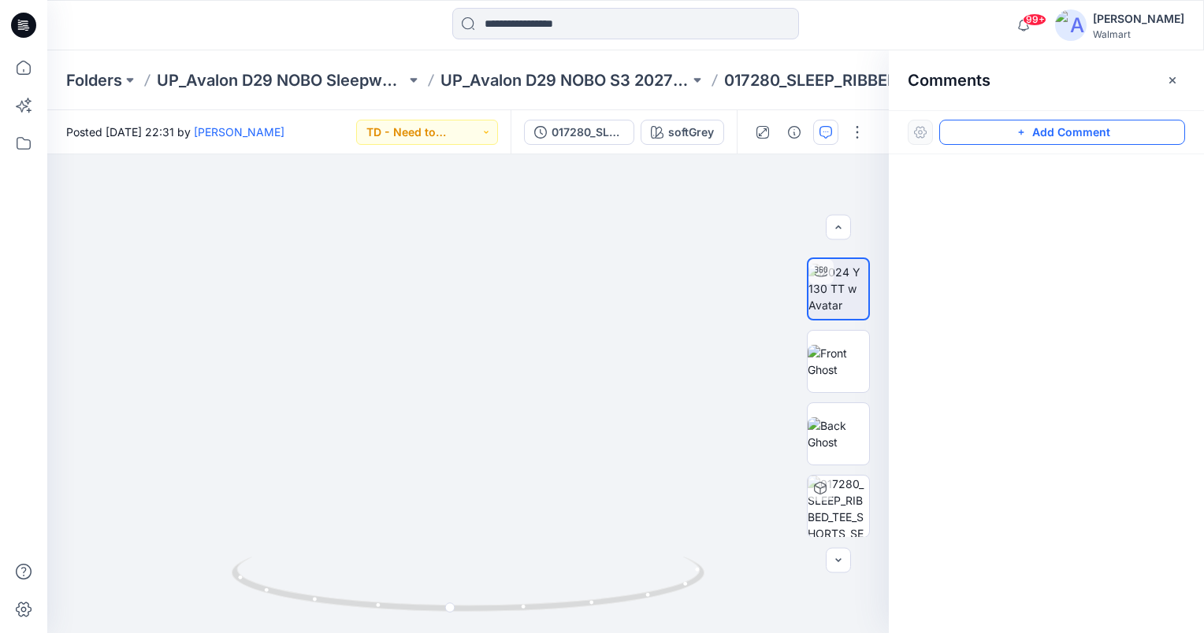
click at [1151, 135] on button "Add Comment" at bounding box center [1062, 132] width 246 height 25
click at [329, 343] on div "1" at bounding box center [467, 393] width 841 height 479
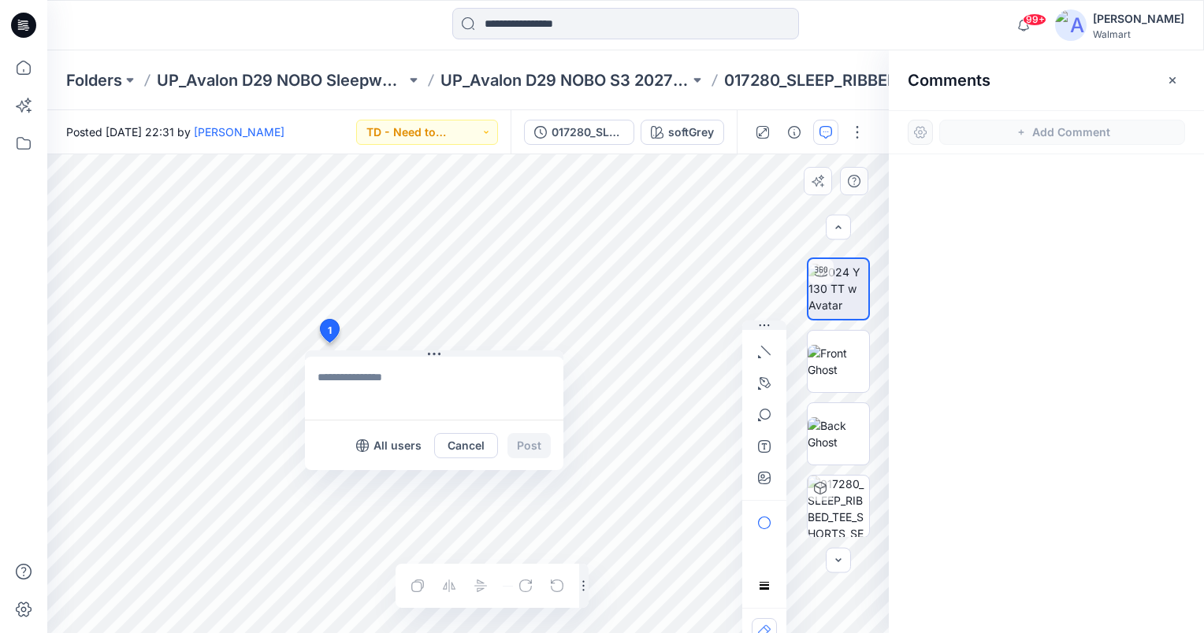
click at [370, 399] on textarea at bounding box center [434, 388] width 258 height 63
type textarea "**********"
click at [538, 444] on button "Post" at bounding box center [528, 445] width 43 height 25
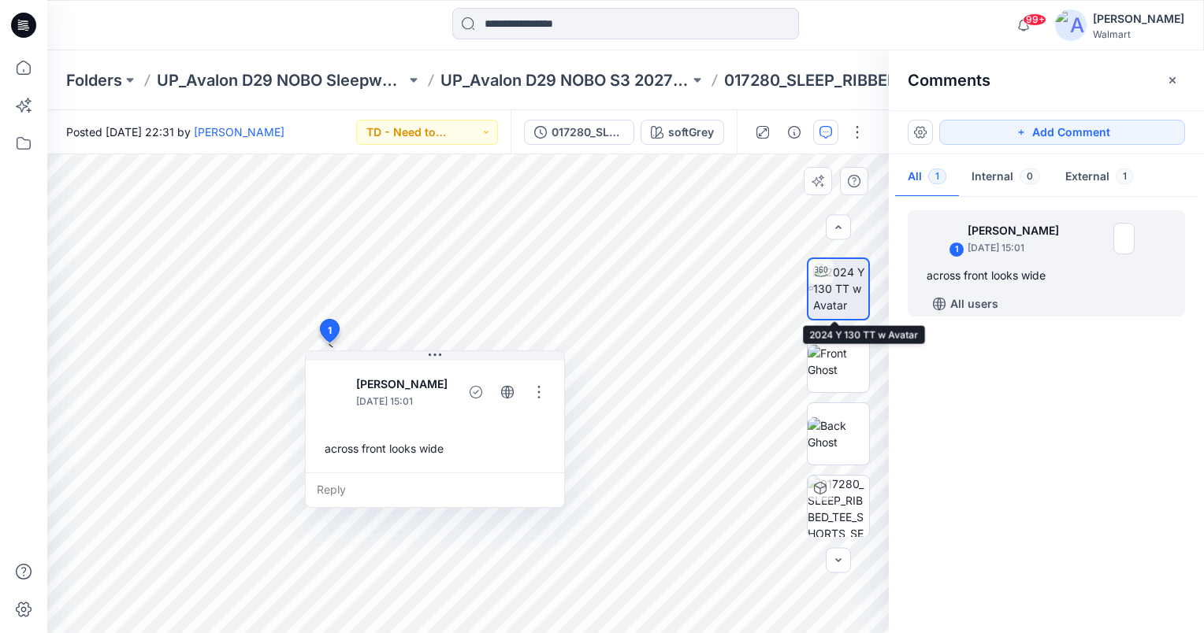
click at [823, 288] on img at bounding box center [840, 289] width 55 height 50
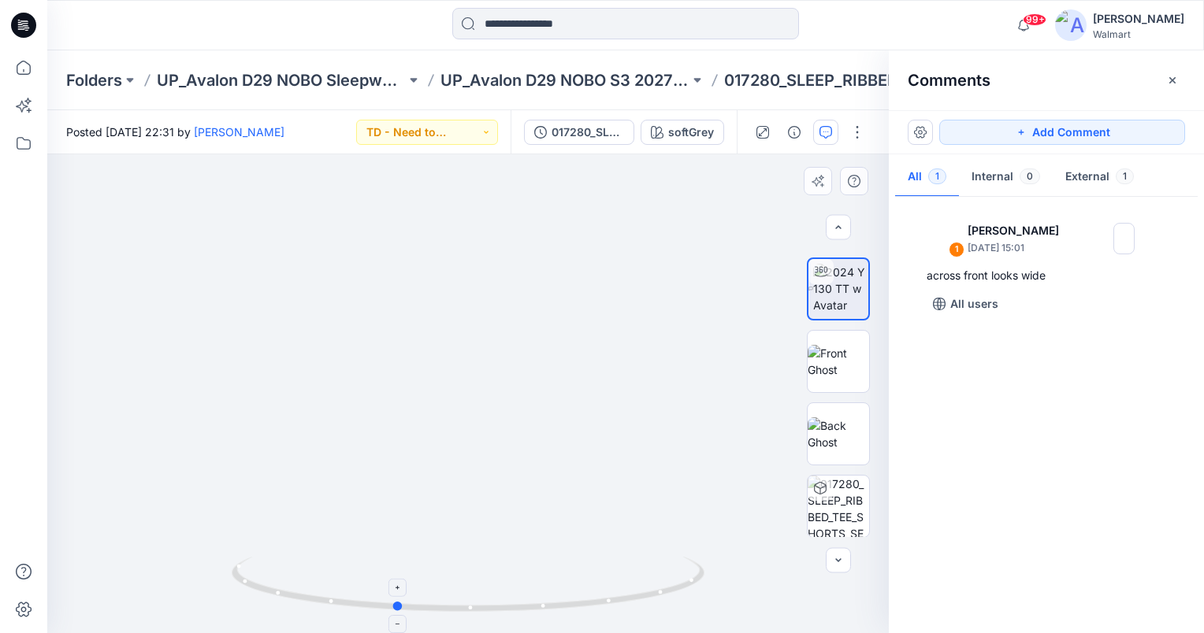
drag, startPoint x: 468, startPoint y: 610, endPoint x: 396, endPoint y: 610, distance: 72.5
click at [396, 610] on circle at bounding box center [398, 606] width 9 height 9
click at [1109, 135] on button "Add Comment" at bounding box center [1062, 132] width 246 height 25
click at [547, 583] on div "2" at bounding box center [467, 393] width 841 height 479
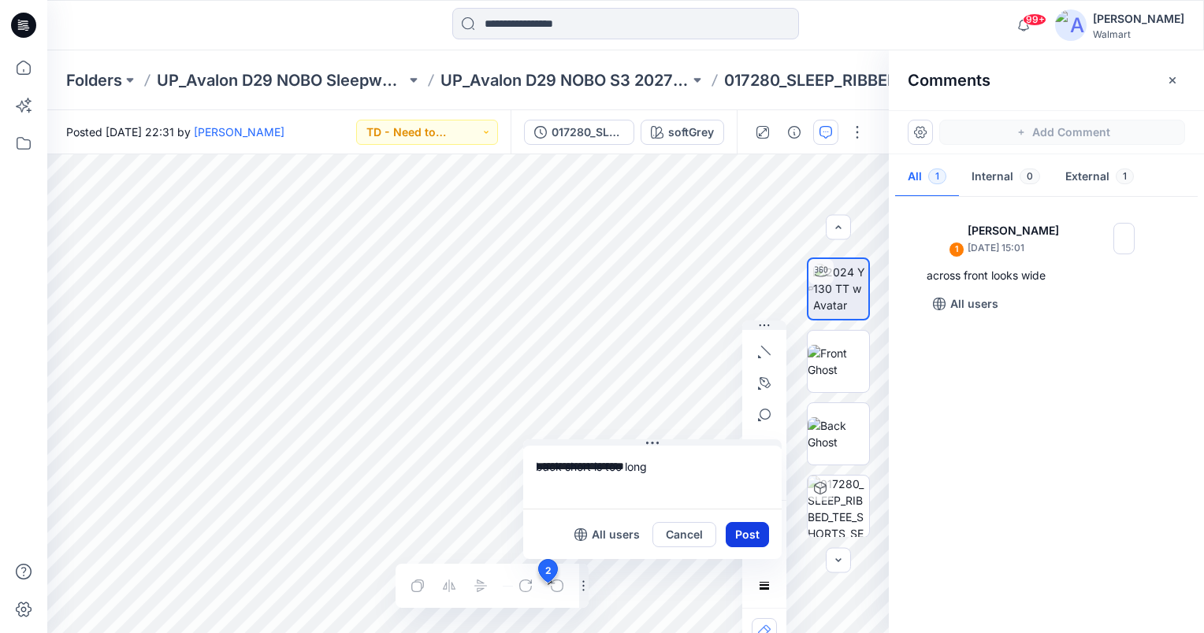
type textarea "**********"
click at [749, 533] on button "Post" at bounding box center [747, 534] width 43 height 25
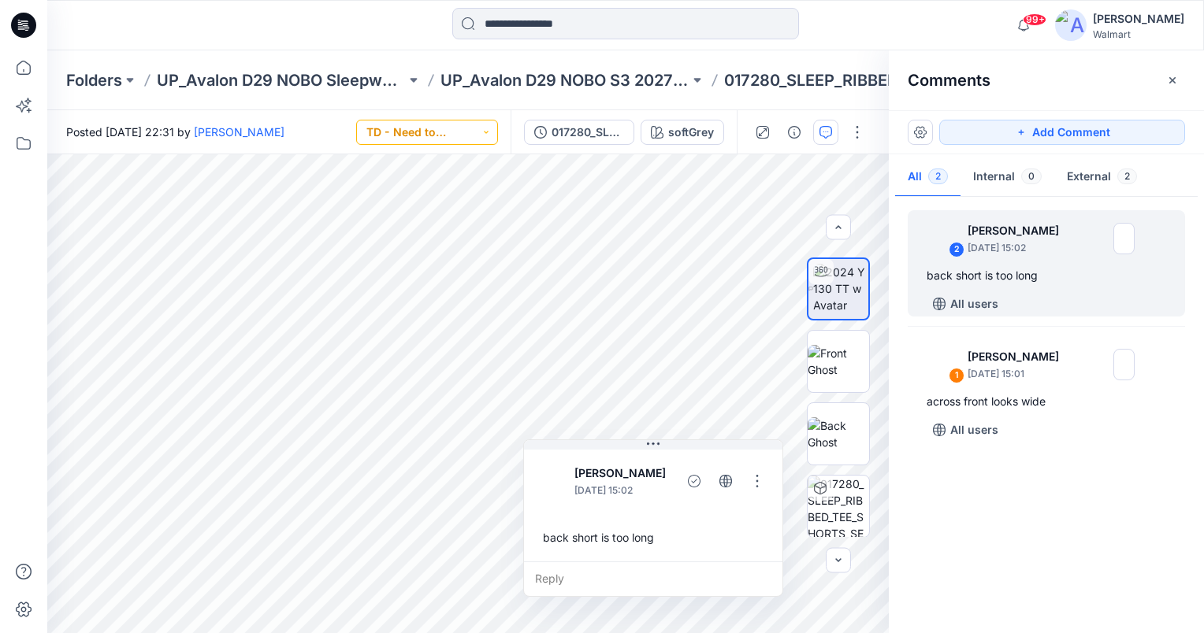
click at [488, 131] on button "TD - Need to Review" at bounding box center [427, 132] width 142 height 25
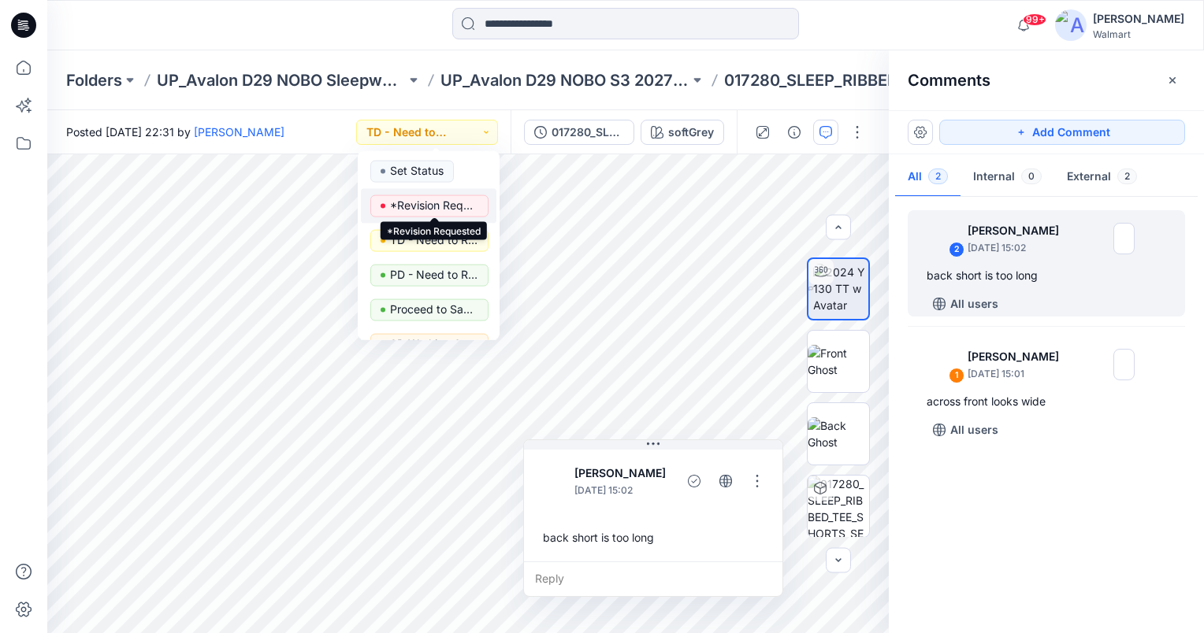
click at [455, 208] on p "*Revision Requested" at bounding box center [434, 205] width 88 height 20
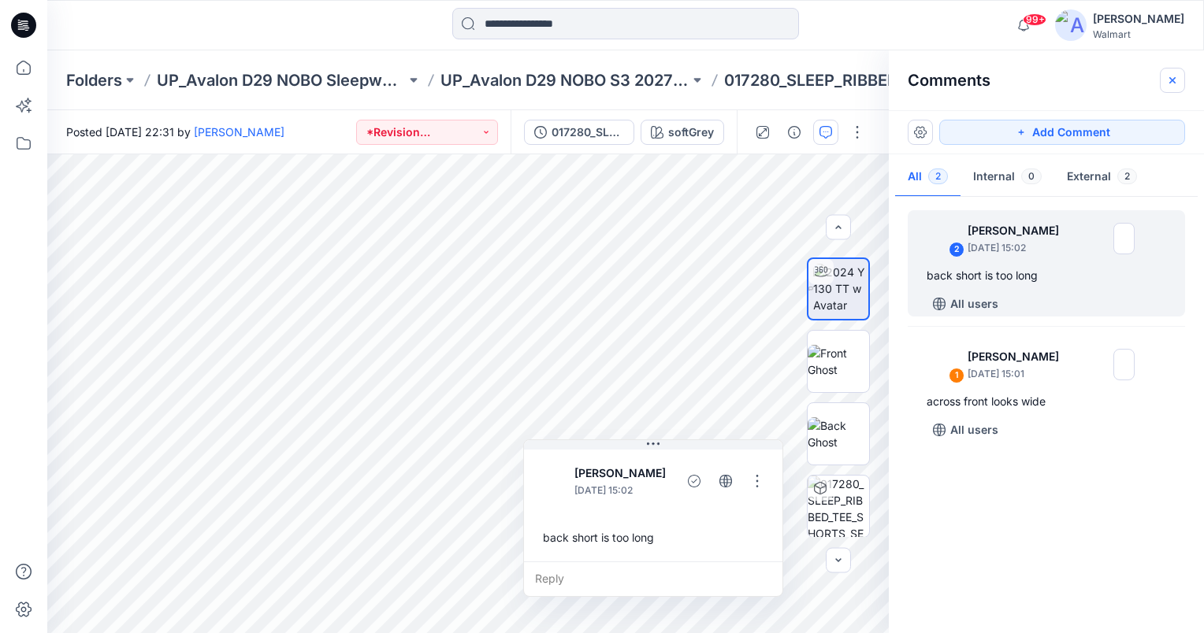
click at [1167, 80] on icon "button" at bounding box center [1172, 80] width 13 height 13
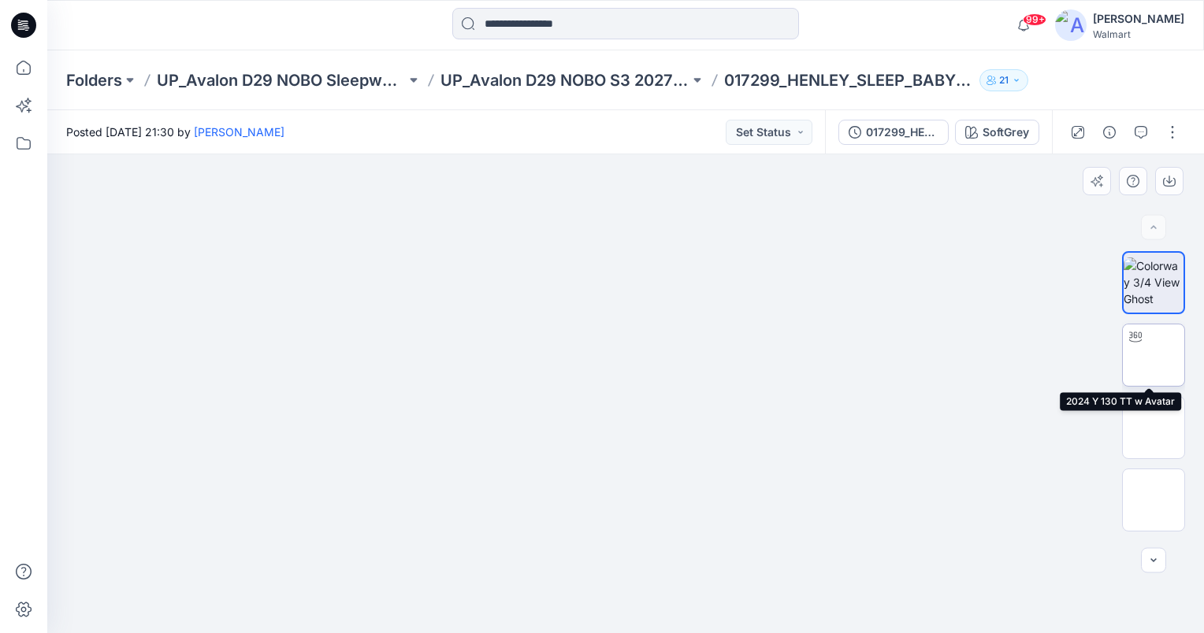
click at [1153, 355] on img at bounding box center [1153, 355] width 0 height 0
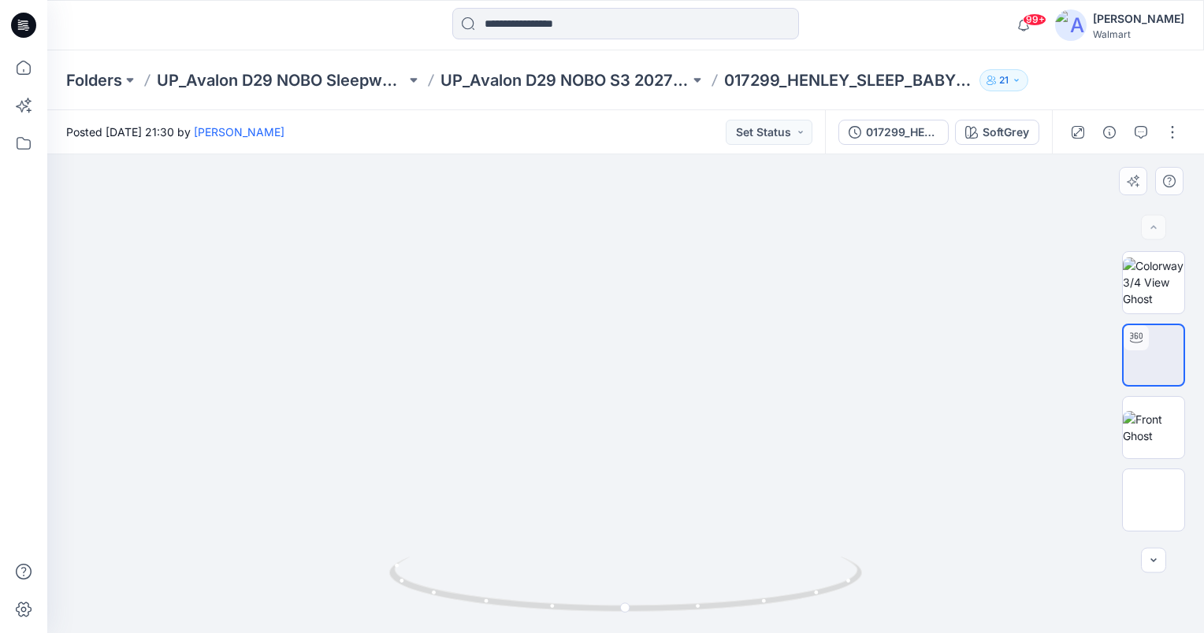
drag, startPoint x: 782, startPoint y: 484, endPoint x: 760, endPoint y: 356, distance: 129.4
drag, startPoint x: 623, startPoint y: 607, endPoint x: 534, endPoint y: 611, distance: 89.2
click at [534, 611] on icon at bounding box center [627, 586] width 477 height 59
drag, startPoint x: 540, startPoint y: 604, endPoint x: 433, endPoint y: 598, distance: 107.3
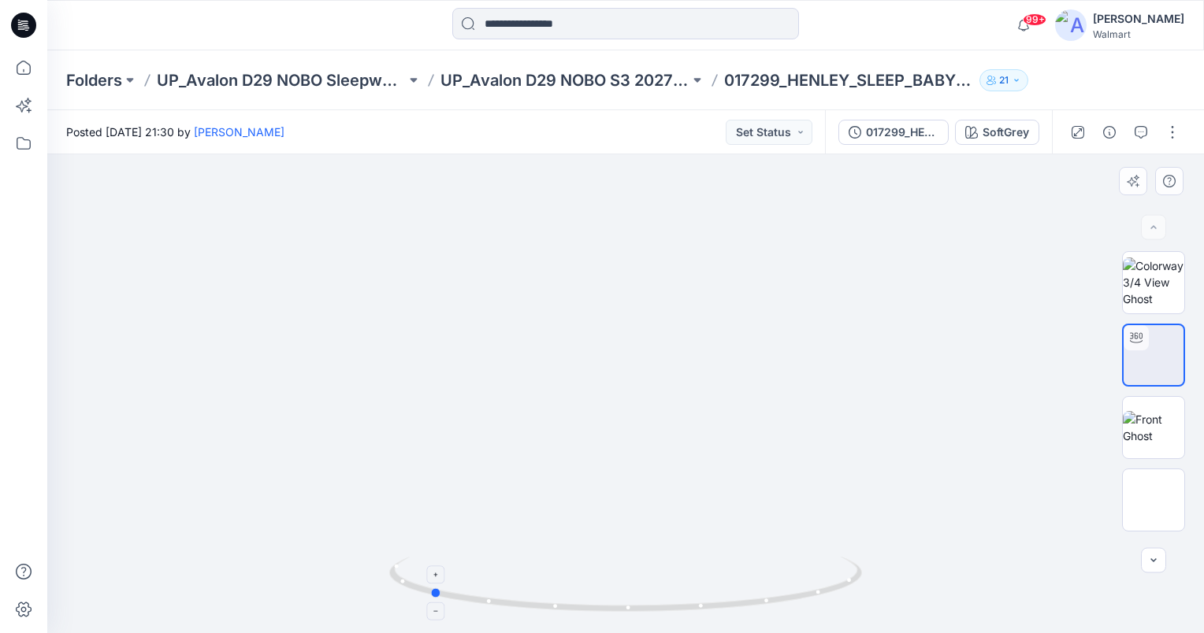
click at [433, 598] on icon at bounding box center [627, 586] width 477 height 59
drag, startPoint x: 657, startPoint y: 447, endPoint x: 649, endPoint y: 474, distance: 28.7
click at [649, 4] on img at bounding box center [626, 4] width 704 height 0
drag, startPoint x: 436, startPoint y: 591, endPoint x: 668, endPoint y: 626, distance: 235.1
click at [668, 616] on icon at bounding box center [627, 586] width 477 height 59
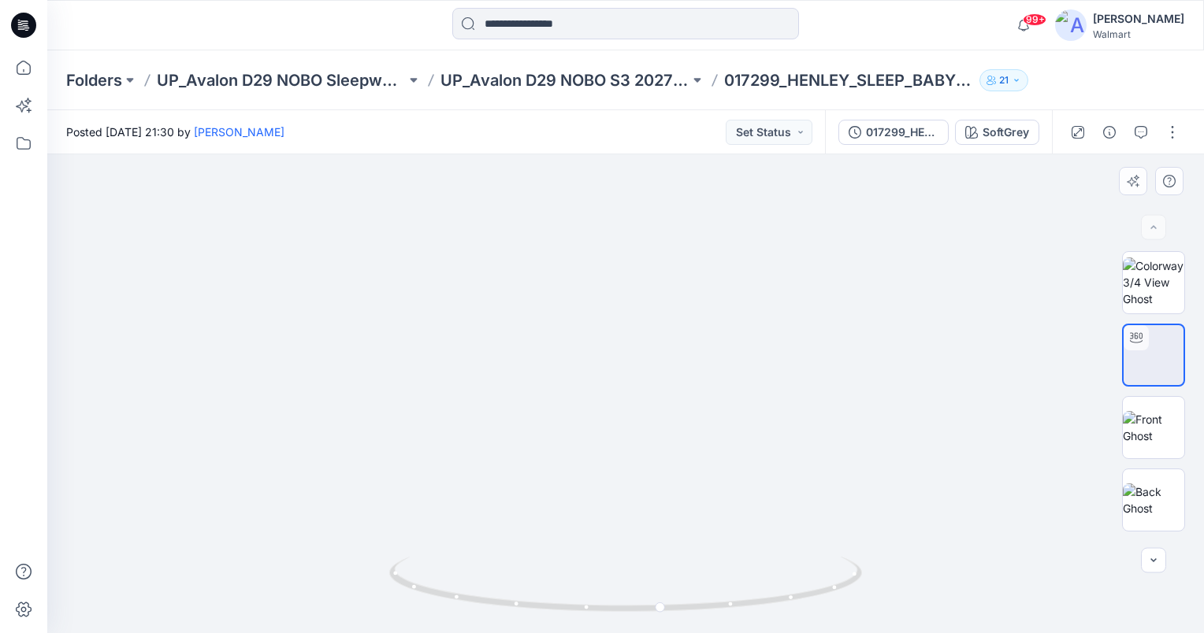
drag, startPoint x: 703, startPoint y: 293, endPoint x: 737, endPoint y: 315, distance: 41.1
click at [800, 131] on button "Set Status" at bounding box center [769, 132] width 87 height 25
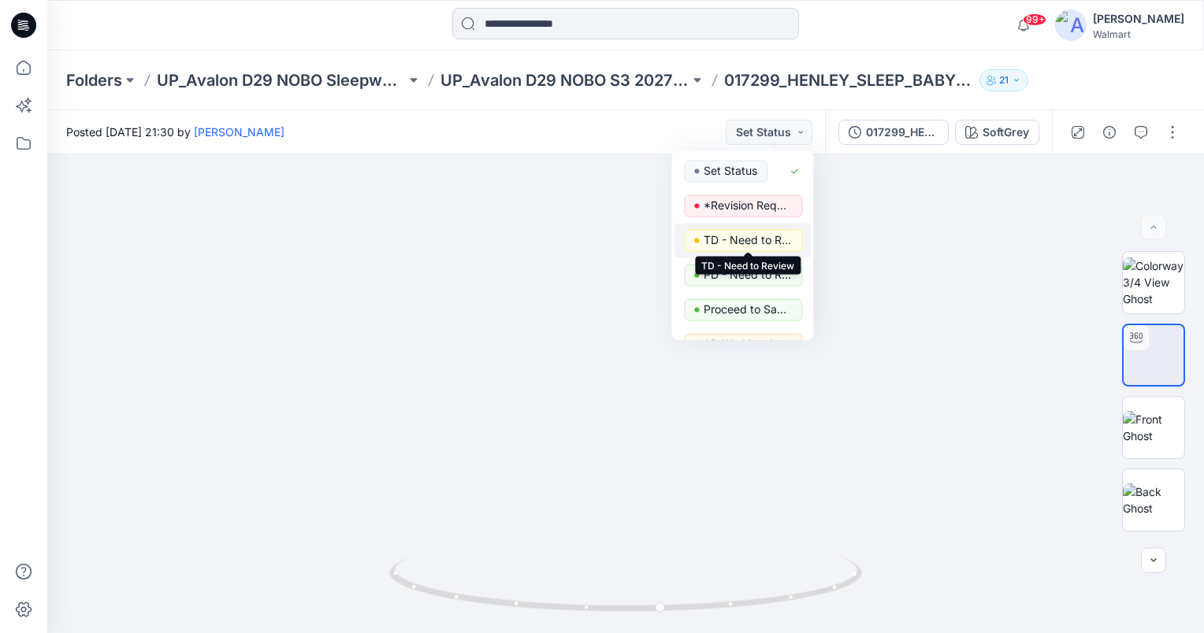
click at [752, 244] on p "TD - Need to Review" at bounding box center [748, 240] width 88 height 20
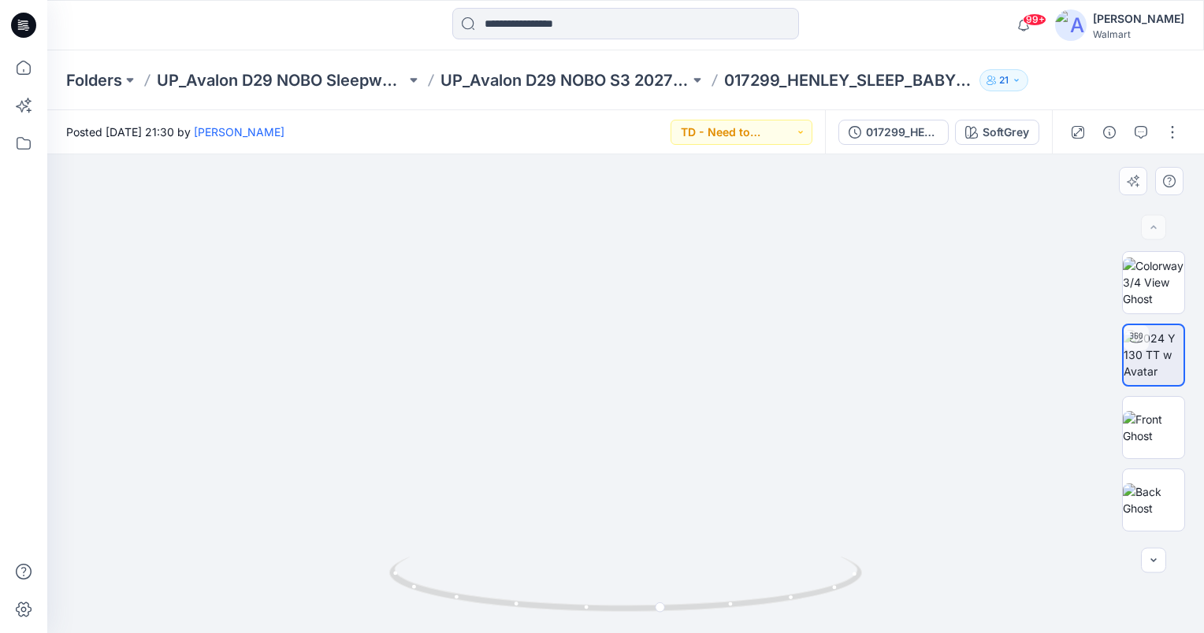
click at [797, 410] on img at bounding box center [623, 157] width 1376 height 953
drag, startPoint x: 648, startPoint y: 609, endPoint x: 531, endPoint y: 596, distance: 118.2
click at [531, 596] on icon at bounding box center [627, 586] width 477 height 59
click at [1134, 135] on button "button" at bounding box center [1140, 132] width 25 height 25
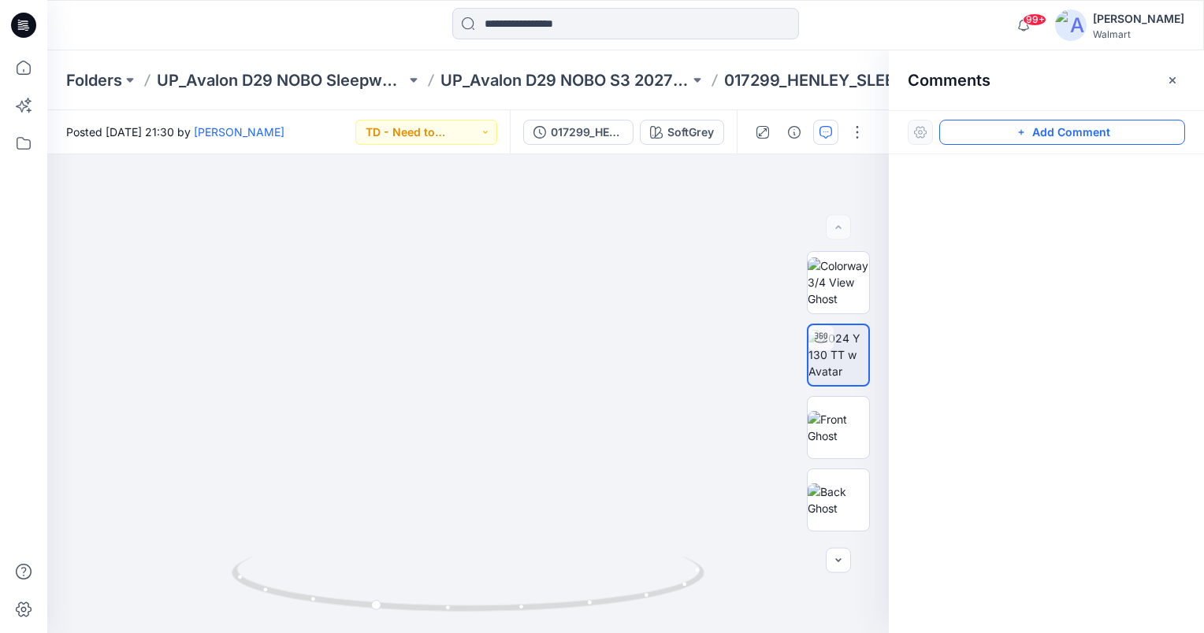
click at [1003, 135] on button "Add Comment" at bounding box center [1062, 132] width 246 height 25
click at [406, 538] on div "1" at bounding box center [467, 393] width 841 height 479
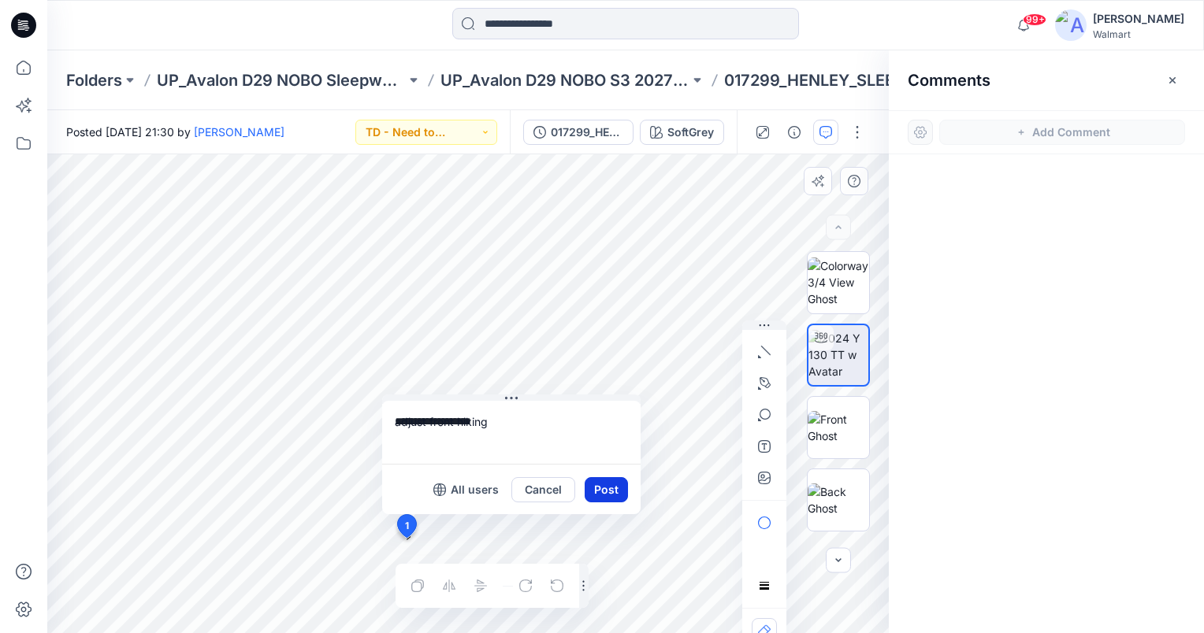
type textarea "**********"
click at [592, 480] on button "Post" at bounding box center [606, 489] width 43 height 25
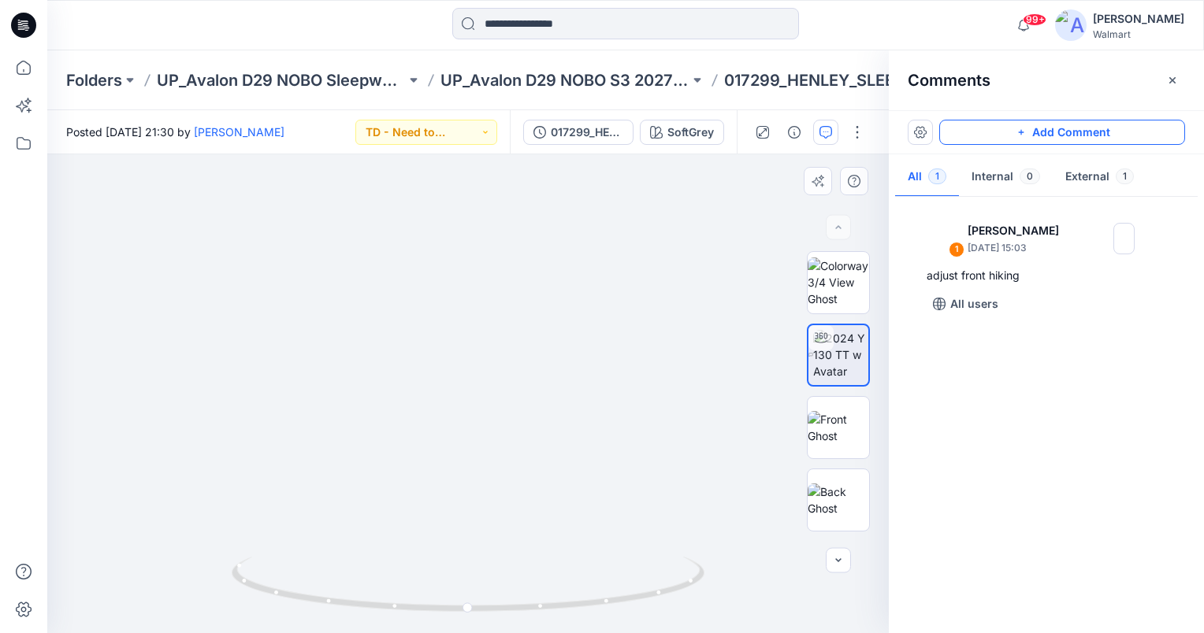
click at [1117, 134] on button "Add Comment" at bounding box center [1062, 132] width 246 height 25
click at [546, 293] on div "2" at bounding box center [467, 393] width 841 height 479
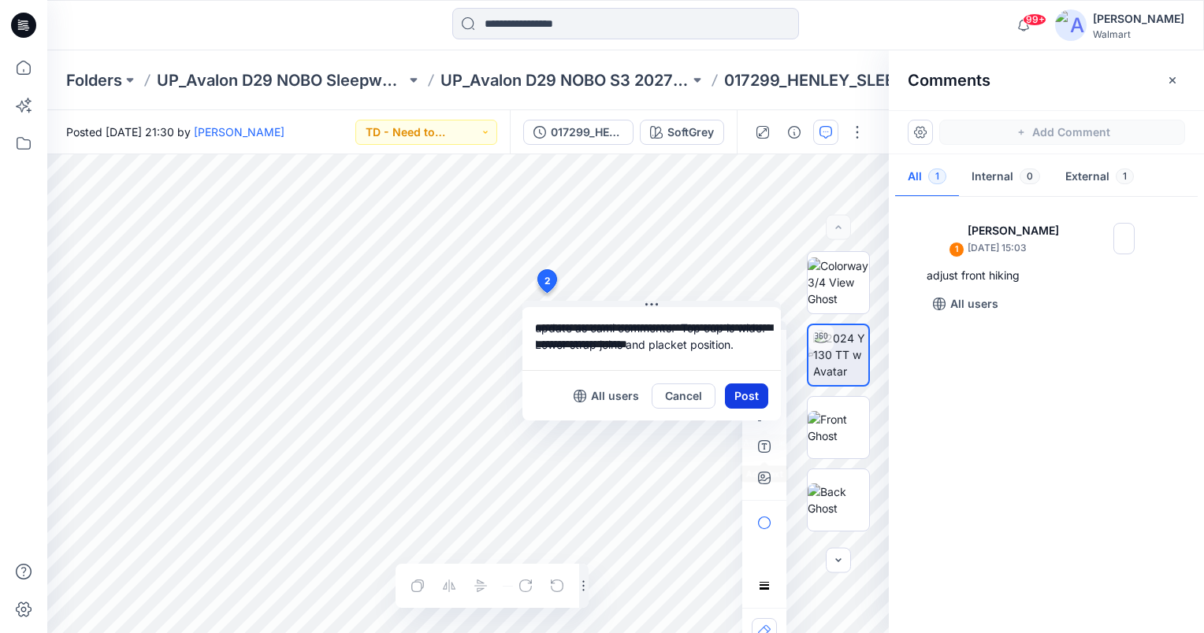
type textarea "**********"
click at [747, 392] on button "Post" at bounding box center [746, 396] width 43 height 25
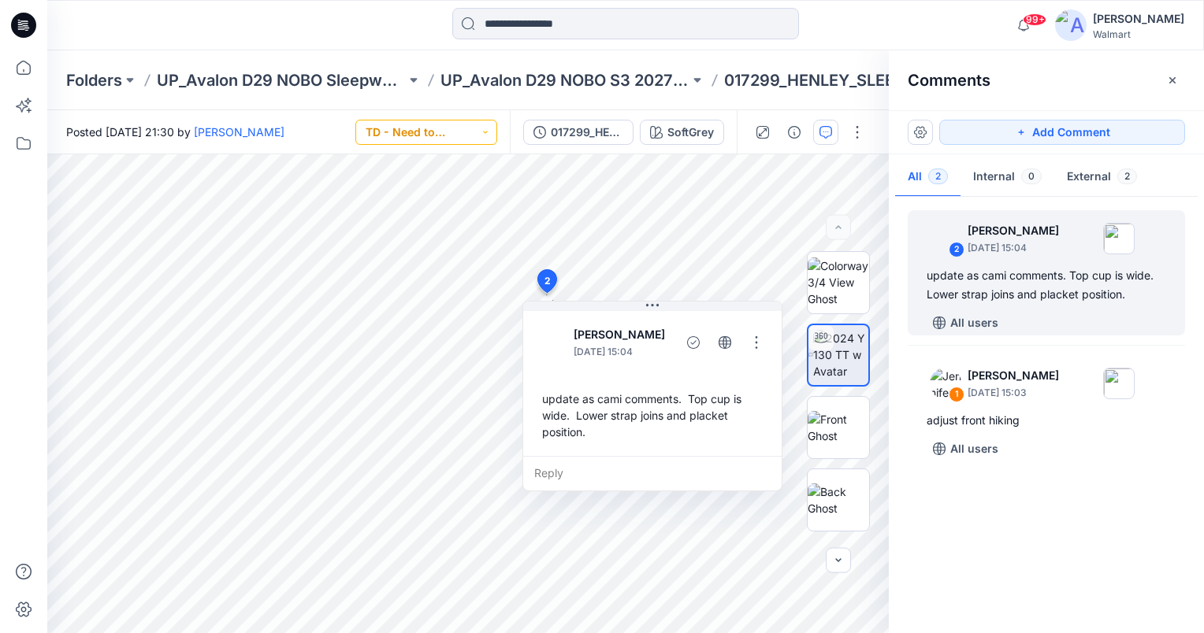
click at [485, 130] on button "TD - Need to Review" at bounding box center [426, 132] width 142 height 25
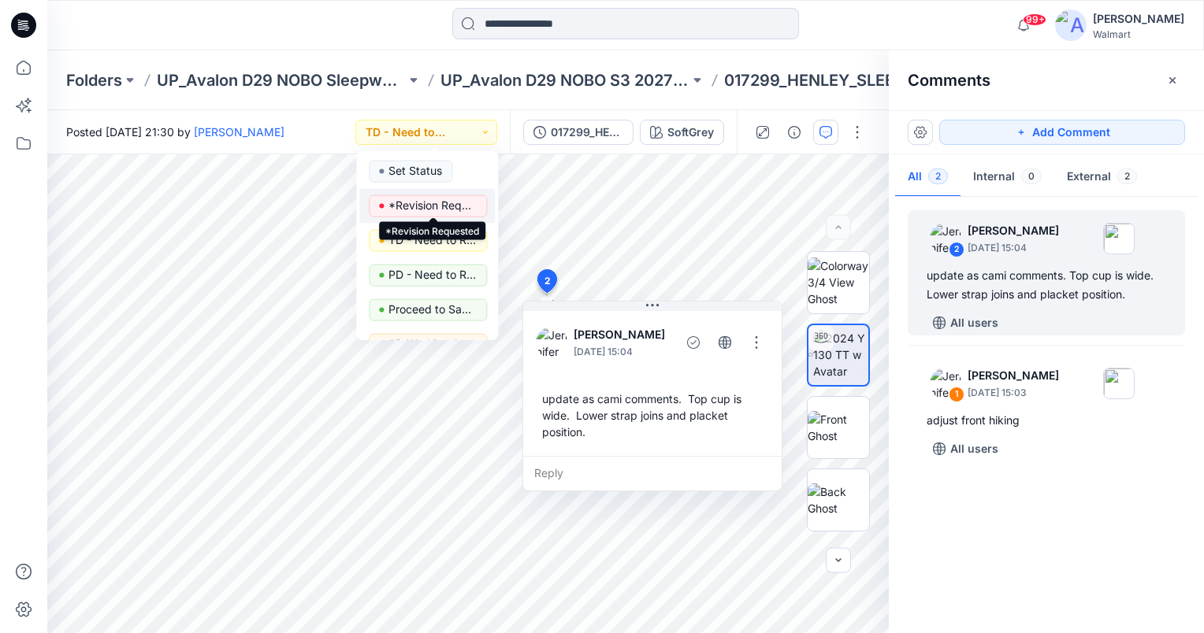
click at [456, 206] on p "*Revision Requested" at bounding box center [432, 205] width 88 height 20
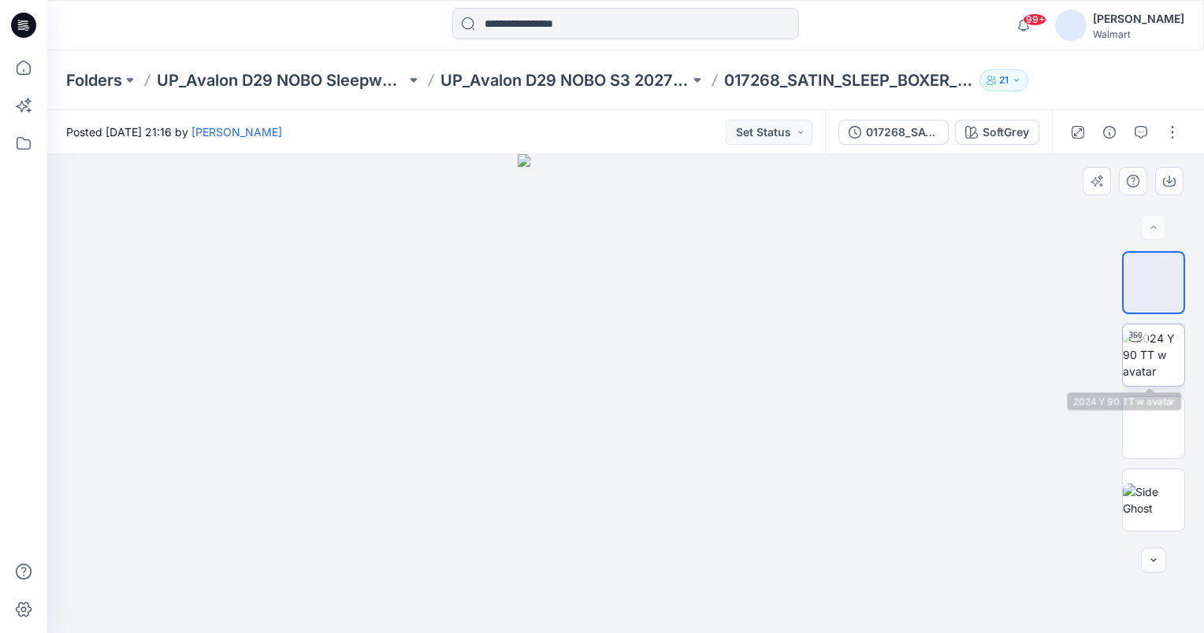
click at [1151, 363] on img at bounding box center [1153, 355] width 61 height 50
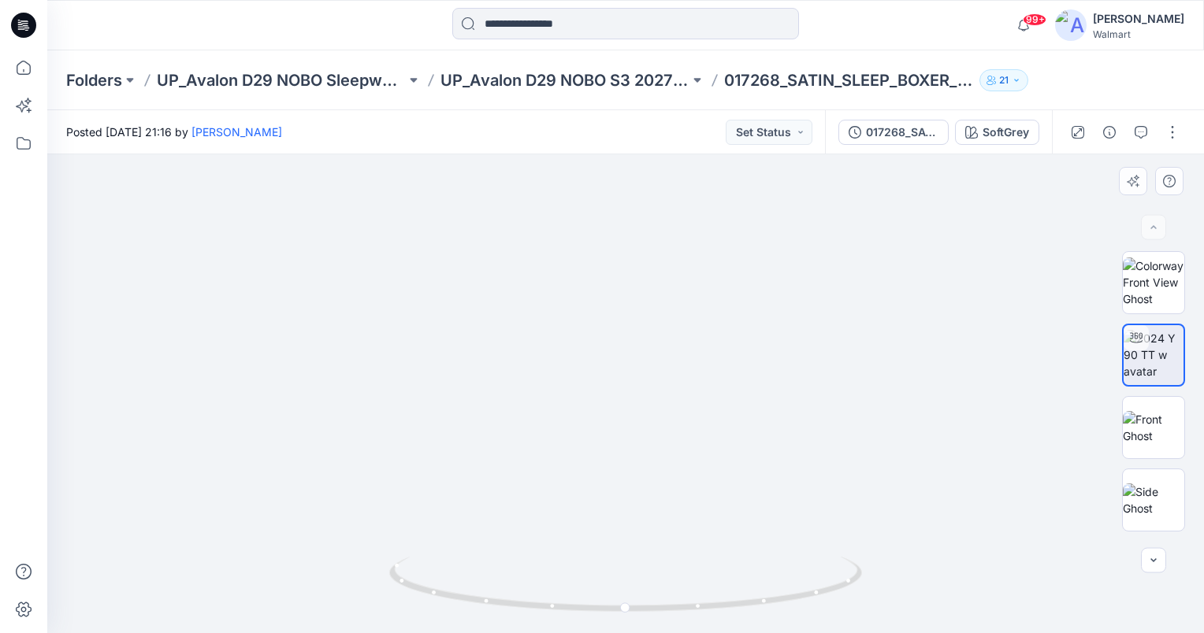
drag, startPoint x: 685, startPoint y: 452, endPoint x: 674, endPoint y: 312, distance: 140.7
click at [674, 312] on img at bounding box center [626, 282] width 704 height 704
drag, startPoint x: 674, startPoint y: 392, endPoint x: 674, endPoint y: 366, distance: 26.8
click at [674, 366] on img at bounding box center [626, 282] width 704 height 704
drag, startPoint x: 626, startPoint y: 608, endPoint x: 687, endPoint y: 616, distance: 62.0
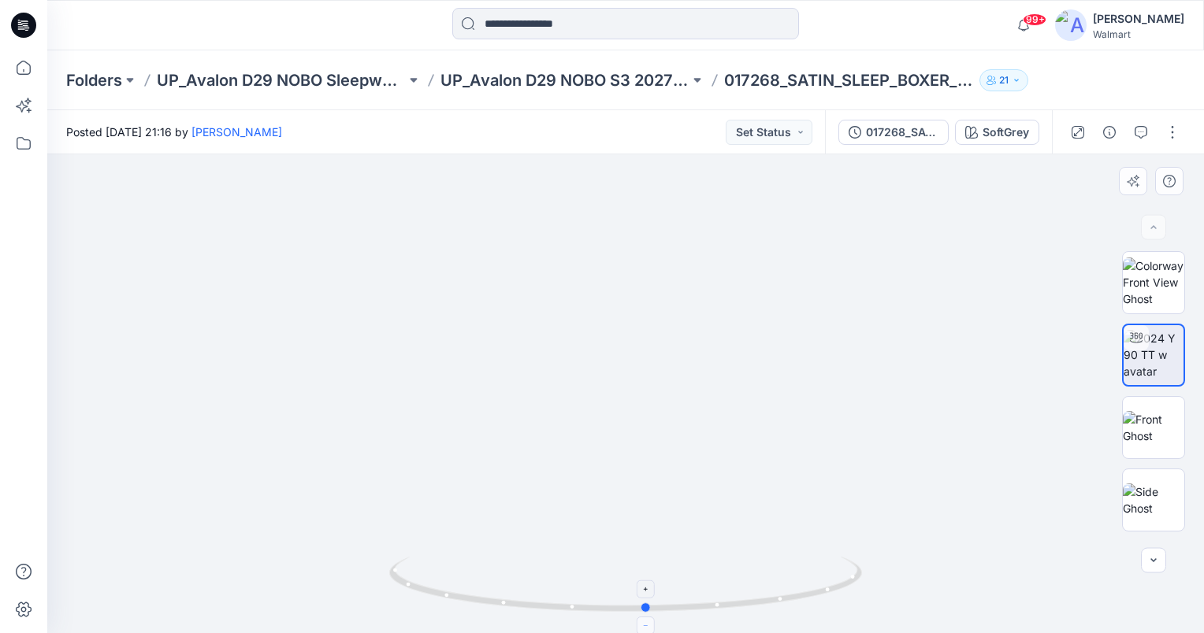
click at [687, 616] on icon at bounding box center [627, 586] width 477 height 59
click at [778, 123] on button "Set Status" at bounding box center [769, 132] width 87 height 25
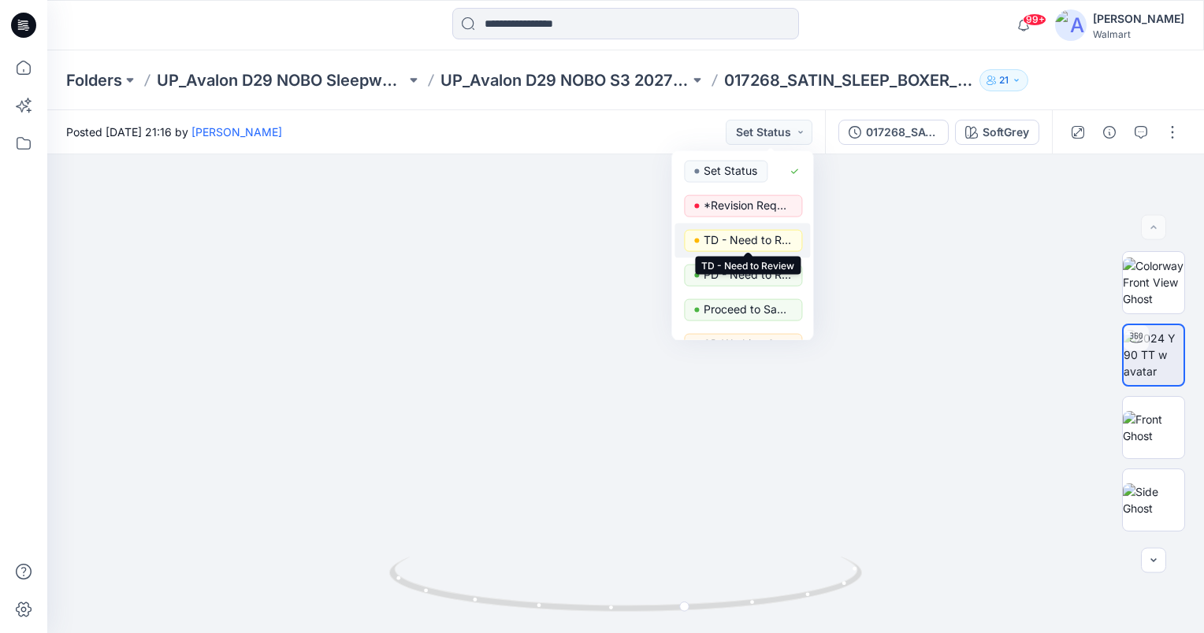
click at [764, 237] on p "TD - Need to Review" at bounding box center [748, 240] width 88 height 20
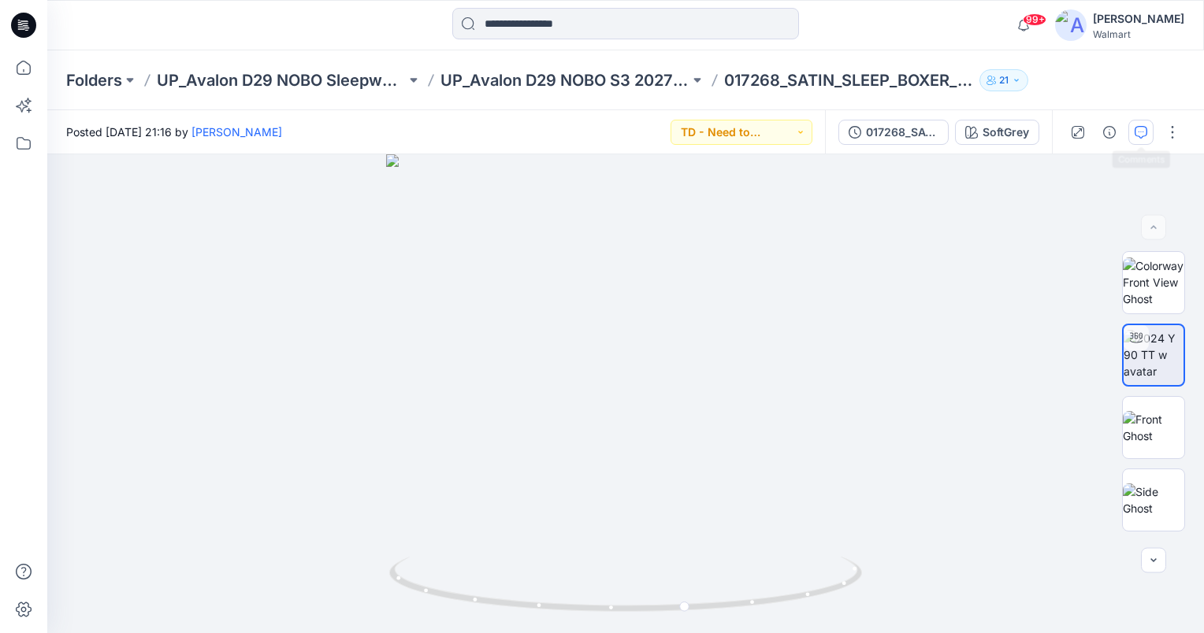
click at [1146, 135] on icon "button" at bounding box center [1141, 132] width 13 height 13
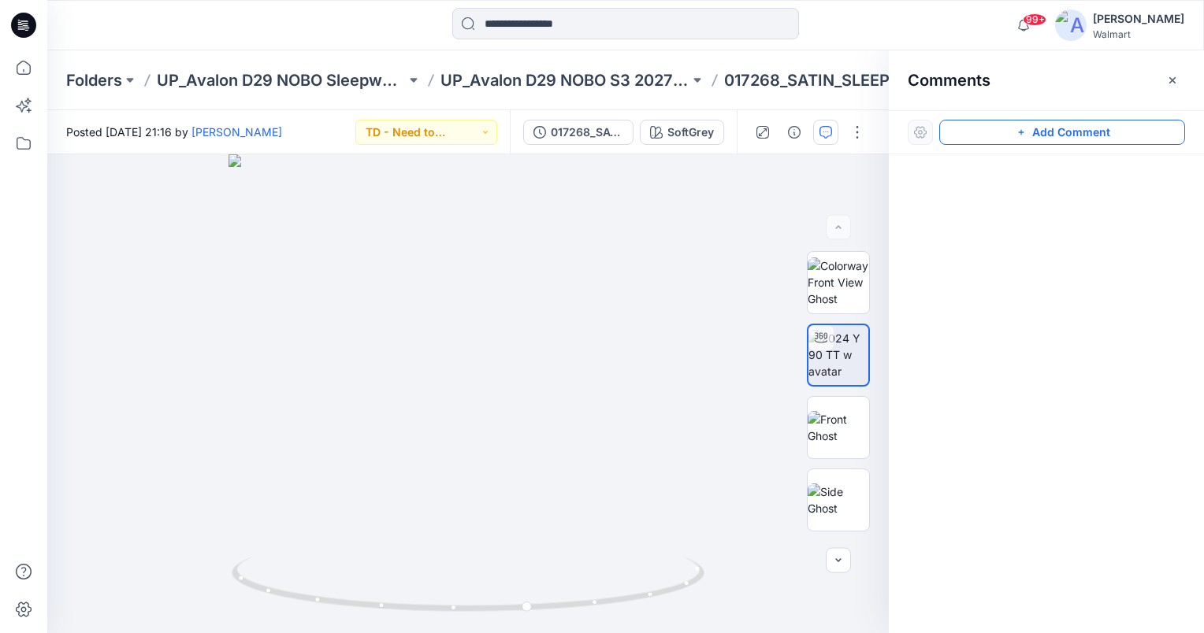
click at [1059, 136] on button "Add Comment" at bounding box center [1062, 132] width 246 height 25
click at [564, 378] on div "1" at bounding box center [467, 393] width 841 height 479
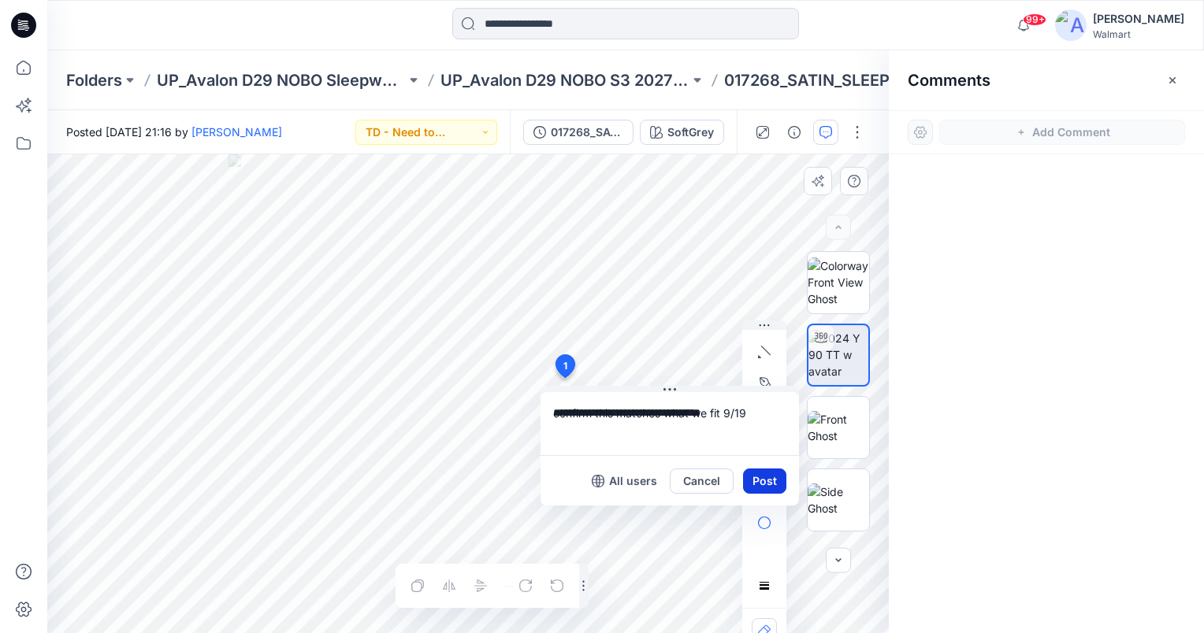
type textarea "**********"
click at [758, 488] on button "Post" at bounding box center [764, 481] width 43 height 25
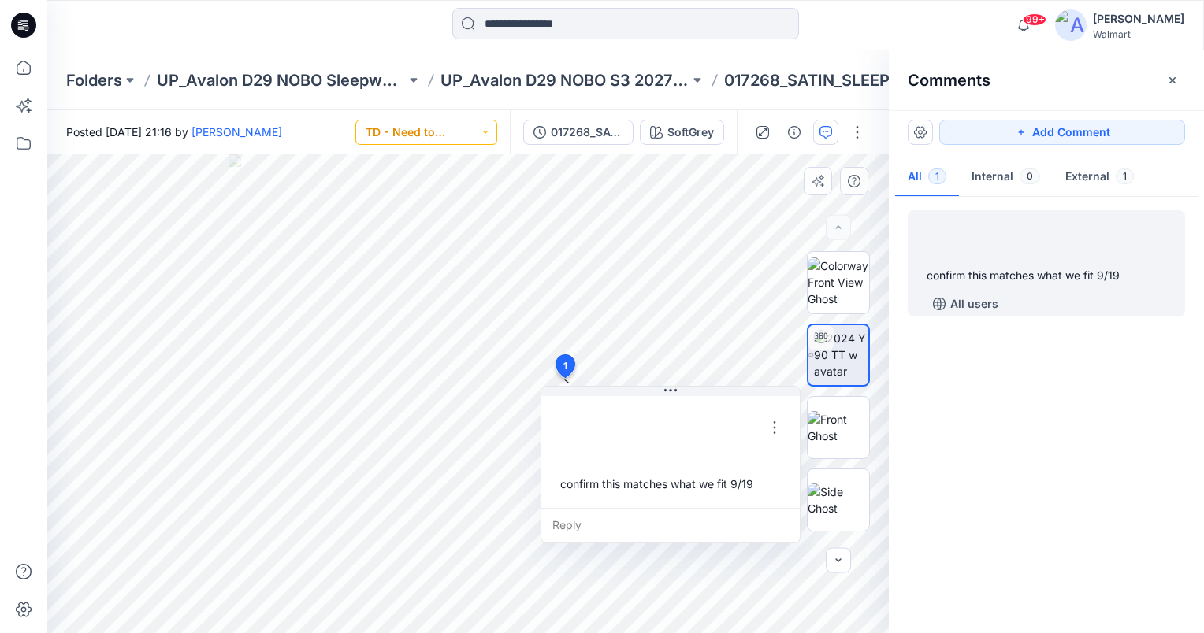
click at [460, 130] on button "TD - Need to Review" at bounding box center [426, 132] width 142 height 25
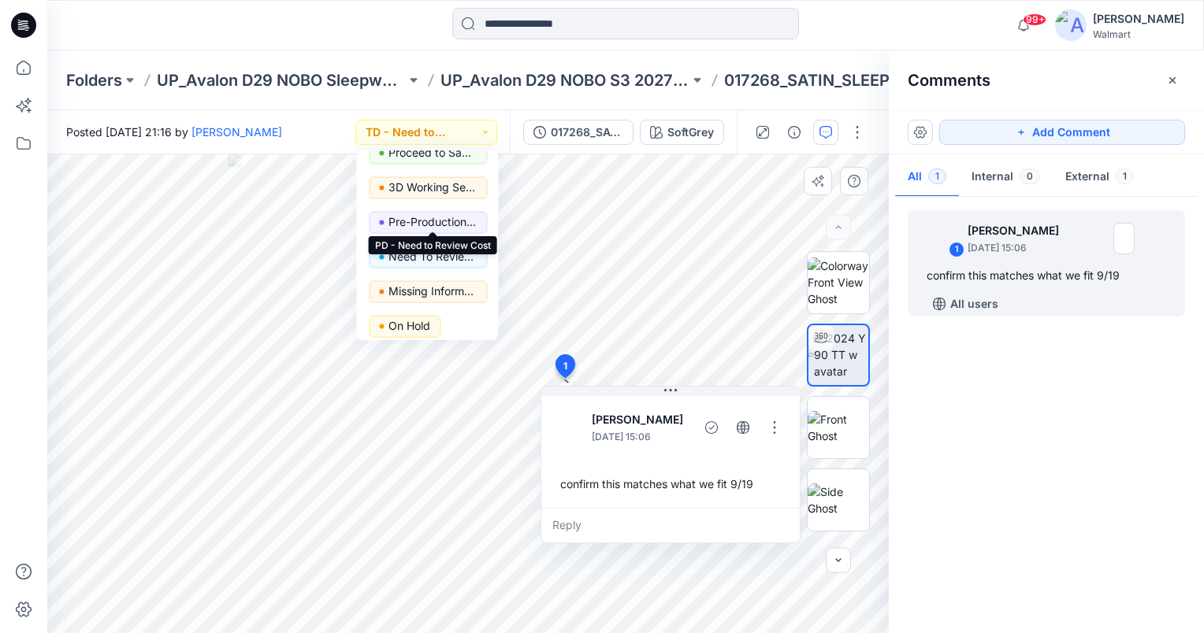
scroll to position [158, 0]
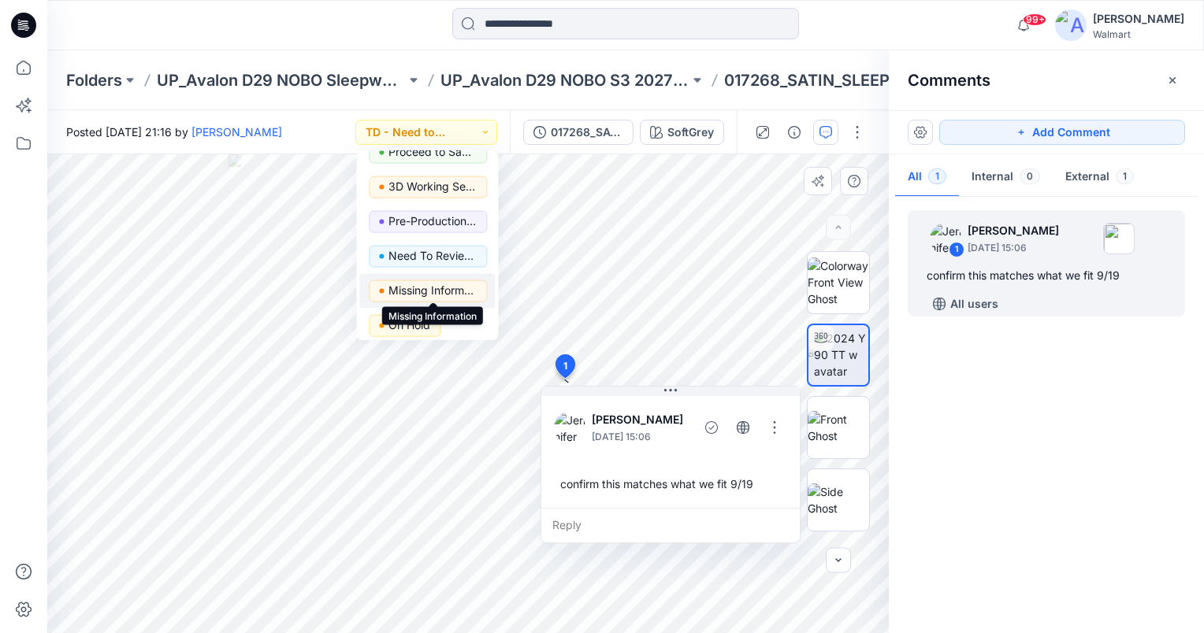
click at [444, 287] on p "Missing Information" at bounding box center [432, 290] width 88 height 20
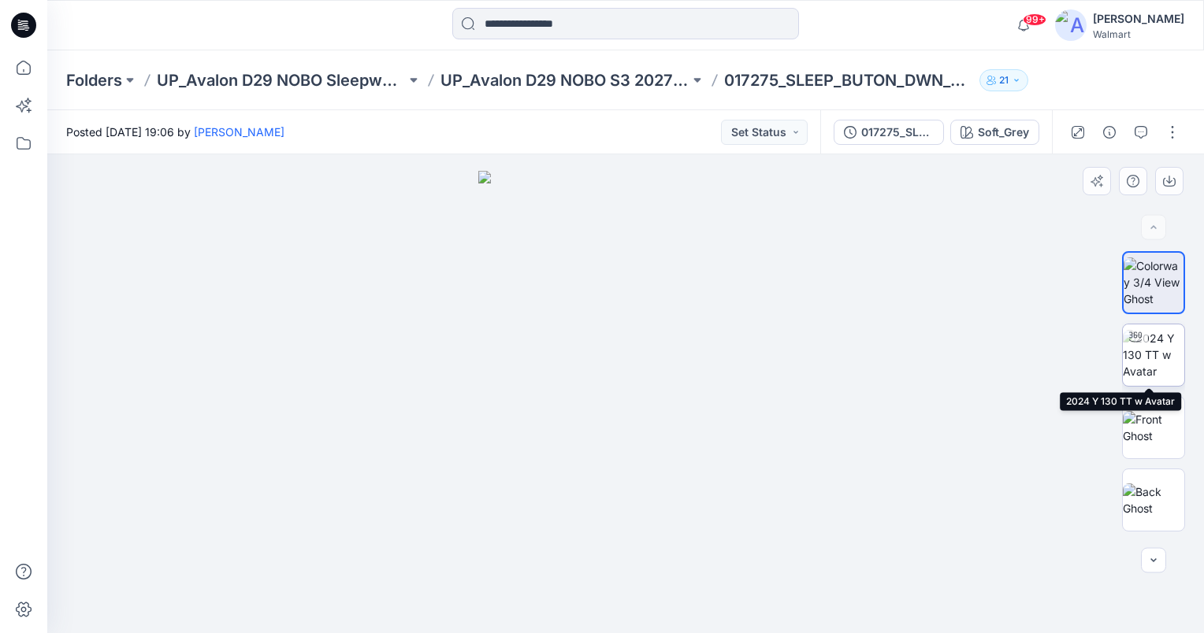
click at [1137, 362] on img at bounding box center [1153, 355] width 61 height 50
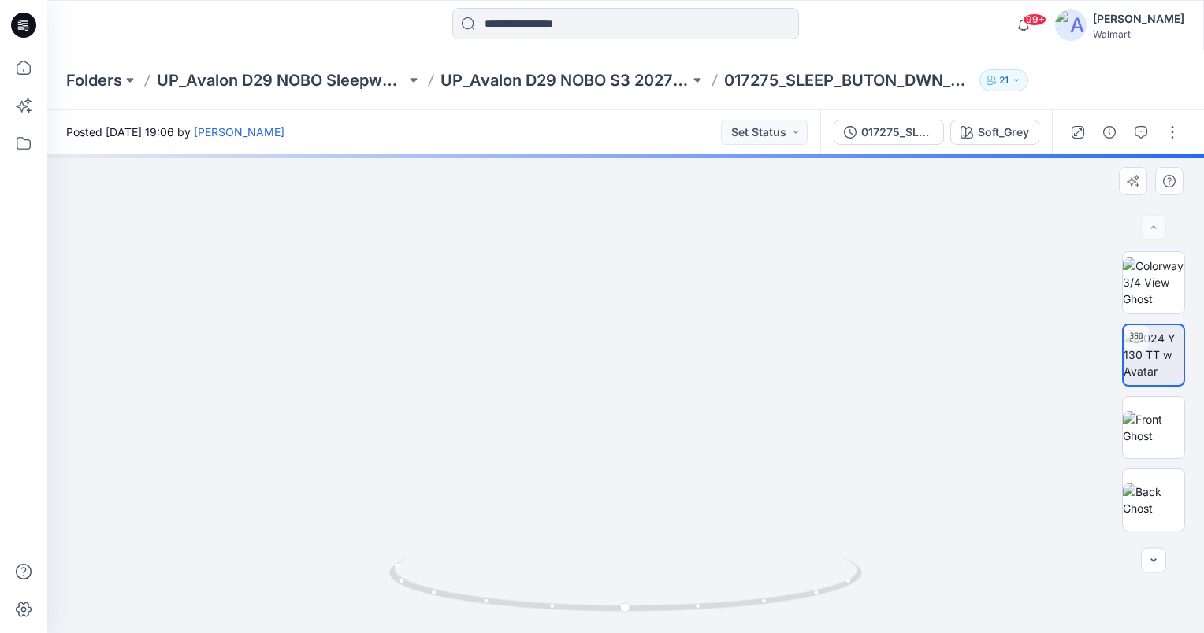
drag, startPoint x: 649, startPoint y: 515, endPoint x: 650, endPoint y: 468, distance: 47.3
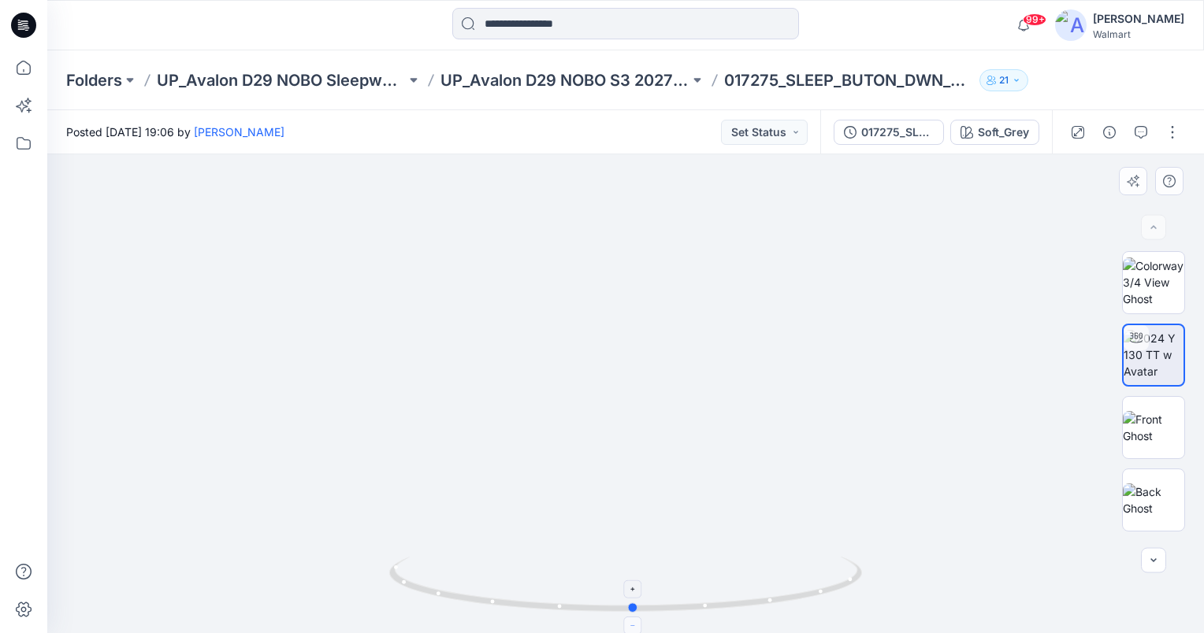
drag, startPoint x: 626, startPoint y: 608, endPoint x: 633, endPoint y: 631, distance: 24.2
click at [633, 616] on icon at bounding box center [627, 586] width 477 height 59
drag, startPoint x: 664, startPoint y: 338, endPoint x: 664, endPoint y: 434, distance: 96.1
click at [664, 434] on img at bounding box center [620, 414] width 1601 height 1601
click at [782, 132] on button "Set Status" at bounding box center [764, 132] width 87 height 25
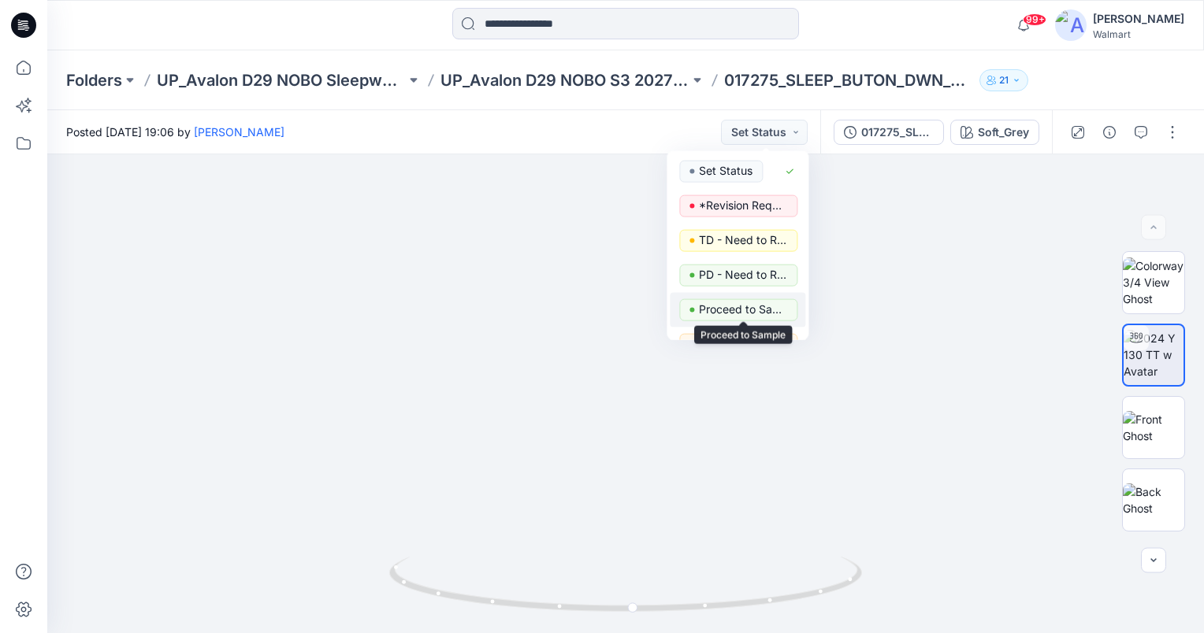
click at [754, 306] on p "Proceed to Sample" at bounding box center [743, 309] width 88 height 20
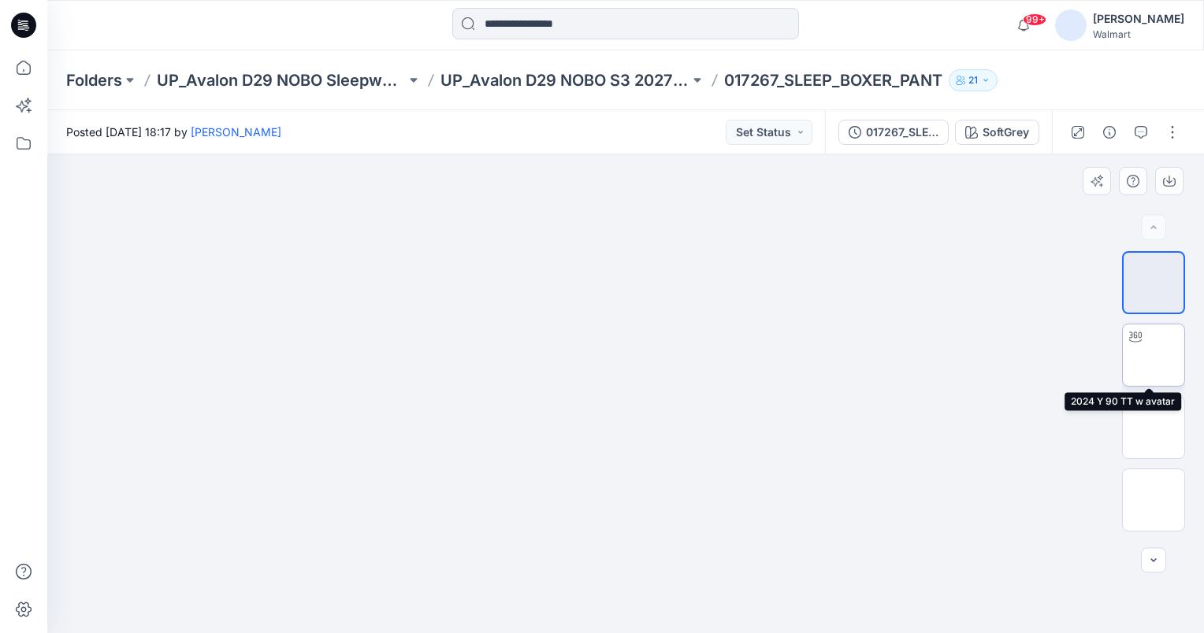
click at [1153, 355] on img at bounding box center [1153, 355] width 0 height 0
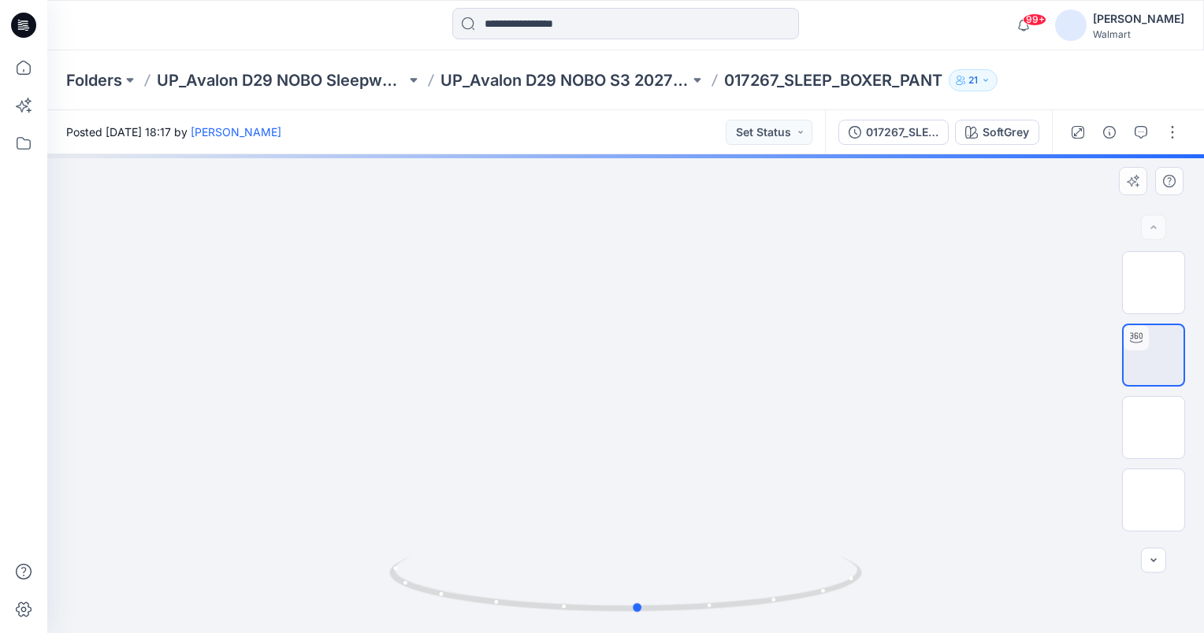
drag, startPoint x: 649, startPoint y: 494, endPoint x: 656, endPoint y: 446, distance: 48.6
click at [656, 433] on div at bounding box center [625, 393] width 1157 height 479
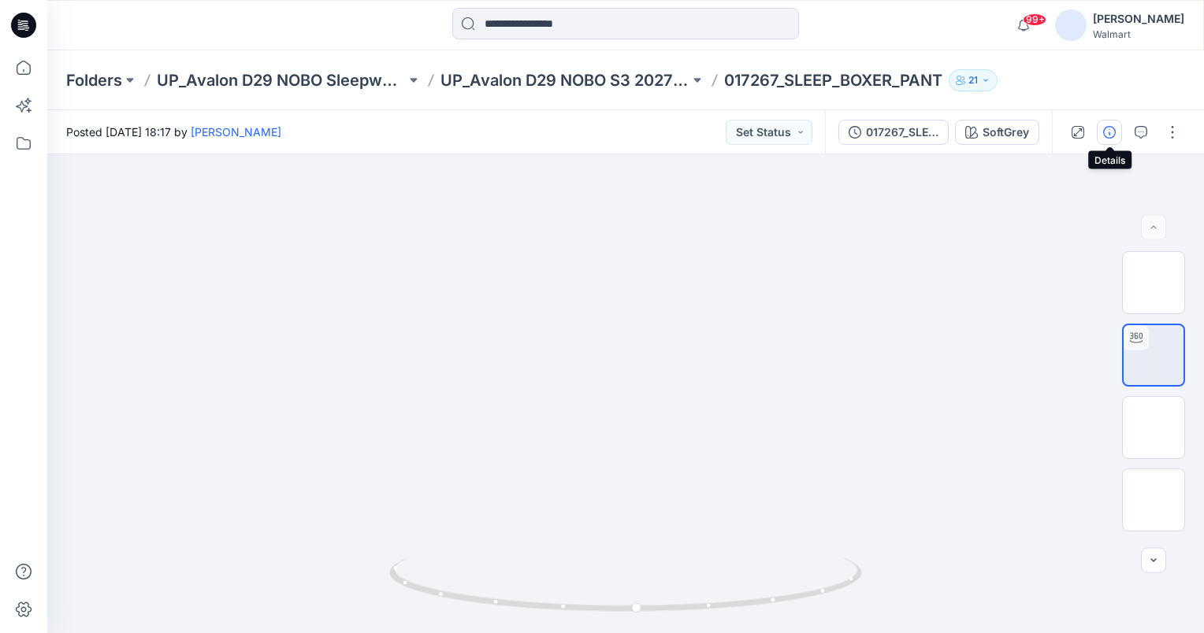
click at [1112, 136] on icon "button" at bounding box center [1109, 132] width 13 height 13
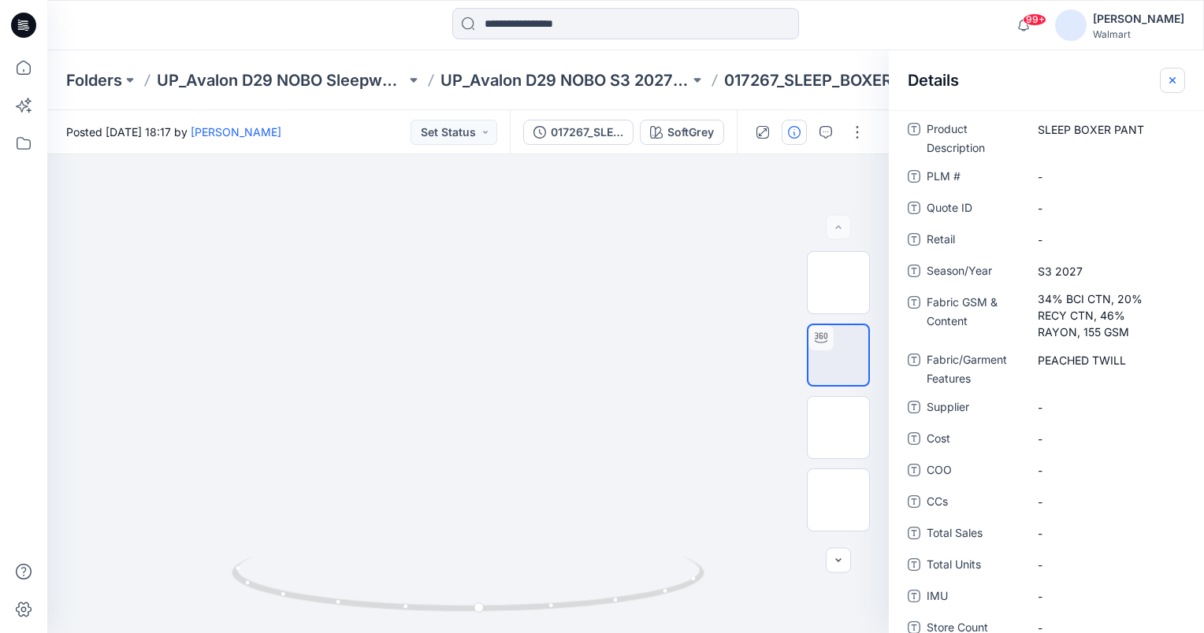
click at [1166, 80] on icon "button" at bounding box center [1172, 80] width 13 height 13
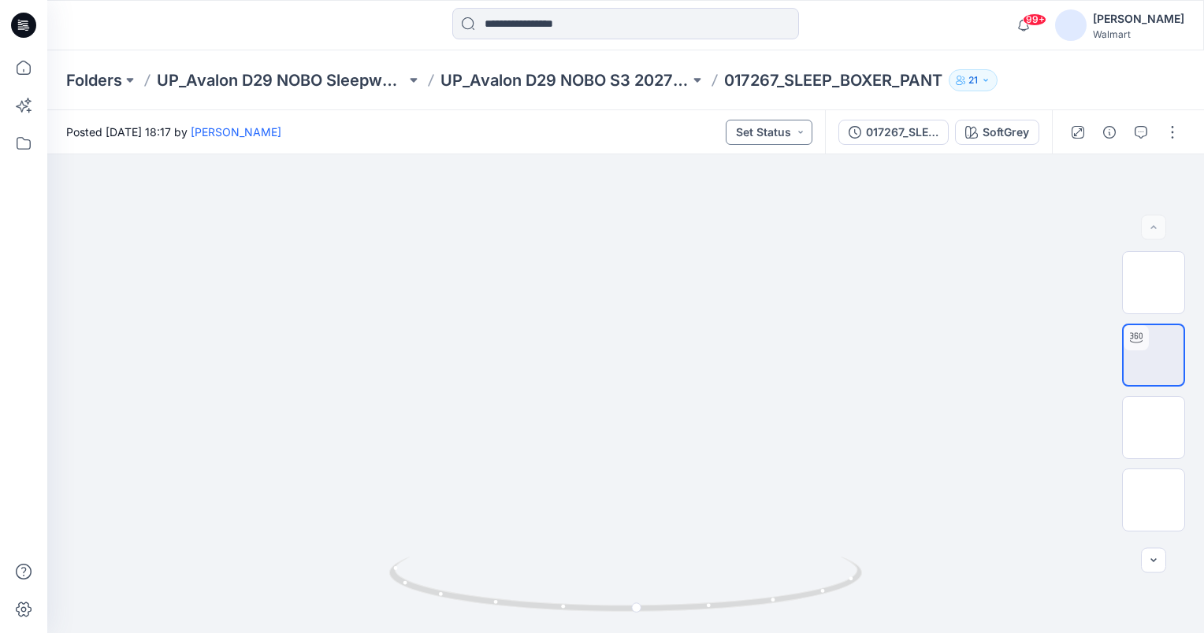
click at [804, 133] on button "Set Status" at bounding box center [769, 132] width 87 height 25
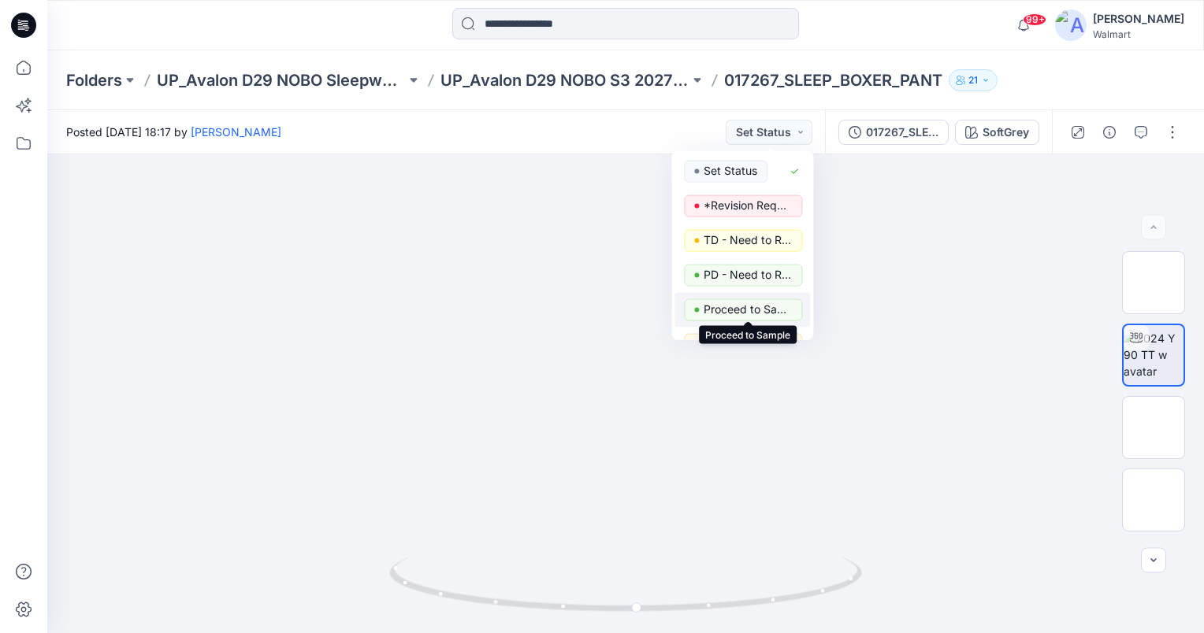
click at [771, 306] on p "Proceed to Sample" at bounding box center [748, 309] width 88 height 20
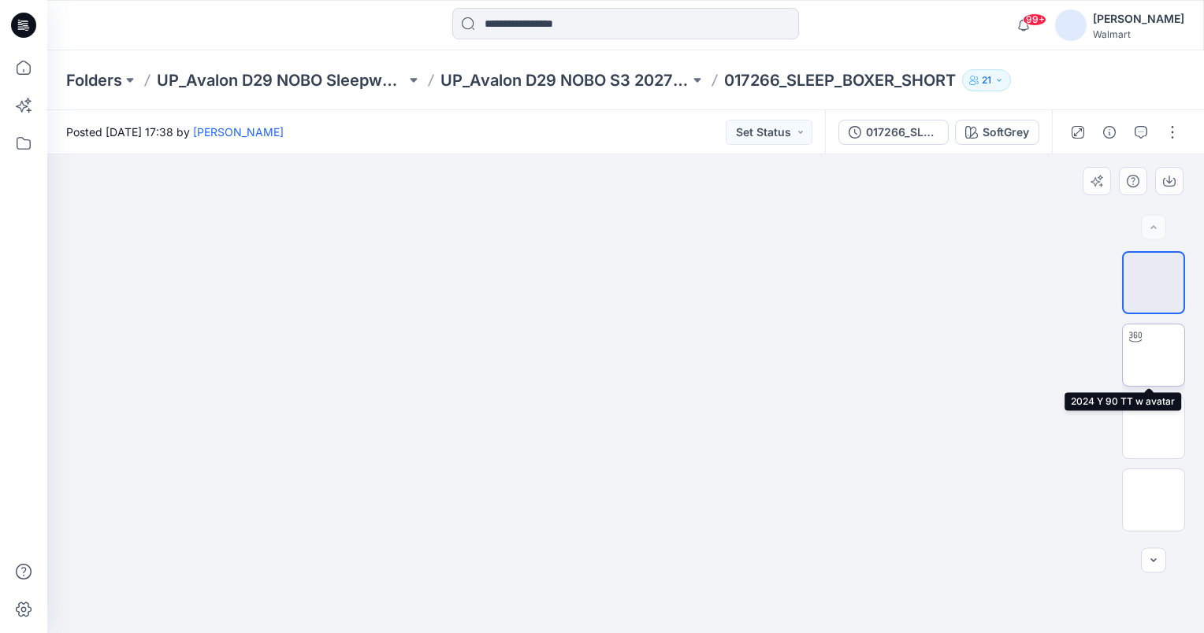
click at [1153, 355] on img at bounding box center [1153, 355] width 0 height 0
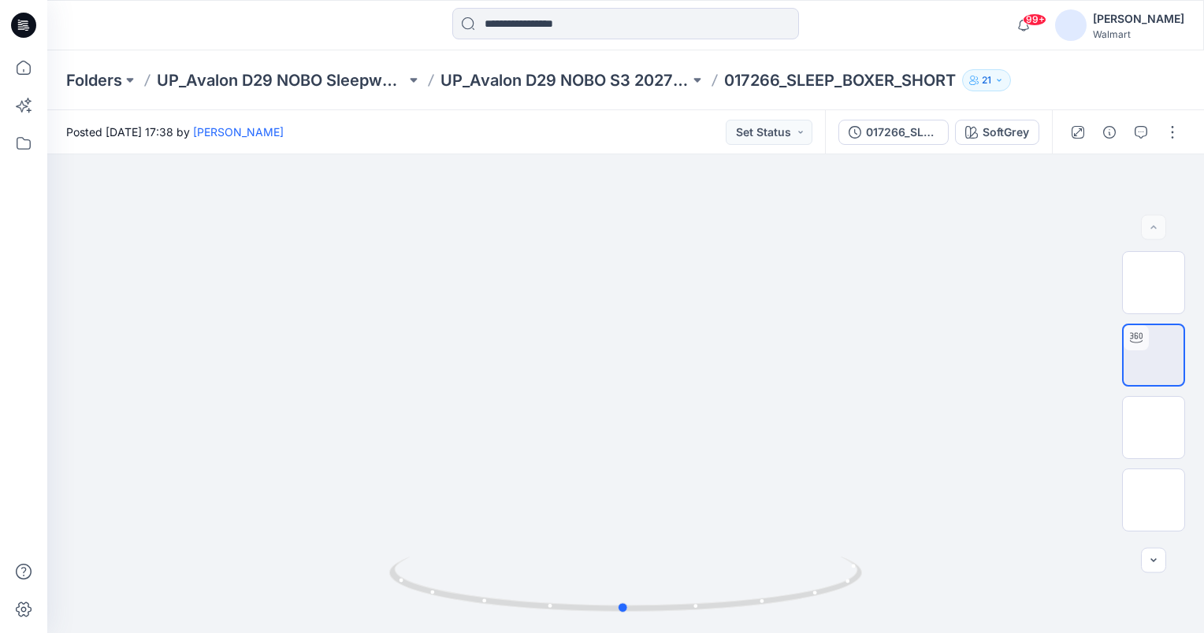
drag, startPoint x: 622, startPoint y: 607, endPoint x: 621, endPoint y: 654, distance: 47.3
click at [621, 633] on html "99+ Notifications SA Sandra Anaya mentioned you in a comment on 017323_CINCHED_…" at bounding box center [602, 316] width 1204 height 633
drag, startPoint x: 624, startPoint y: 608, endPoint x: 529, endPoint y: 622, distance: 96.4
click at [529, 616] on icon at bounding box center [627, 586] width 477 height 59
click at [789, 124] on button "Set Status" at bounding box center [769, 132] width 87 height 25
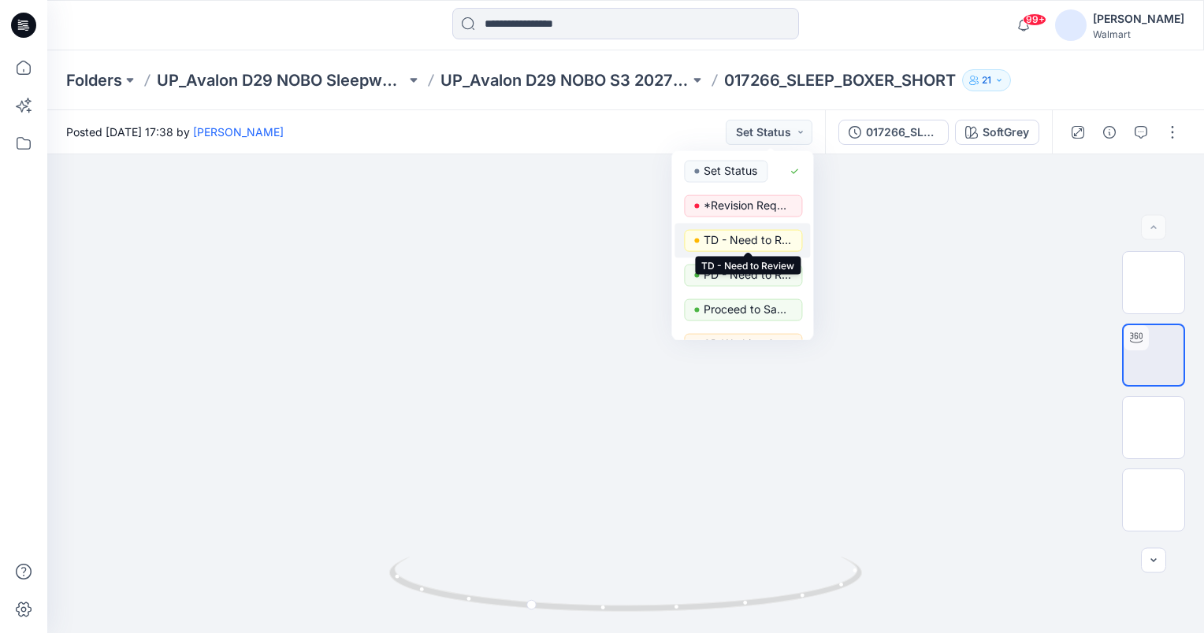
click at [765, 243] on p "TD - Need to Review" at bounding box center [748, 240] width 88 height 20
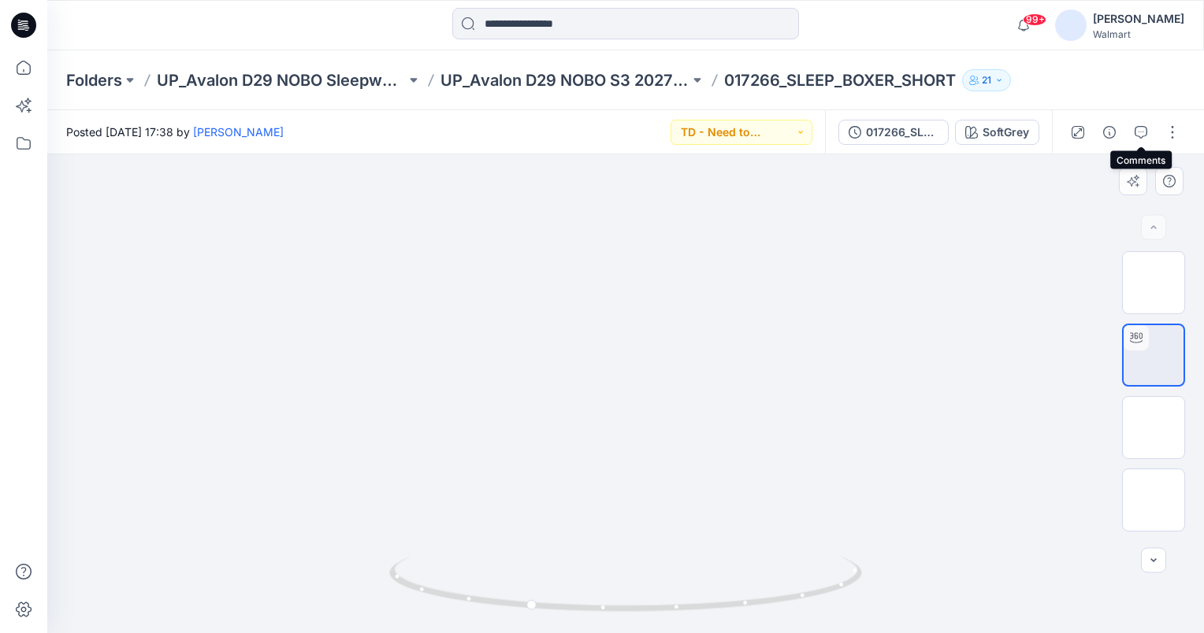
drag, startPoint x: 1144, startPoint y: 128, endPoint x: 742, endPoint y: 475, distance: 531.2
click at [1144, 128] on icon "button" at bounding box center [1141, 132] width 13 height 13
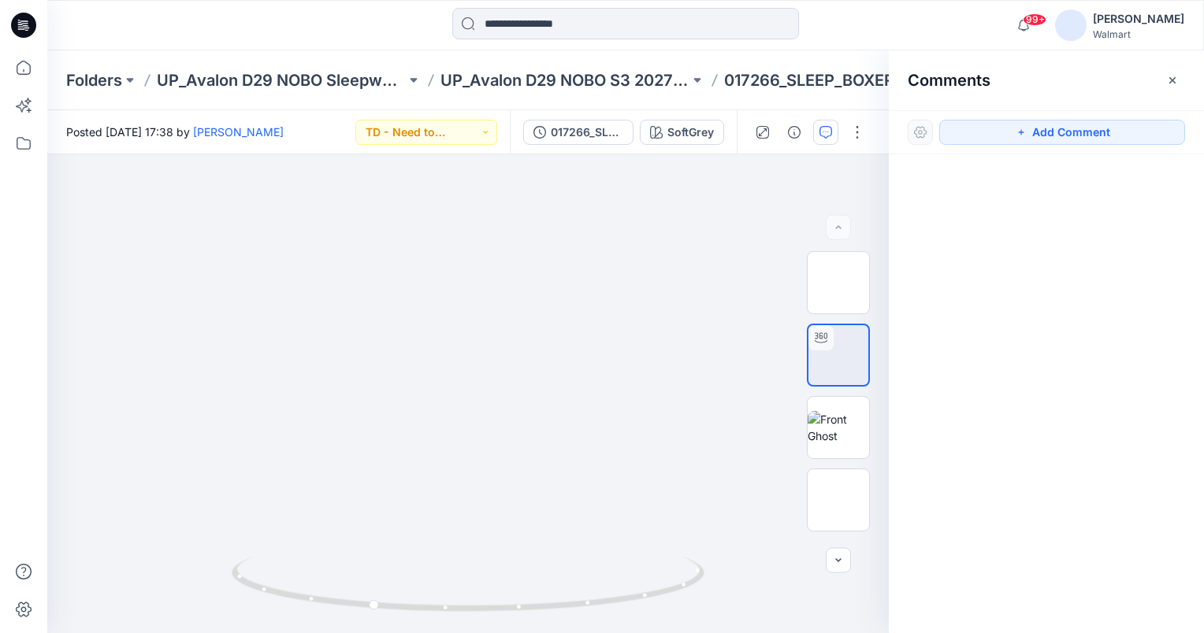
click at [1098, 134] on button "Add Comment" at bounding box center [1062, 132] width 246 height 25
click at [559, 525] on div "1" at bounding box center [467, 393] width 841 height 479
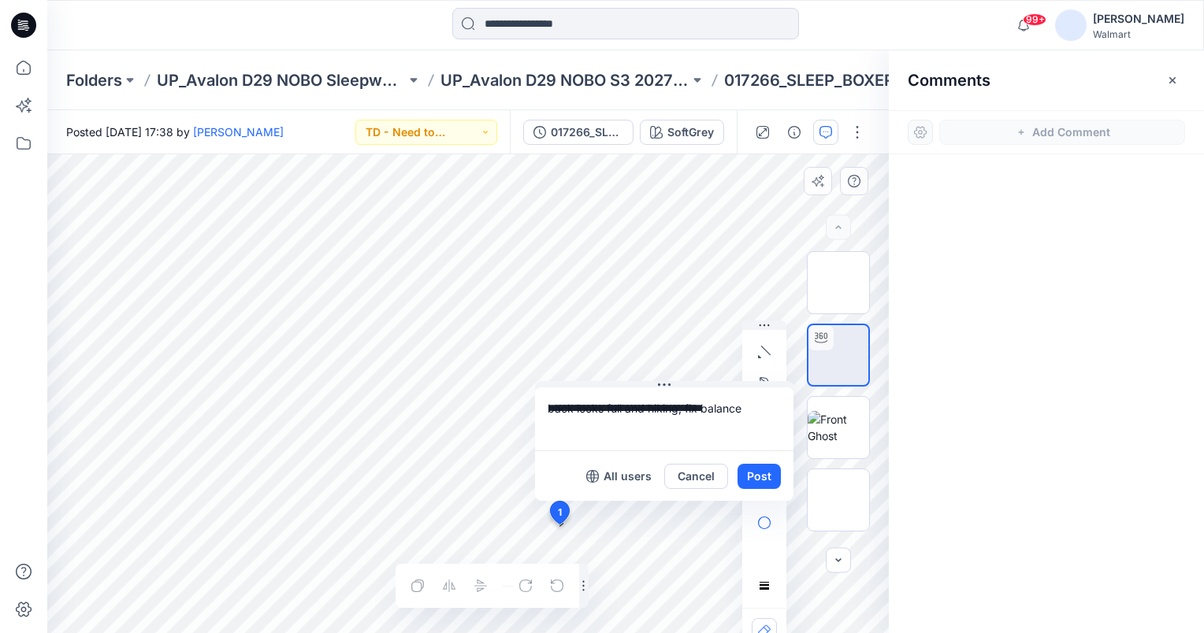
type textarea "**********"
click at [760, 490] on div "All users Cancel Post" at bounding box center [664, 476] width 258 height 50
click at [752, 476] on button "Post" at bounding box center [758, 476] width 43 height 25
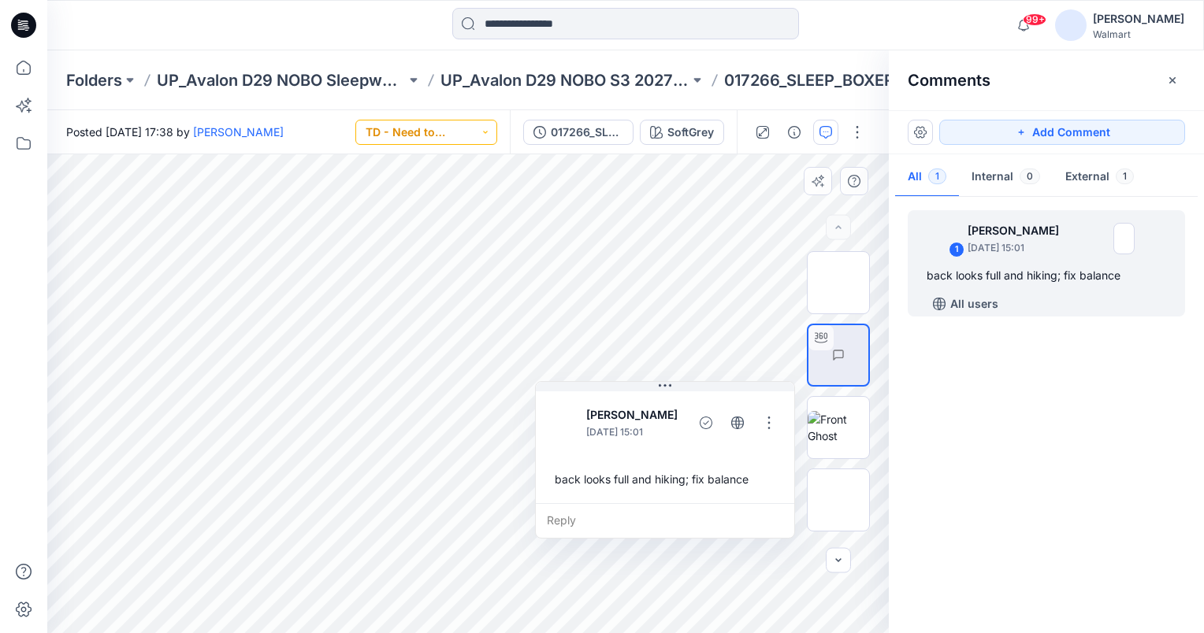
click at [473, 128] on button "TD - Need to Review" at bounding box center [426, 132] width 142 height 25
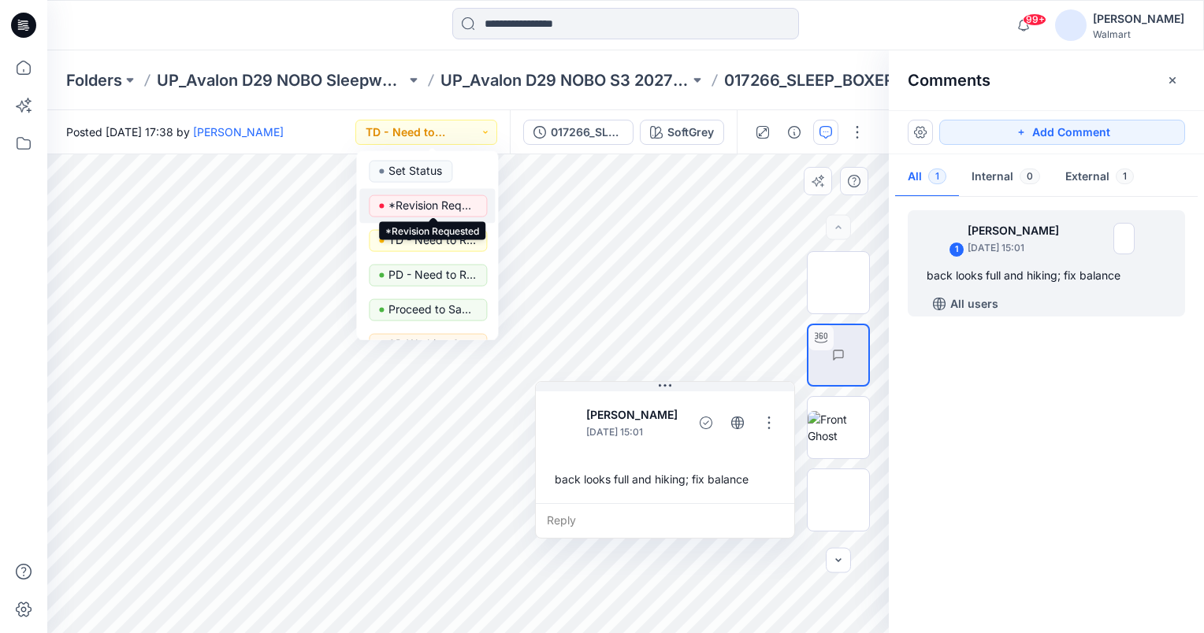
click at [465, 206] on p "*Revision Requested" at bounding box center [432, 205] width 88 height 20
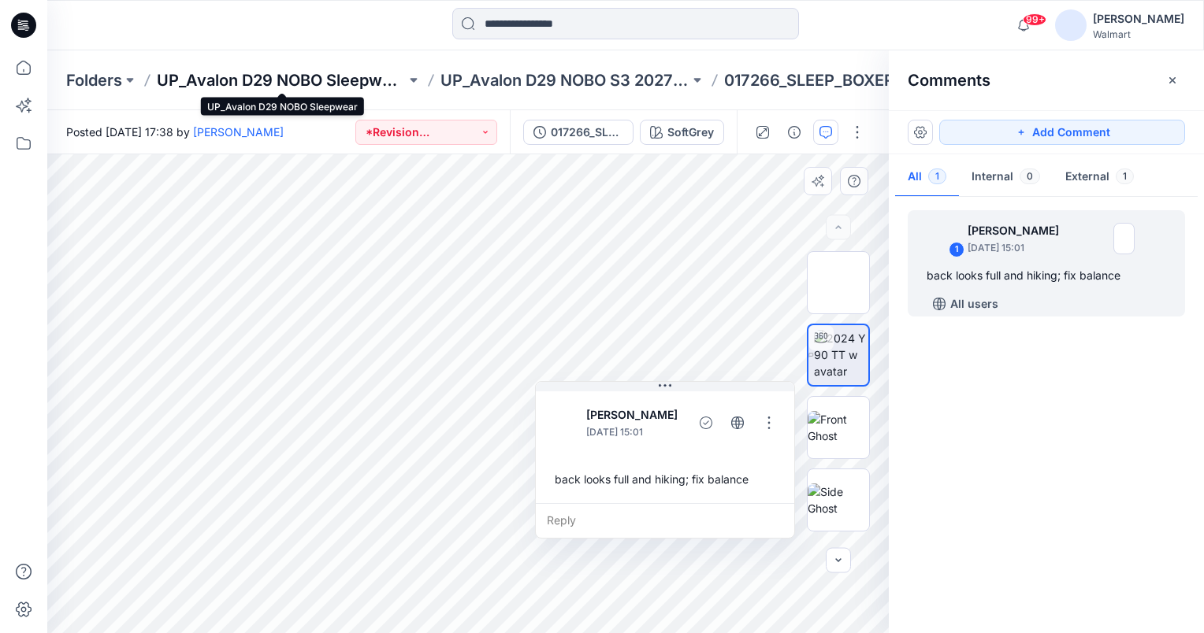
click at [314, 79] on p "UP_Avalon D29 NOBO Sleepwear" at bounding box center [281, 80] width 249 height 22
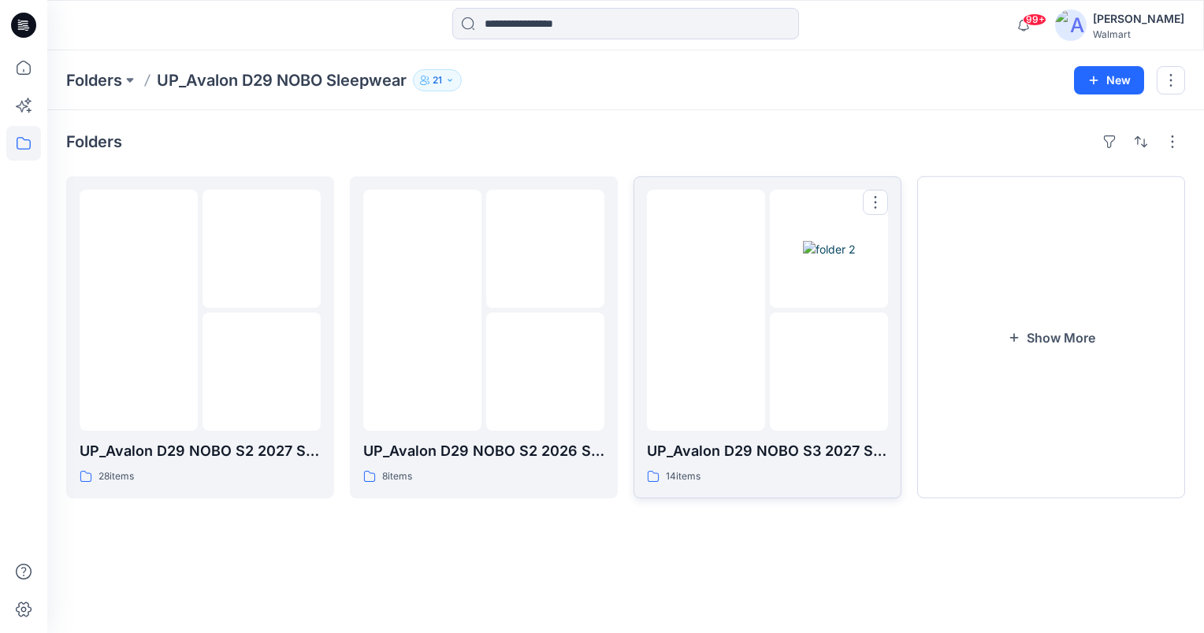
click at [829, 372] on img at bounding box center [829, 372] width 0 height 0
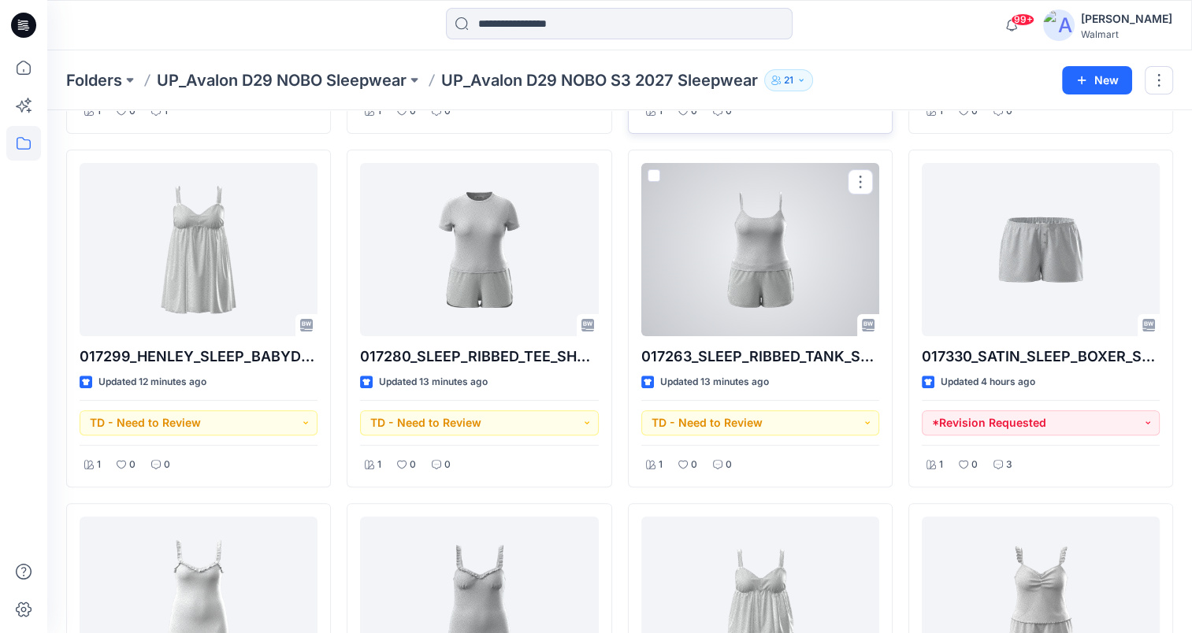
scroll to position [394, 0]
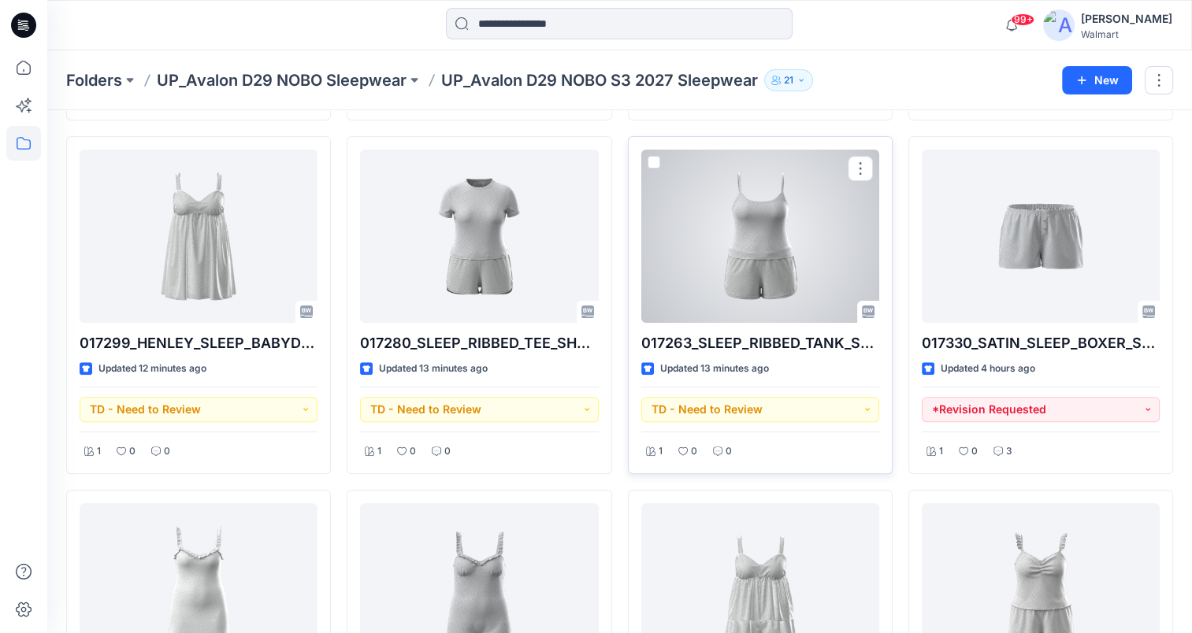
click at [773, 275] on div at bounding box center [760, 236] width 238 height 173
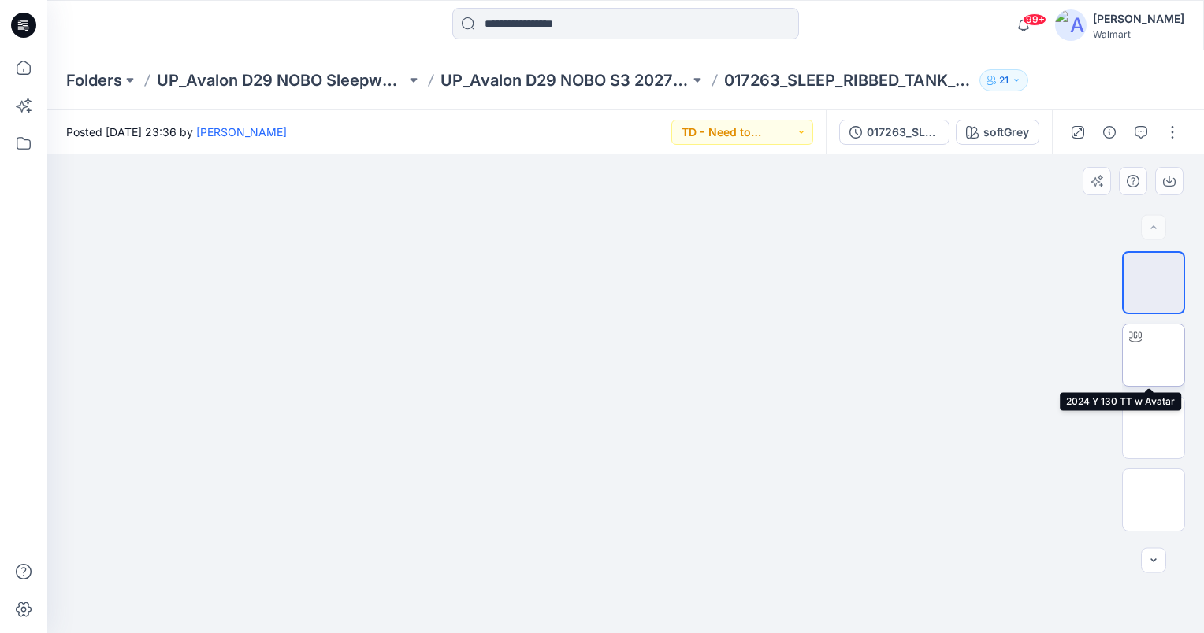
click at [1153, 355] on img at bounding box center [1153, 355] width 0 height 0
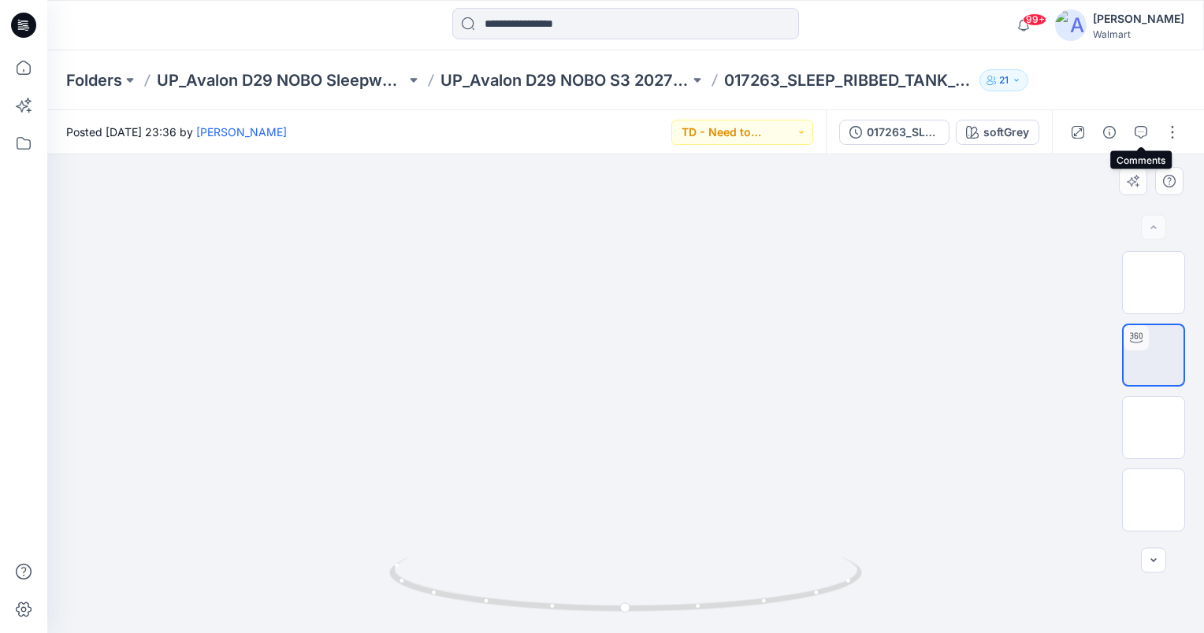
drag, startPoint x: 1138, startPoint y: 139, endPoint x: 738, endPoint y: 314, distance: 436.8
click at [1138, 139] on button "button" at bounding box center [1140, 132] width 25 height 25
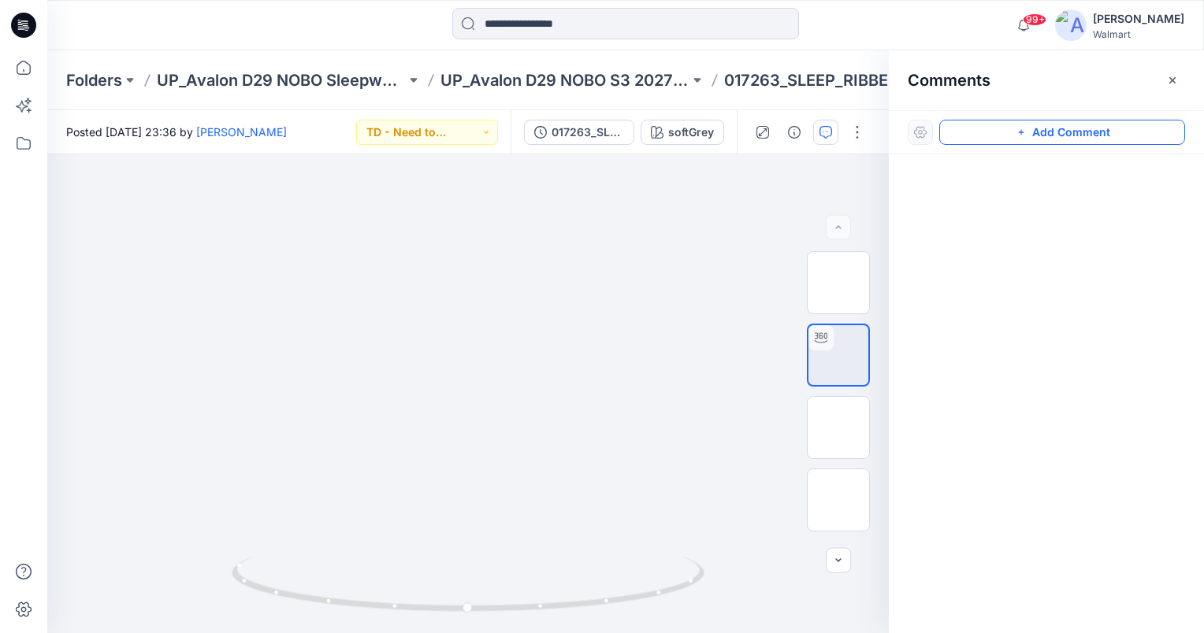
click at [1032, 126] on button "Add Comment" at bounding box center [1062, 132] width 246 height 25
click at [425, 322] on div "1" at bounding box center [467, 393] width 841 height 479
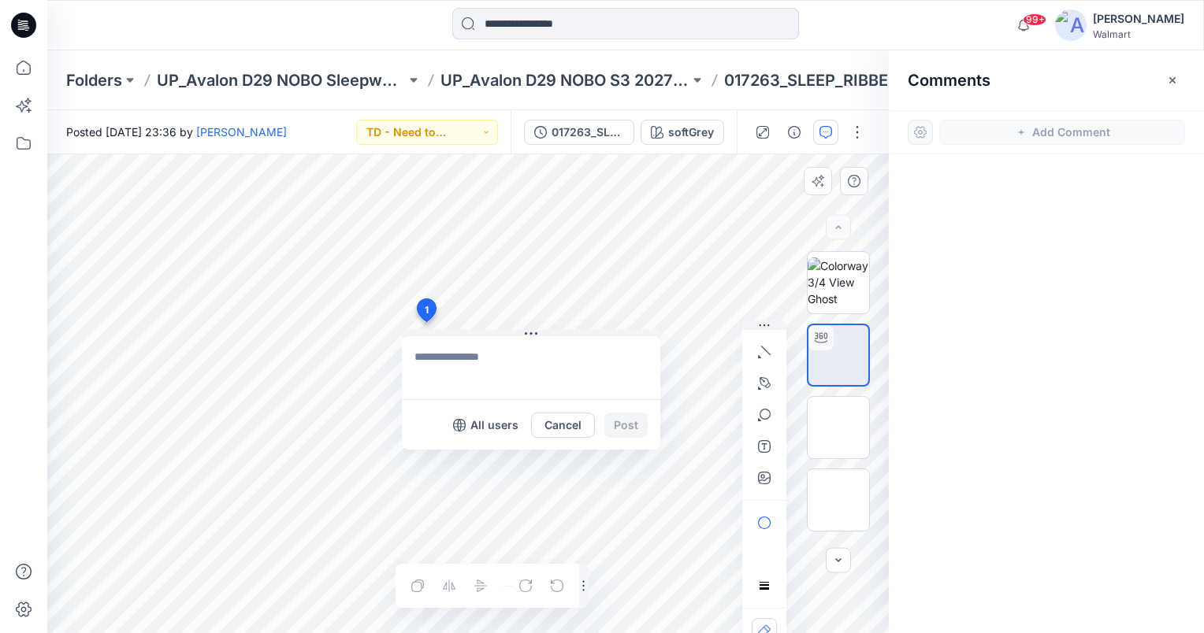
click at [448, 345] on textarea at bounding box center [531, 367] width 258 height 63
type textarea "**********"
click at [635, 419] on button "Post" at bounding box center [625, 425] width 43 height 25
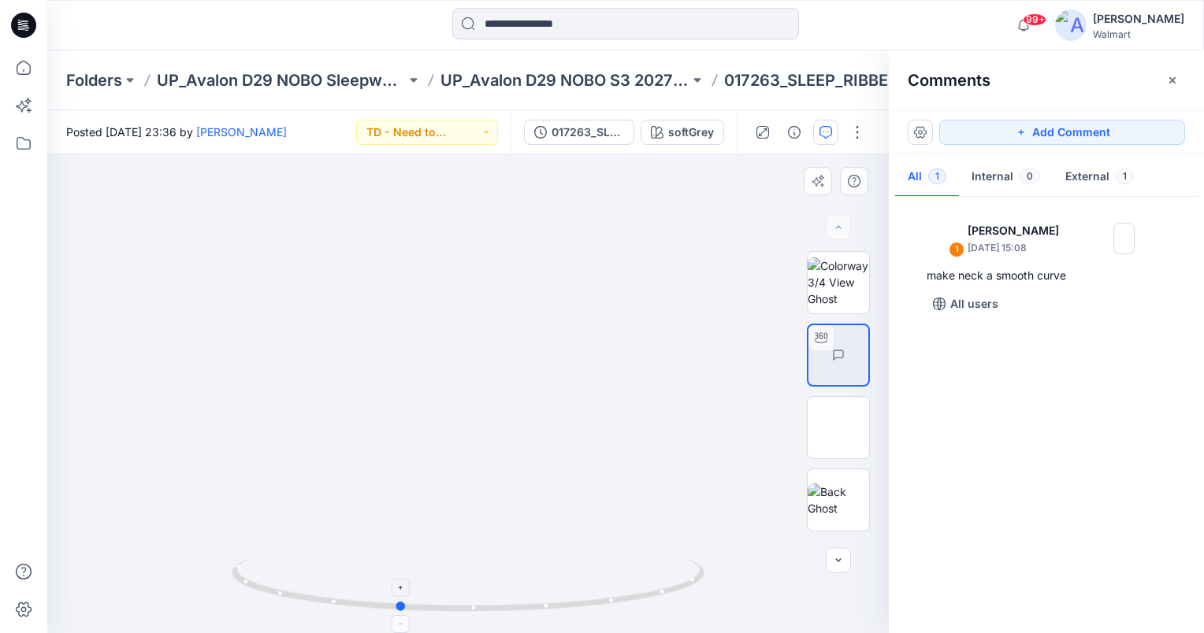
drag, startPoint x: 472, startPoint y: 611, endPoint x: 403, endPoint y: 602, distance: 70.0
click at [403, 602] on icon at bounding box center [470, 586] width 477 height 59
click at [1068, 132] on button "Add Comment" at bounding box center [1062, 132] width 246 height 25
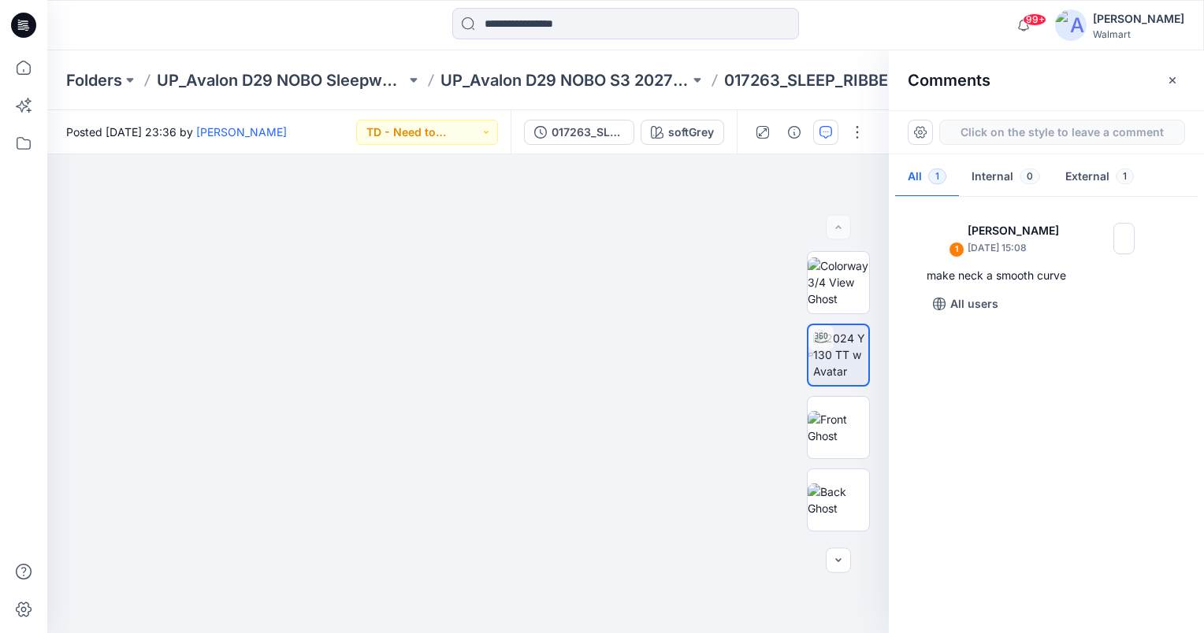
click at [506, 463] on div "2" at bounding box center [467, 393] width 841 height 479
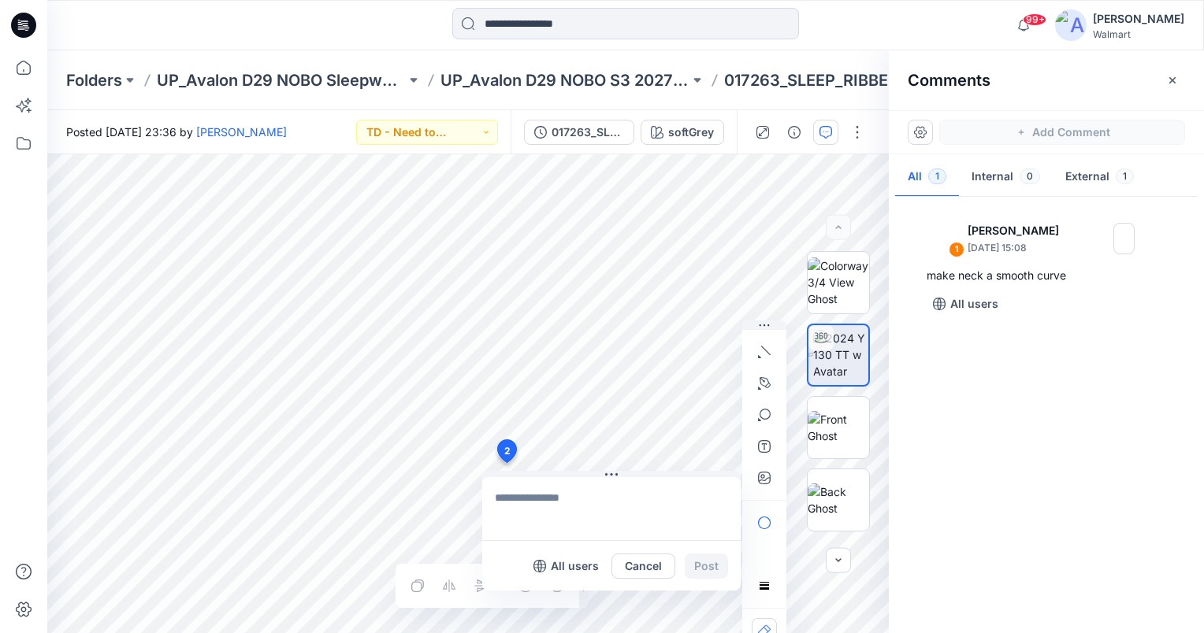
click at [528, 488] on textarea at bounding box center [611, 508] width 258 height 63
type textarea "**********"
click at [708, 566] on button "Post" at bounding box center [706, 566] width 43 height 25
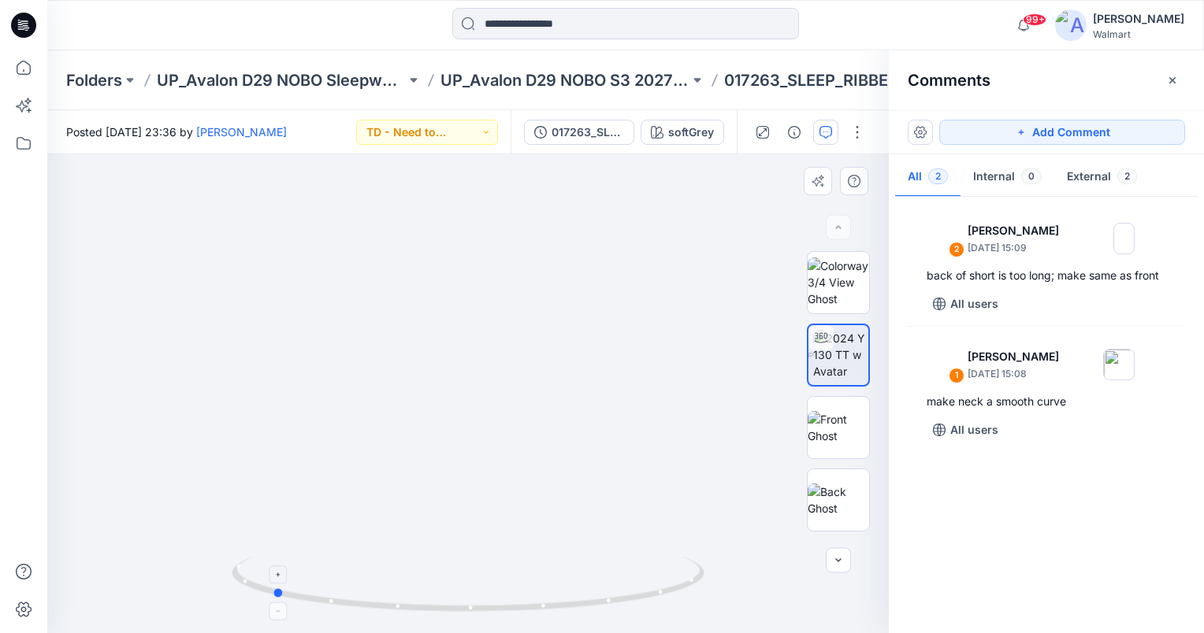
drag, startPoint x: 468, startPoint y: 608, endPoint x: 266, endPoint y: 559, distance: 208.3
click at [266, 559] on icon at bounding box center [470, 586] width 477 height 59
click at [1043, 136] on button "Add Comment" at bounding box center [1062, 132] width 246 height 25
click at [539, 302] on div "3" at bounding box center [467, 393] width 841 height 479
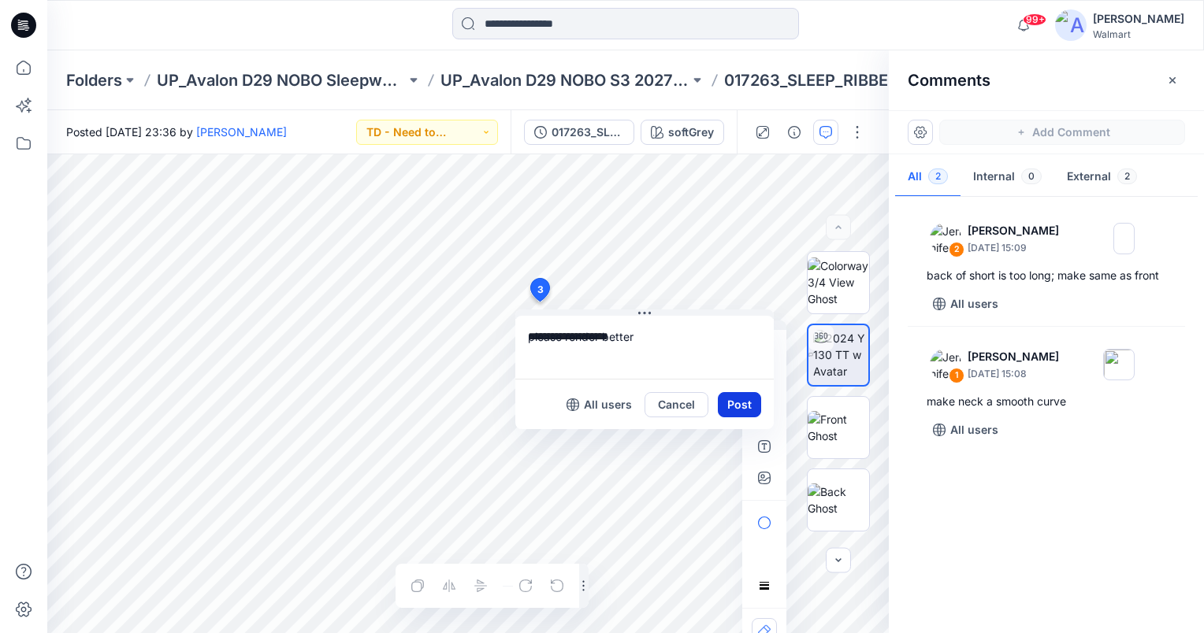
type textarea "**********"
click at [752, 402] on button "Post" at bounding box center [739, 404] width 43 height 25
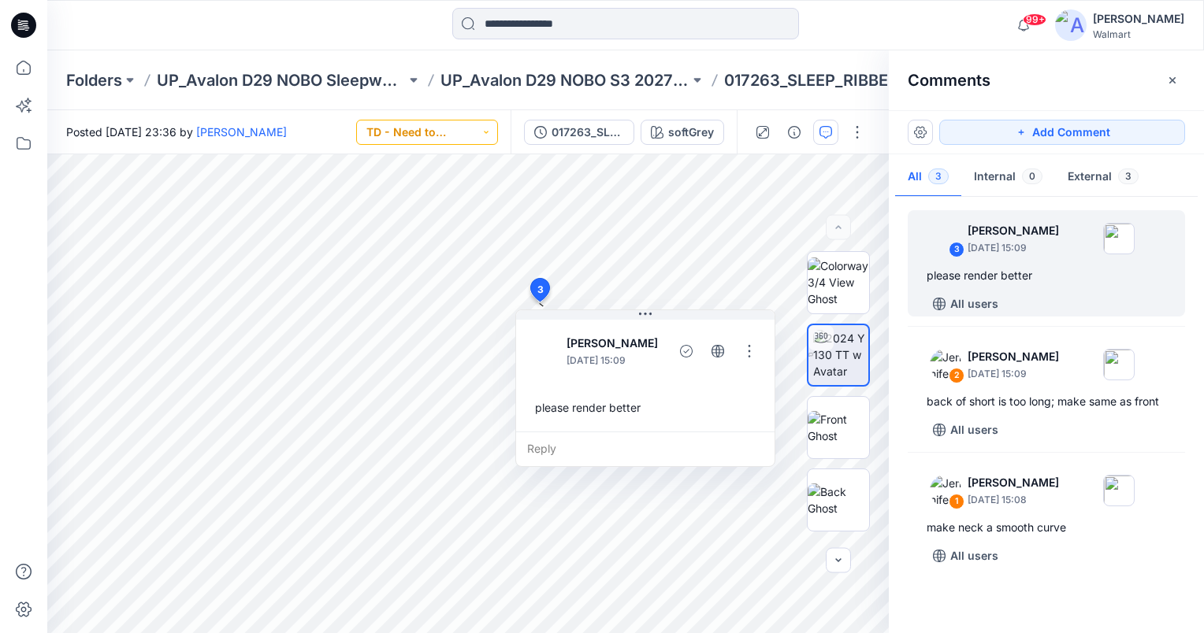
click at [437, 136] on button "TD - Need to Review" at bounding box center [427, 132] width 142 height 25
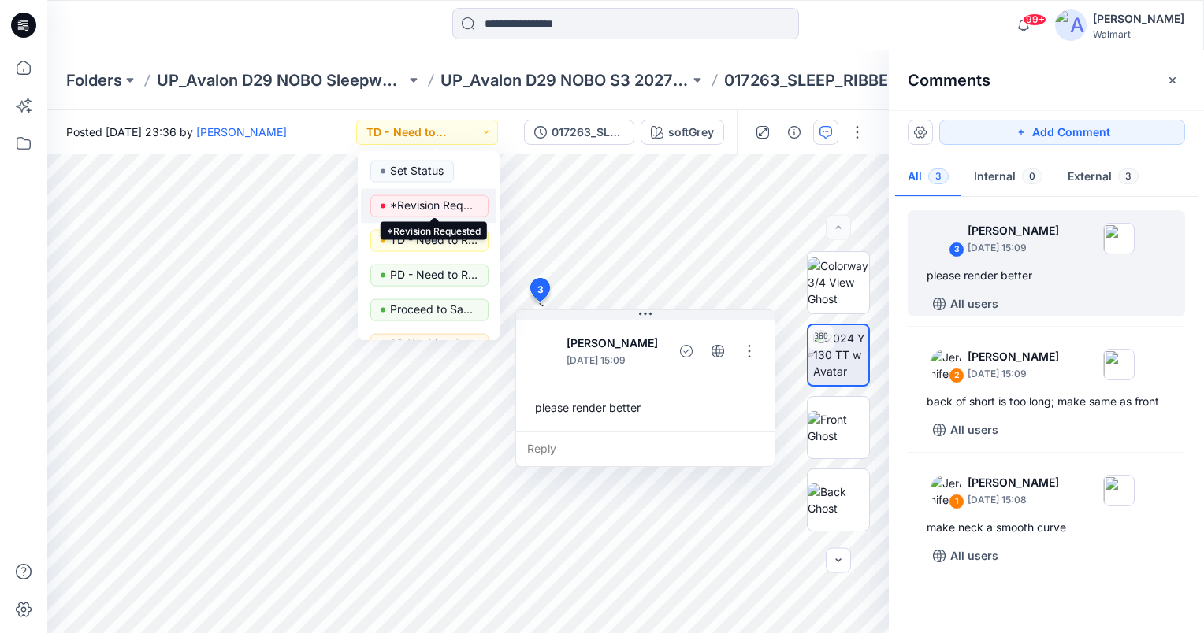
click at [425, 205] on p "*Revision Requested" at bounding box center [434, 205] width 88 height 20
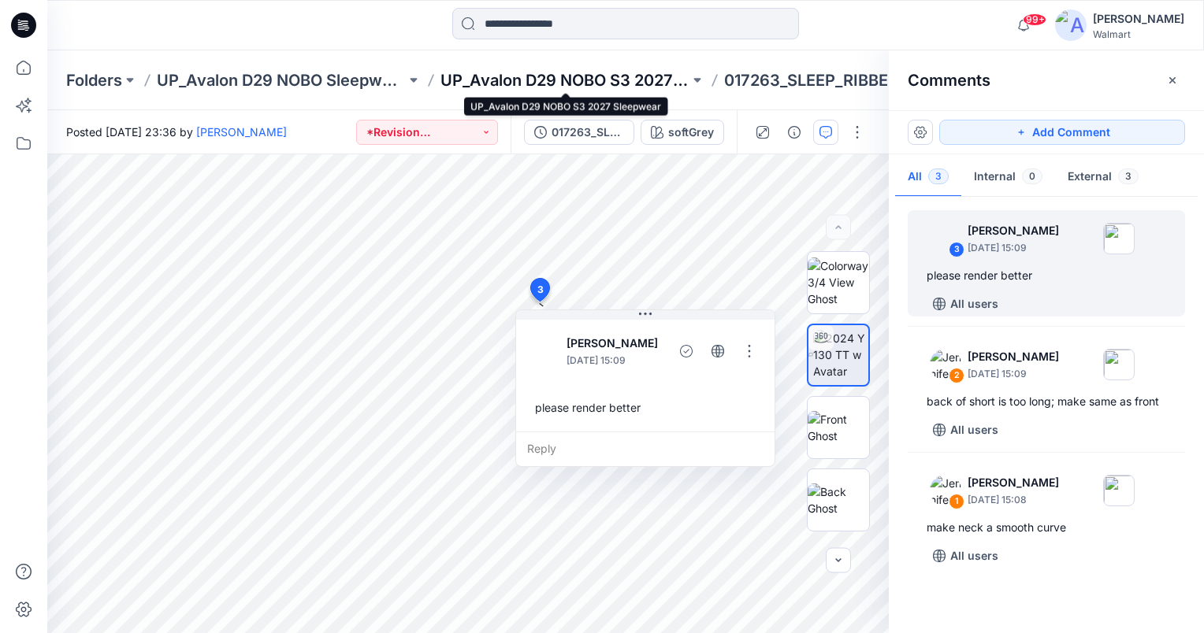
click at [575, 83] on p "UP_Avalon D29 NOBO S3 2027 Sleepwear" at bounding box center [564, 80] width 249 height 22
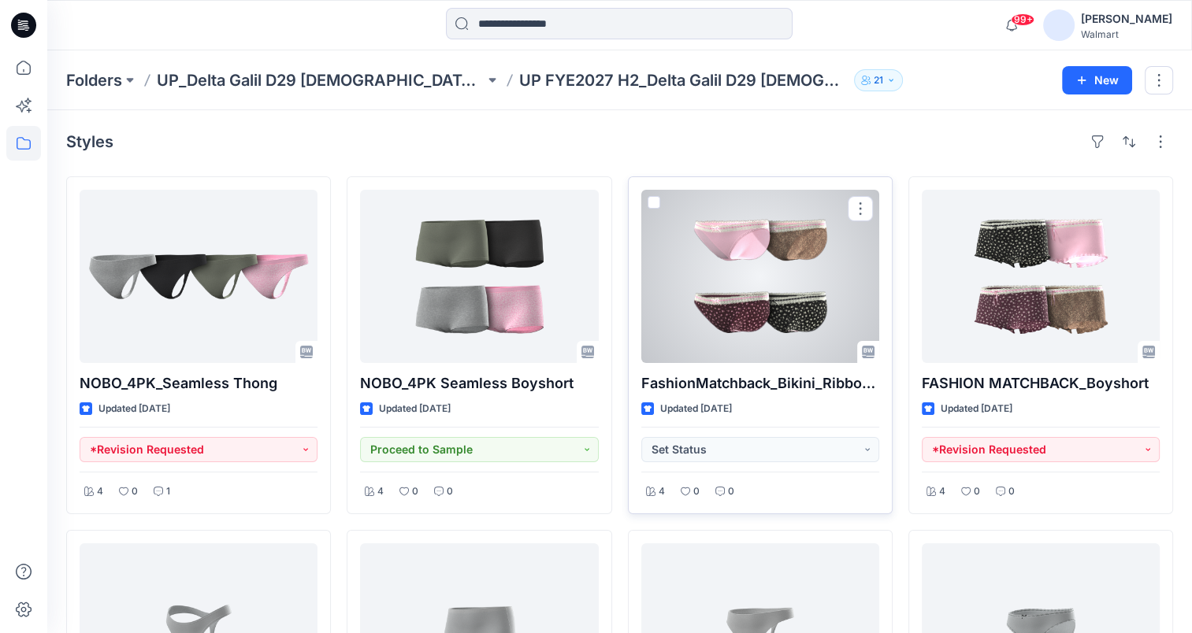
click at [785, 302] on div at bounding box center [760, 276] width 238 height 173
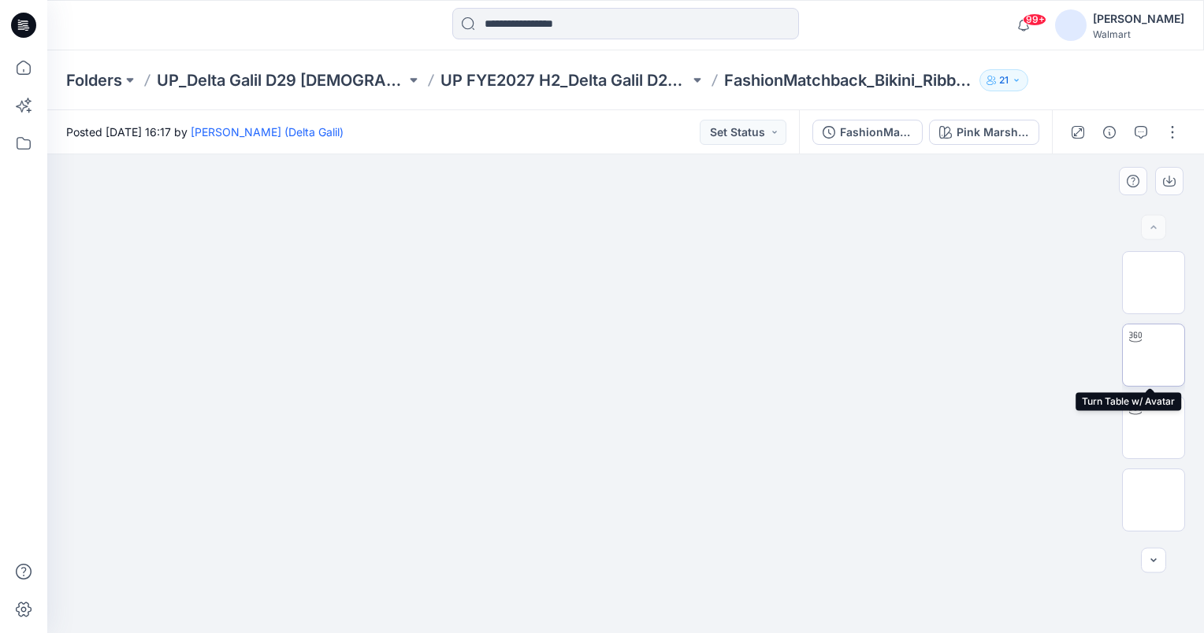
click at [1153, 355] on img at bounding box center [1153, 355] width 0 height 0
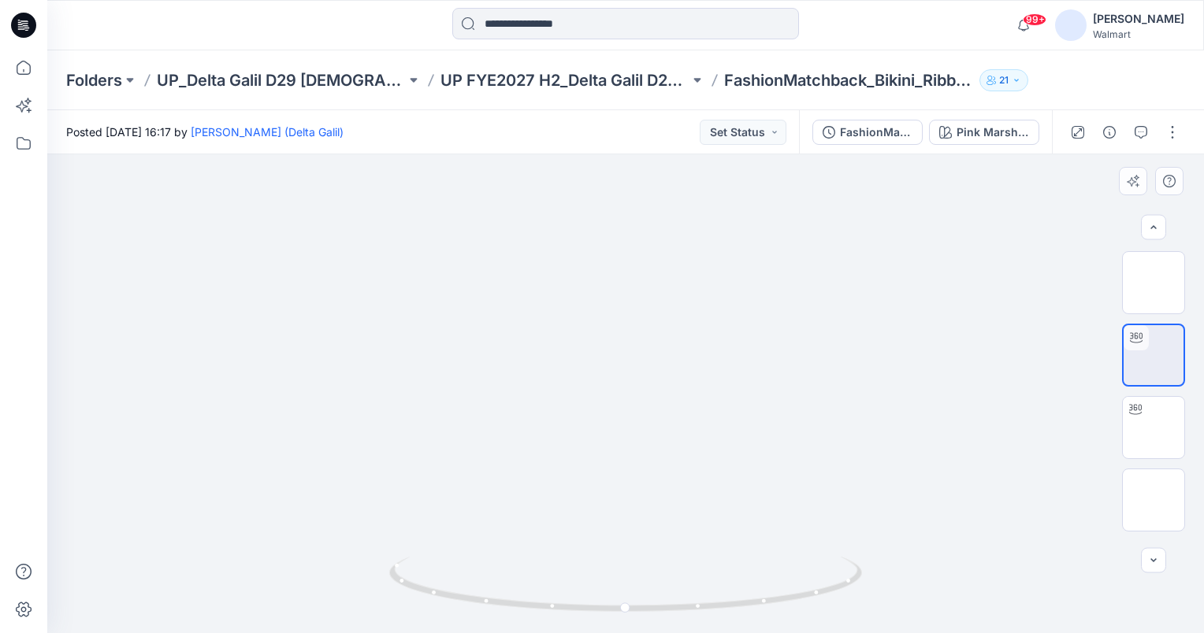
scroll to position [211, 0]
drag, startPoint x: 623, startPoint y: 607, endPoint x: 550, endPoint y: 610, distance: 73.3
click at [550, 610] on icon at bounding box center [627, 586] width 477 height 59
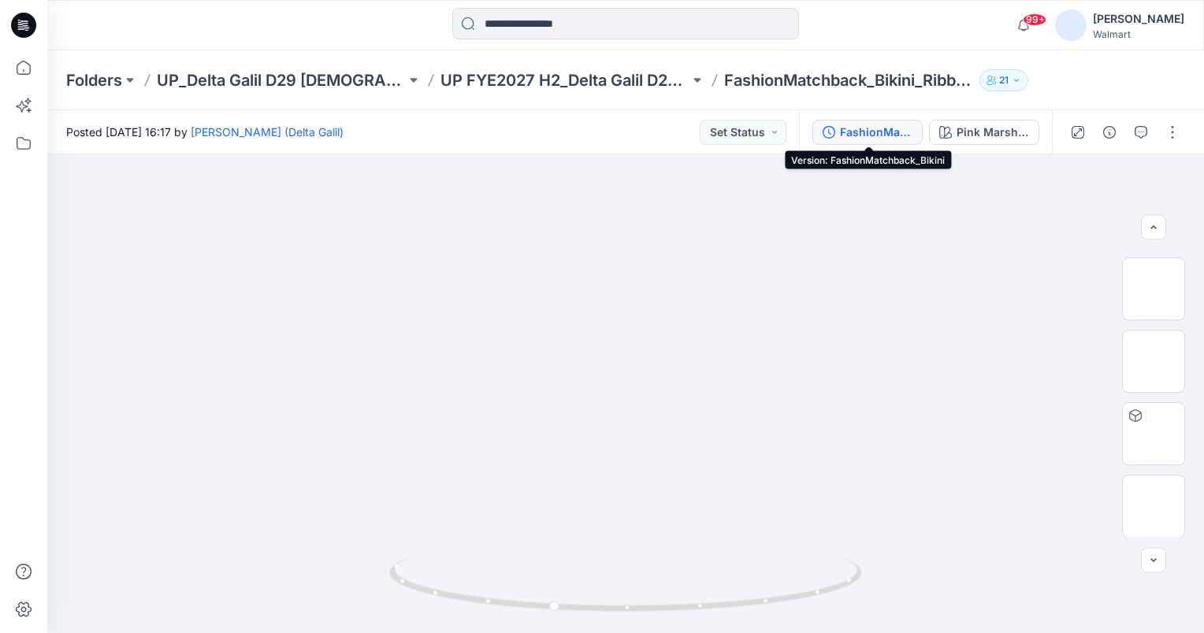
click at [890, 132] on div "FashionMatchback_Bikini" at bounding box center [876, 132] width 72 height 17
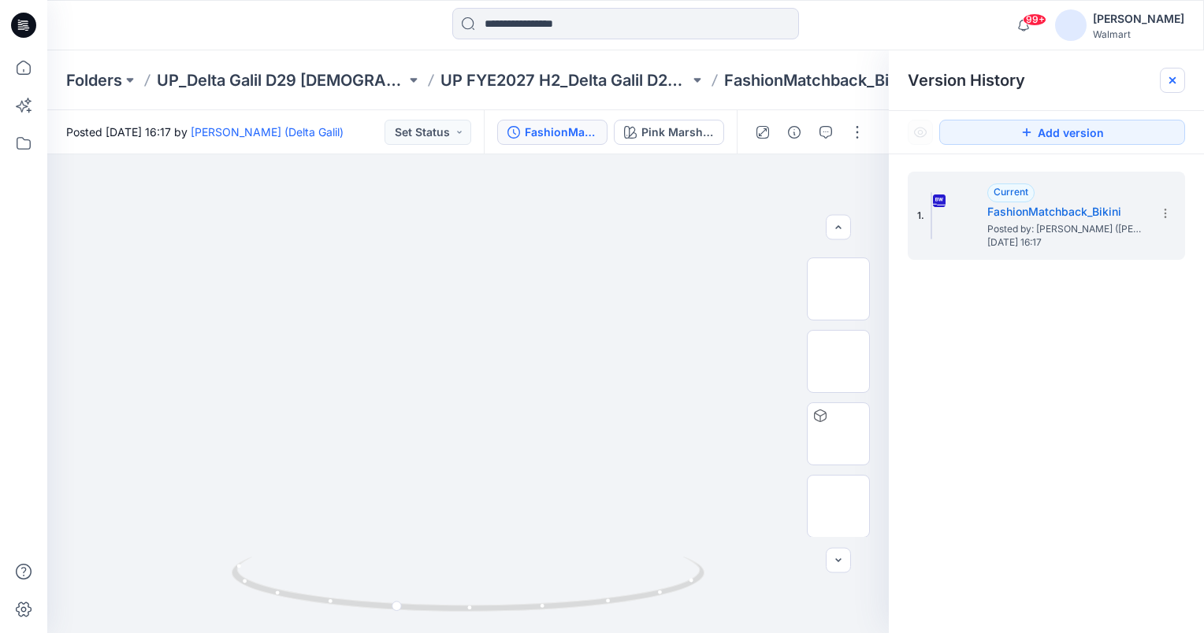
click at [1174, 77] on icon at bounding box center [1172, 80] width 13 height 13
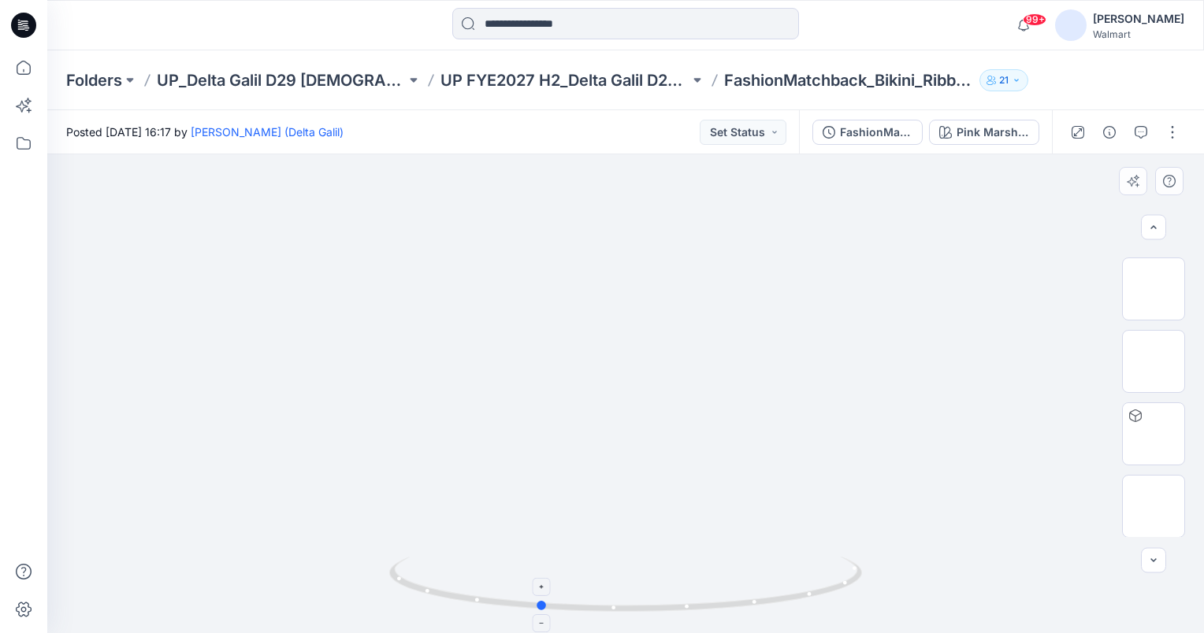
drag, startPoint x: 556, startPoint y: 604, endPoint x: 542, endPoint y: 603, distance: 14.2
click at [542, 603] on circle at bounding box center [541, 605] width 9 height 9
drag, startPoint x: 544, startPoint y: 607, endPoint x: 631, endPoint y: 611, distance: 87.5
click at [631, 611] on icon at bounding box center [627, 586] width 477 height 59
drag, startPoint x: 626, startPoint y: 608, endPoint x: 402, endPoint y: 613, distance: 223.8
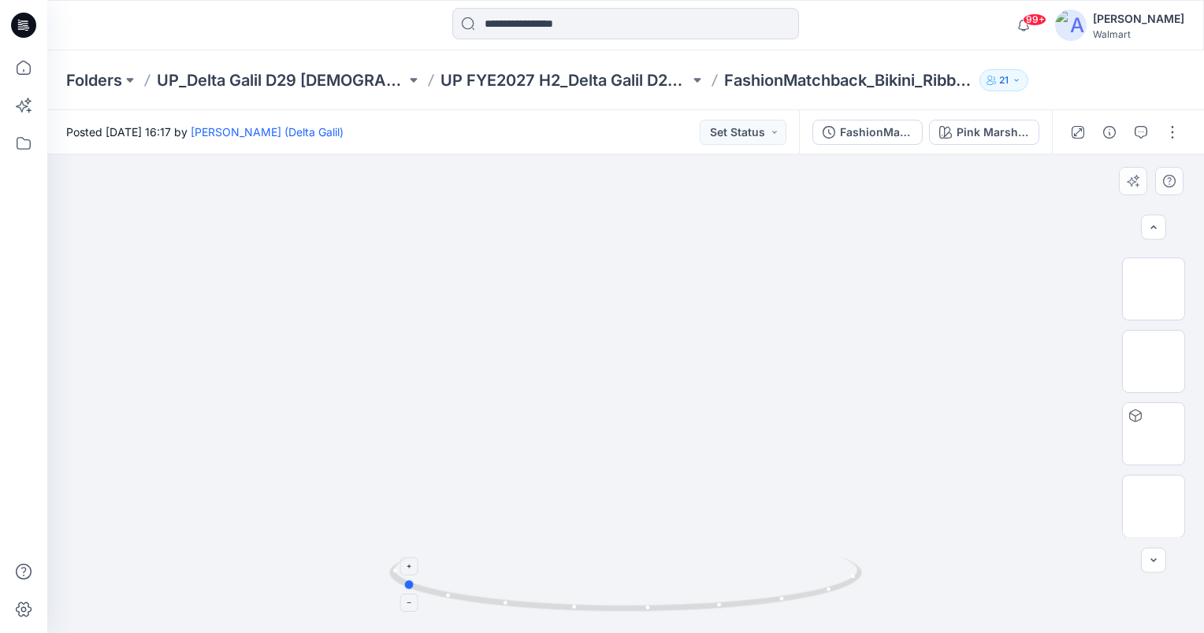
click at [402, 613] on icon at bounding box center [627, 586] width 477 height 59
drag, startPoint x: 409, startPoint y: 586, endPoint x: 451, endPoint y: 600, distance: 44.1
click at [451, 600] on icon at bounding box center [627, 586] width 477 height 59
click at [766, 139] on button "Set Status" at bounding box center [743, 132] width 87 height 25
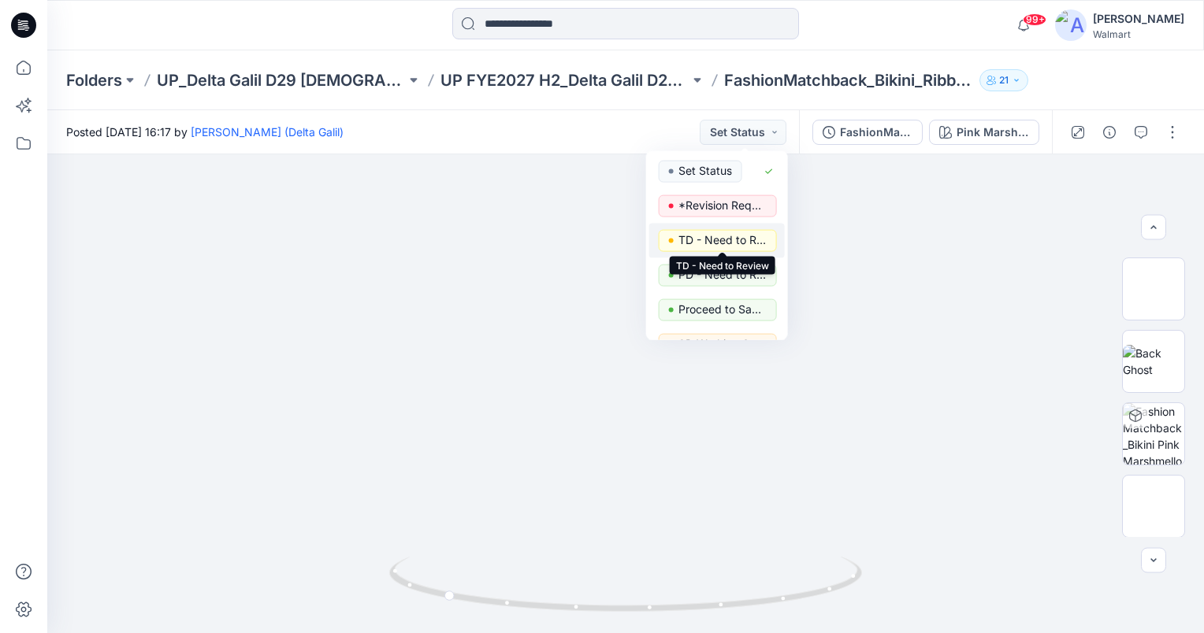
click at [752, 246] on p "TD - Need to Review" at bounding box center [722, 240] width 88 height 20
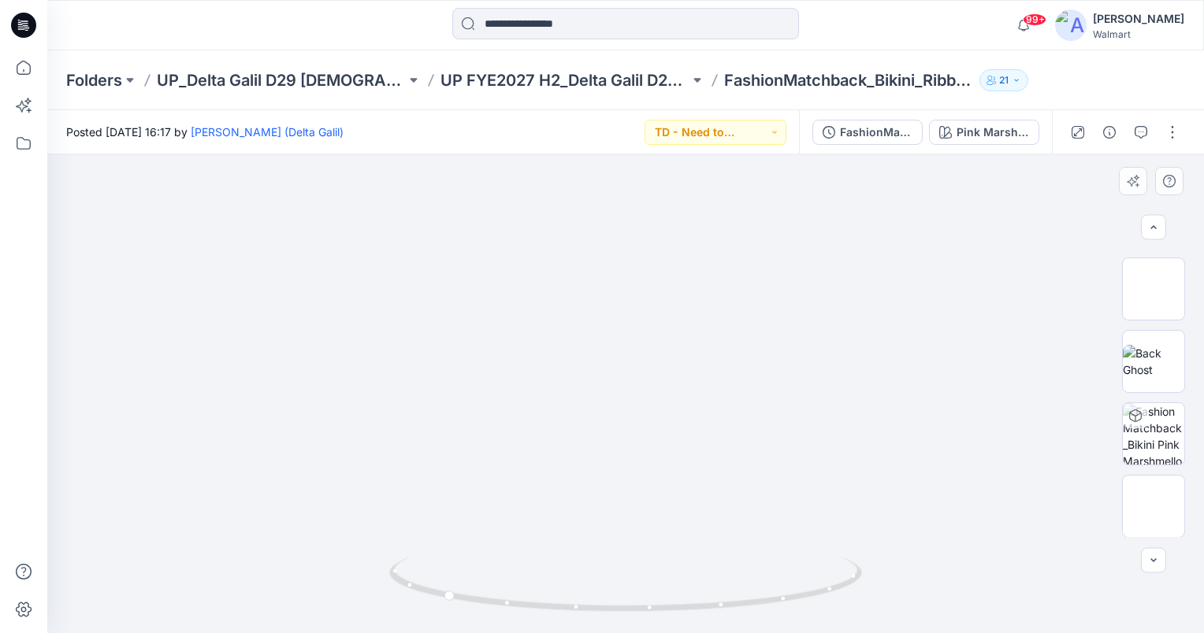
drag, startPoint x: 452, startPoint y: 596, endPoint x: 522, endPoint y: 594, distance: 70.1
click at [522, 594] on icon at bounding box center [627, 586] width 477 height 59
click at [1146, 139] on button "button" at bounding box center [1140, 132] width 25 height 25
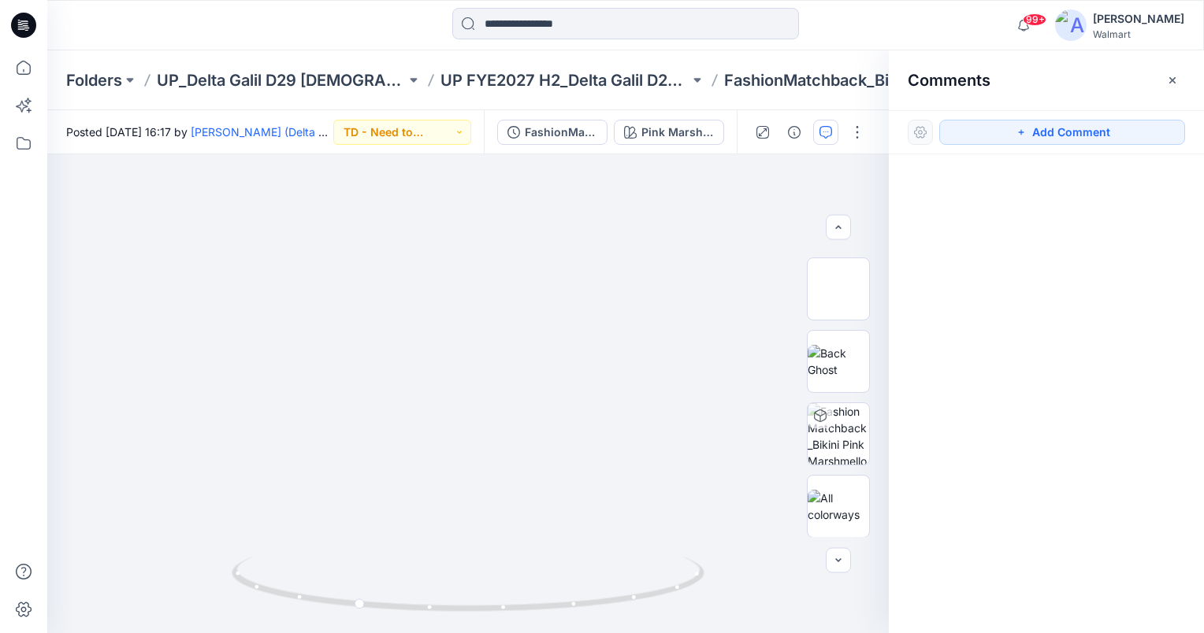
click at [1116, 118] on div "Add Comment" at bounding box center [1046, 132] width 315 height 44
click at [1124, 132] on button "Add Comment" at bounding box center [1062, 132] width 246 height 25
click at [87, 195] on div "1" at bounding box center [467, 393] width 841 height 479
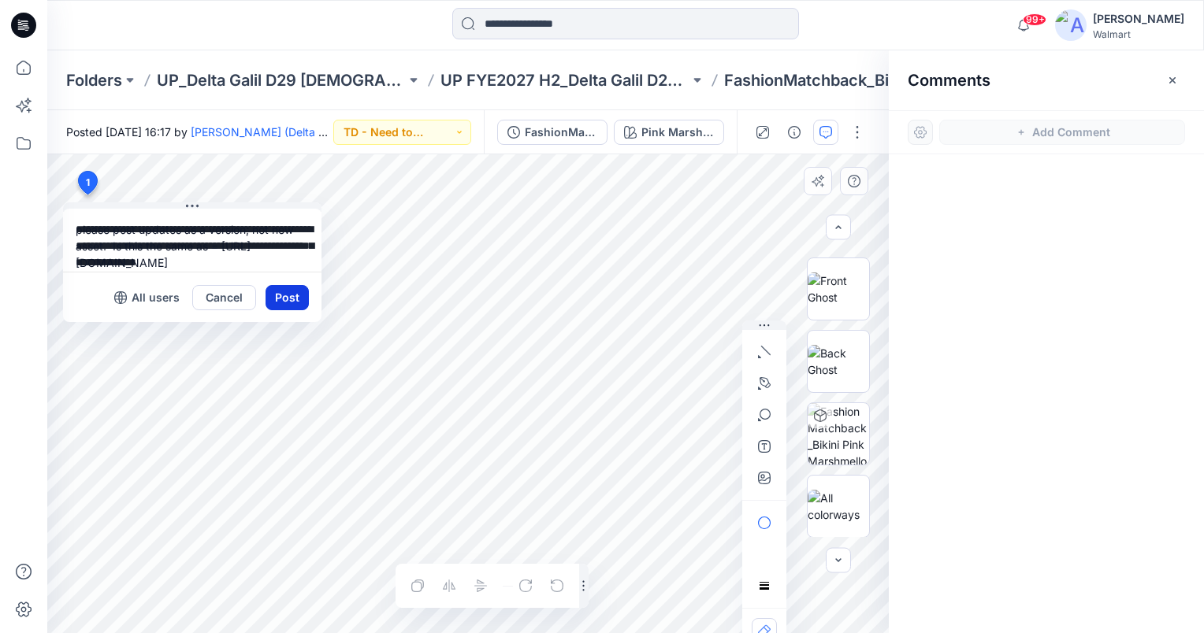
type textarea "**********"
click at [293, 299] on button "Post" at bounding box center [287, 297] width 43 height 25
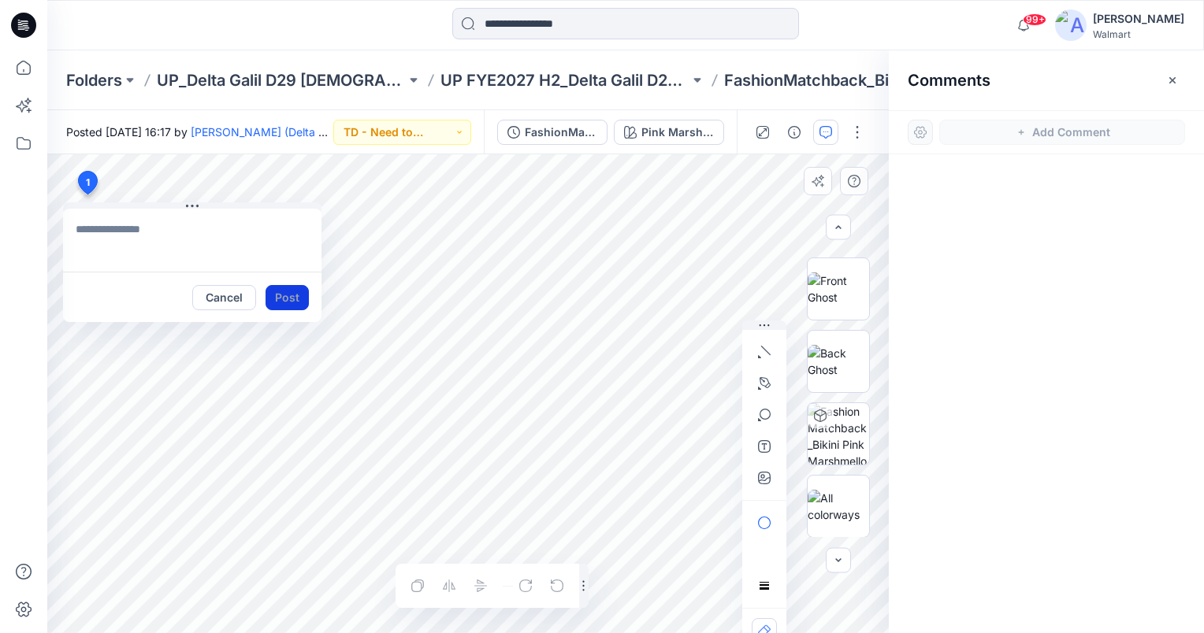
scroll to position [0, 0]
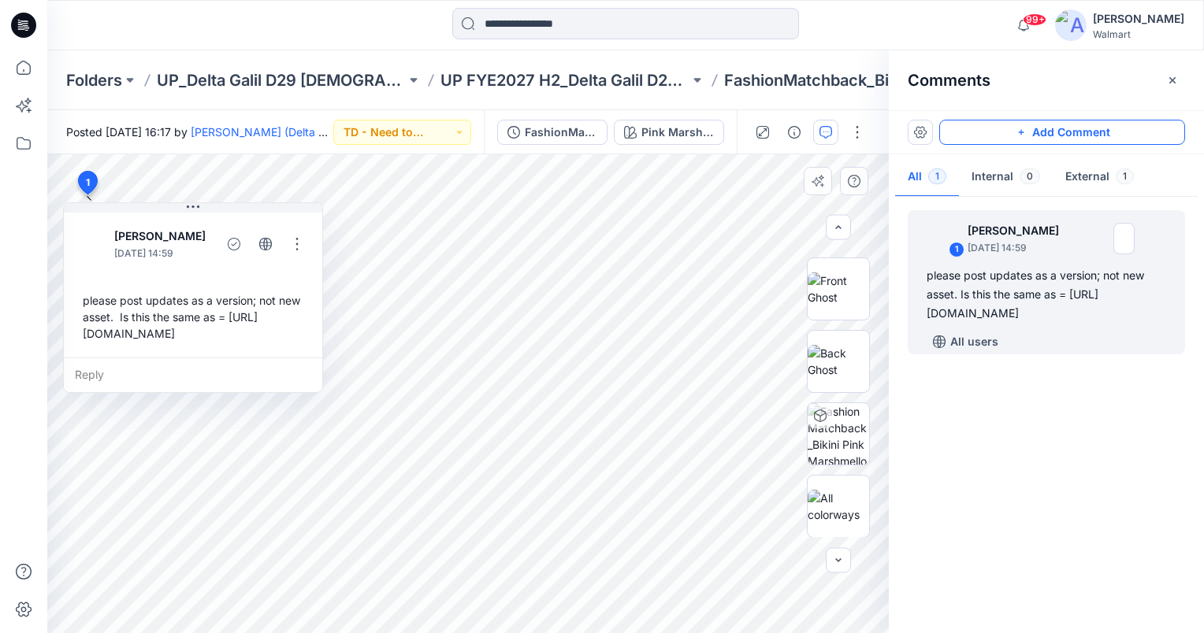
click at [1086, 132] on button "Add Comment" at bounding box center [1062, 132] width 246 height 25
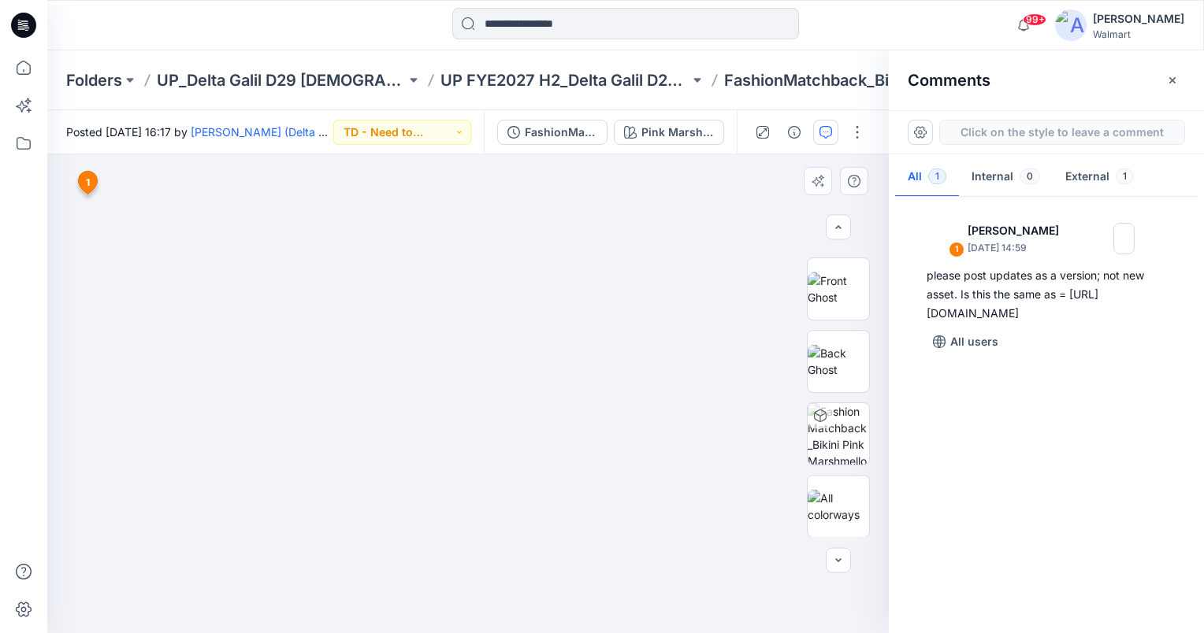
click at [296, 366] on div "2 1 Jennifer Yerkes September 29, 2025 14:59 please post updates as a version; …" at bounding box center [467, 393] width 841 height 479
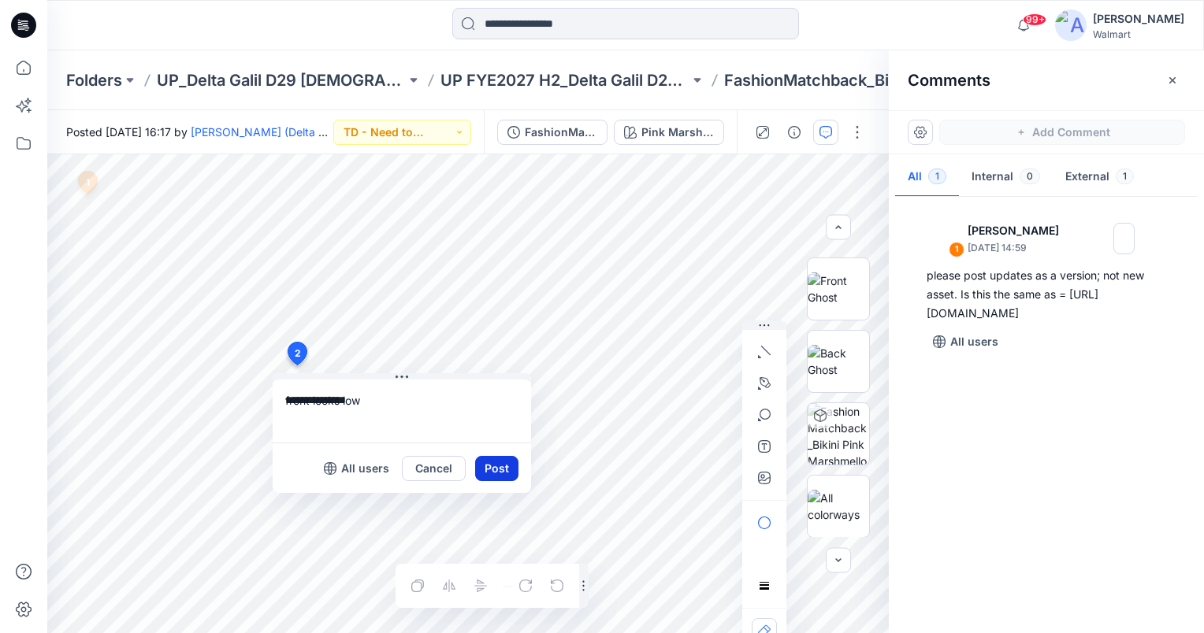
type textarea "**********"
click at [505, 474] on button "Post" at bounding box center [496, 468] width 43 height 25
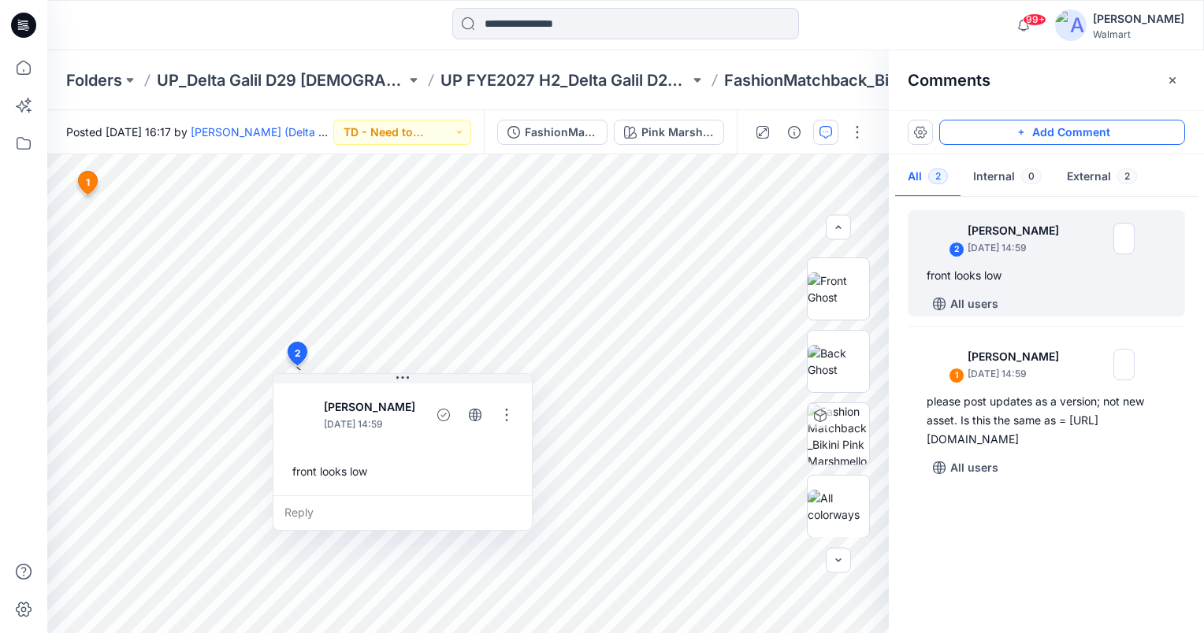
click at [1123, 134] on button "Add Comment" at bounding box center [1062, 132] width 246 height 25
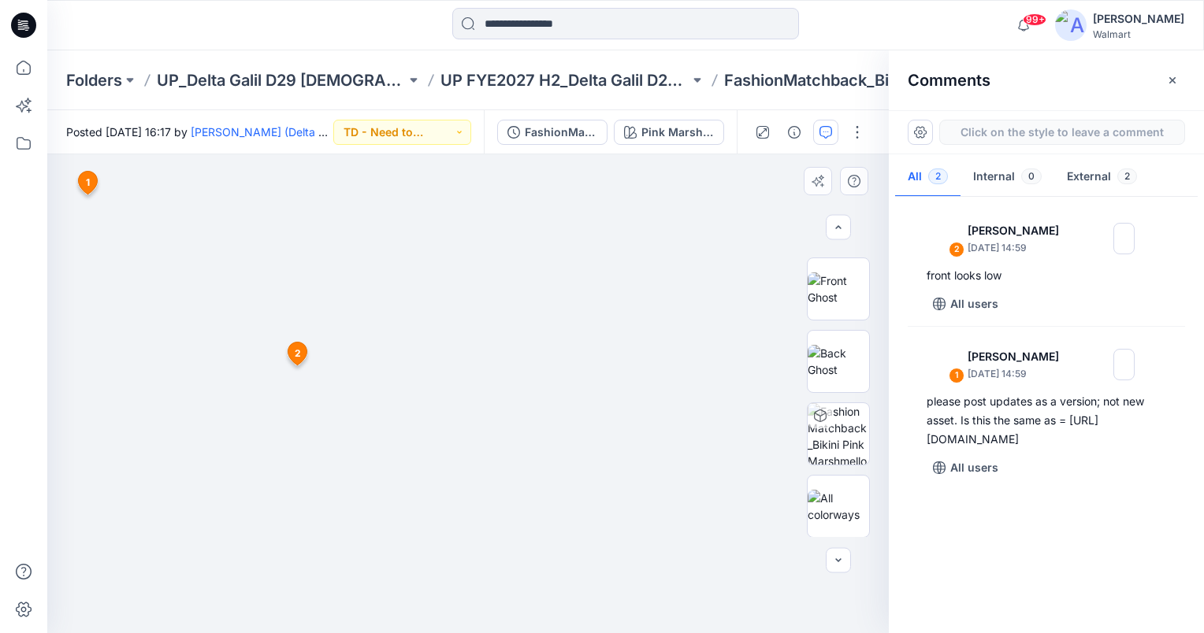
click at [440, 373] on div "3 1 Jennifer Yerkes September 29, 2025 14:59 please post updates as a version; …" at bounding box center [467, 393] width 841 height 479
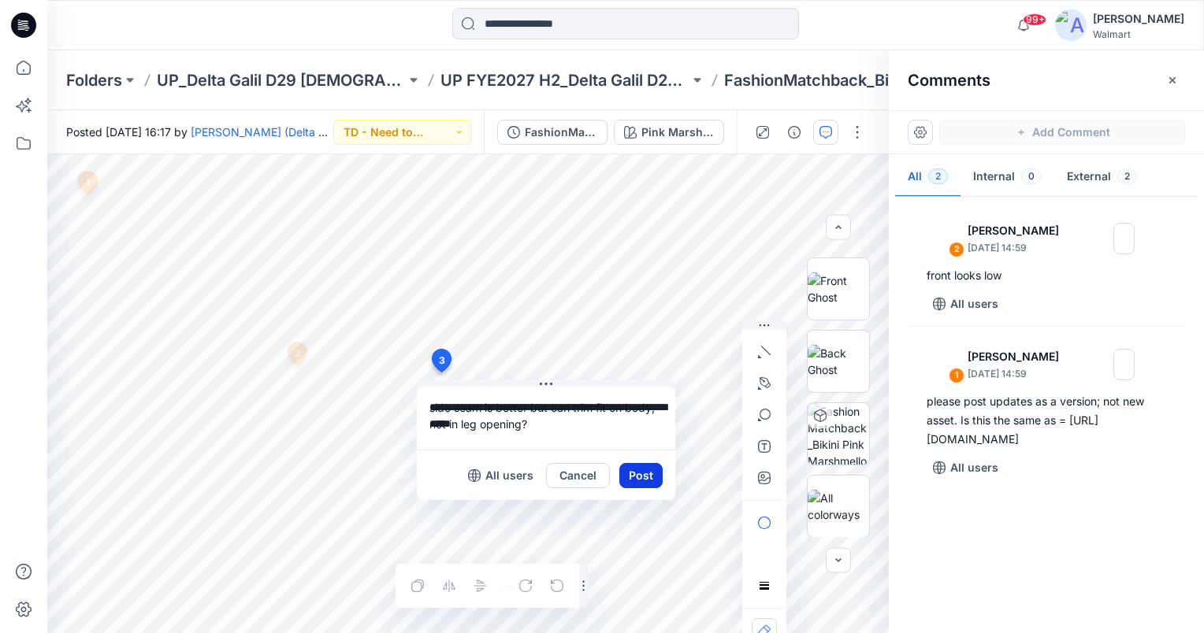
type textarea "**********"
click at [651, 472] on button "Post" at bounding box center [640, 475] width 43 height 25
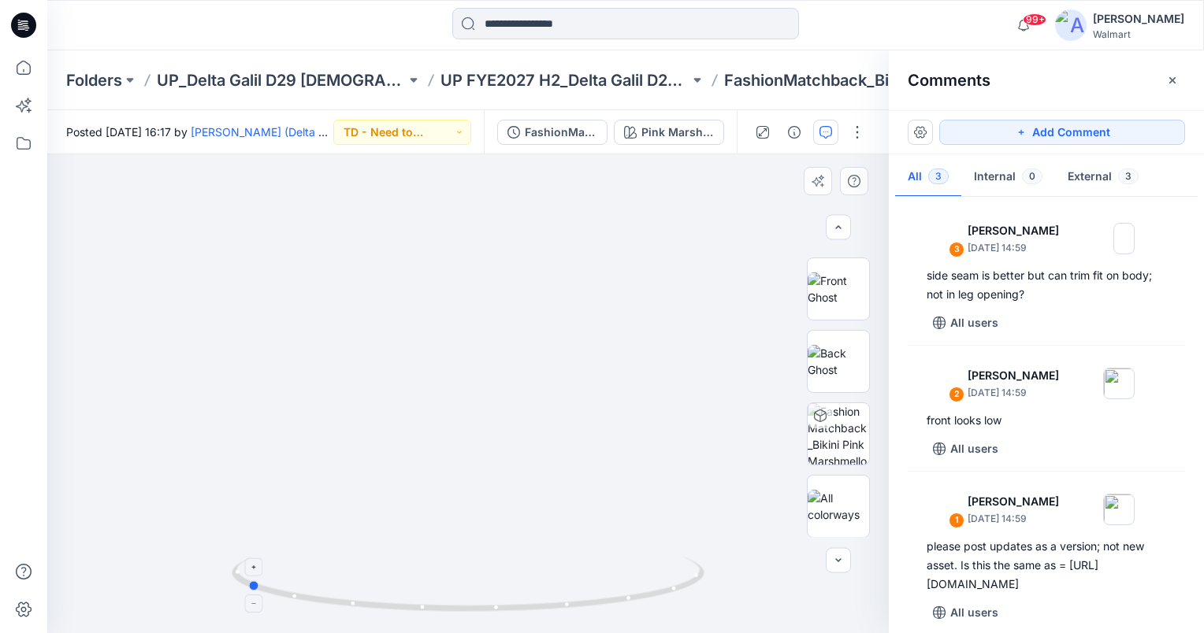
drag, startPoint x: 468, startPoint y: 609, endPoint x: 247, endPoint y: 577, distance: 223.7
click at [247, 577] on icon at bounding box center [470, 586] width 477 height 59
click at [1124, 131] on button "Add Comment" at bounding box center [1062, 132] width 246 height 25
click at [469, 366] on div "4" at bounding box center [467, 393] width 841 height 479
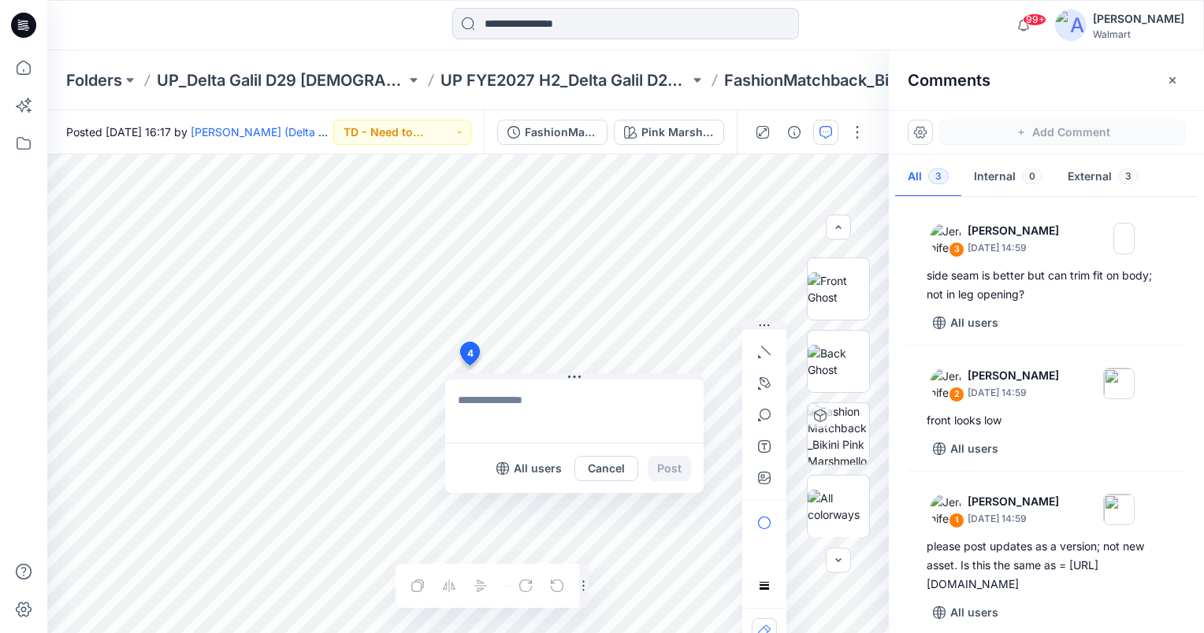
click at [541, 414] on textarea at bounding box center [574, 411] width 258 height 63
type textarea "**********"
click at [669, 464] on button "Post" at bounding box center [669, 468] width 43 height 25
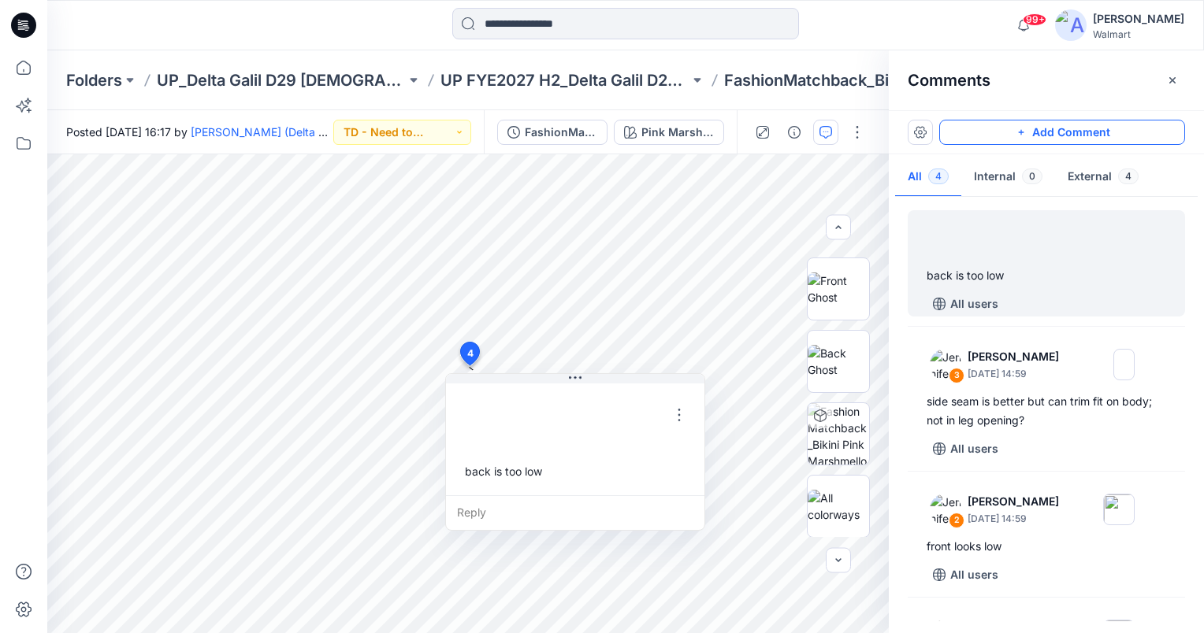
click at [1126, 132] on button "Add Comment" at bounding box center [1062, 132] width 246 height 25
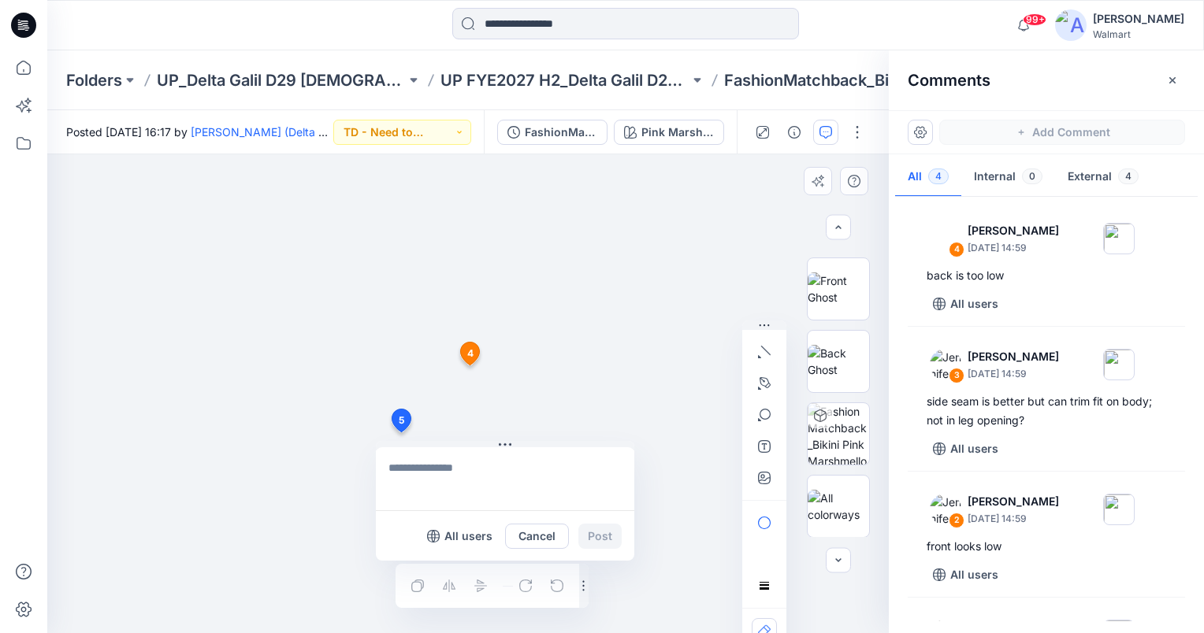
click at [399, 433] on div "5 All users Cancel Post 4 Jennifer Yerkes September 29, 2025 14:59 back is too …" at bounding box center [467, 393] width 841 height 479
click at [430, 444] on button at bounding box center [505, 445] width 258 height 9
click at [462, 477] on textarea at bounding box center [505, 479] width 258 height 63
type textarea "**********"
click at [585, 537] on button "Post" at bounding box center [599, 536] width 43 height 25
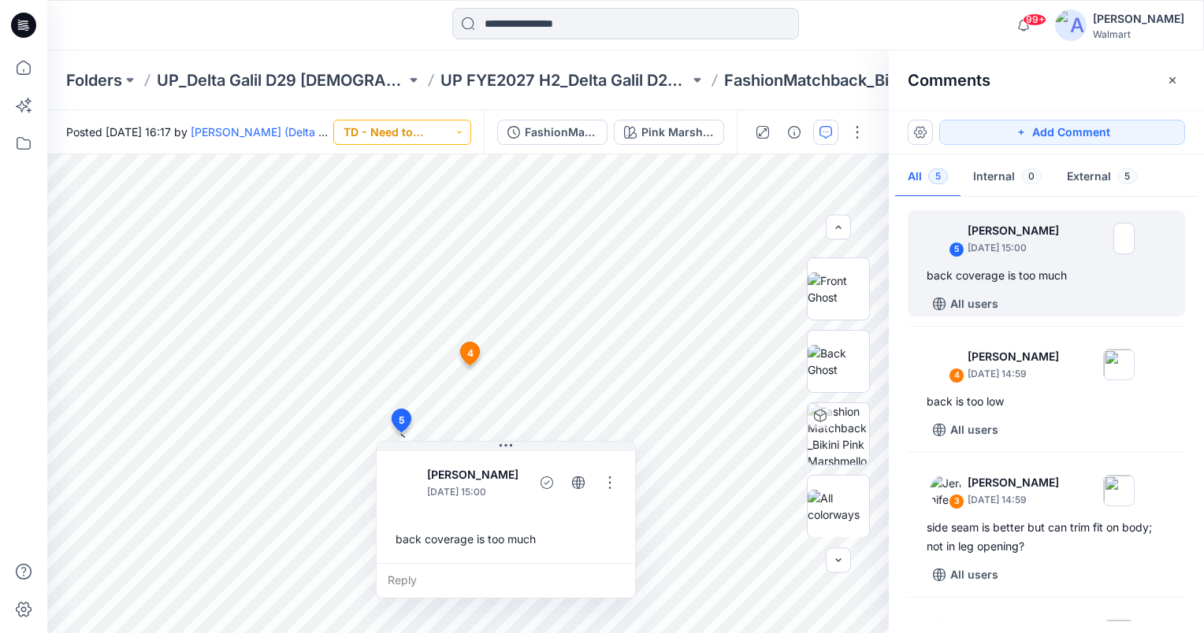
drag, startPoint x: 446, startPoint y: 149, endPoint x: 449, endPoint y: 128, distance: 21.5
click at [446, 149] on div "Posted Wednesday, September 24, 2025 16:17 by Dorelle Mcpherson (Delta Galil) T…" at bounding box center [265, 131] width 436 height 43
click at [449, 128] on button "TD - Need to Review" at bounding box center [402, 132] width 138 height 25
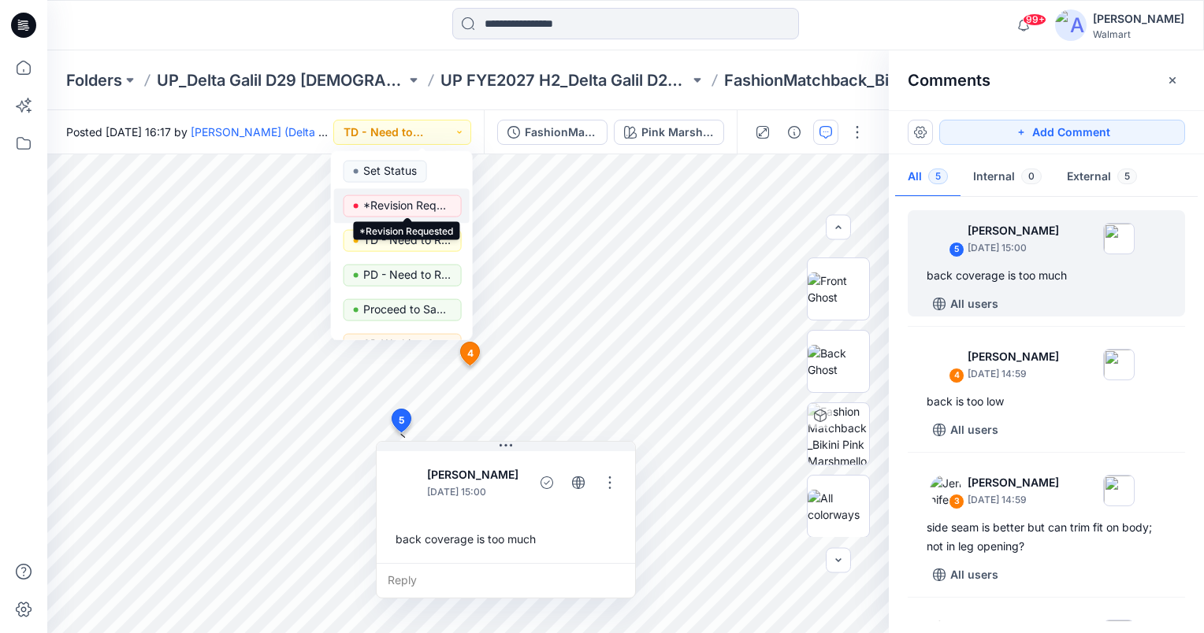
click at [422, 205] on p "*Revision Requested" at bounding box center [407, 205] width 88 height 20
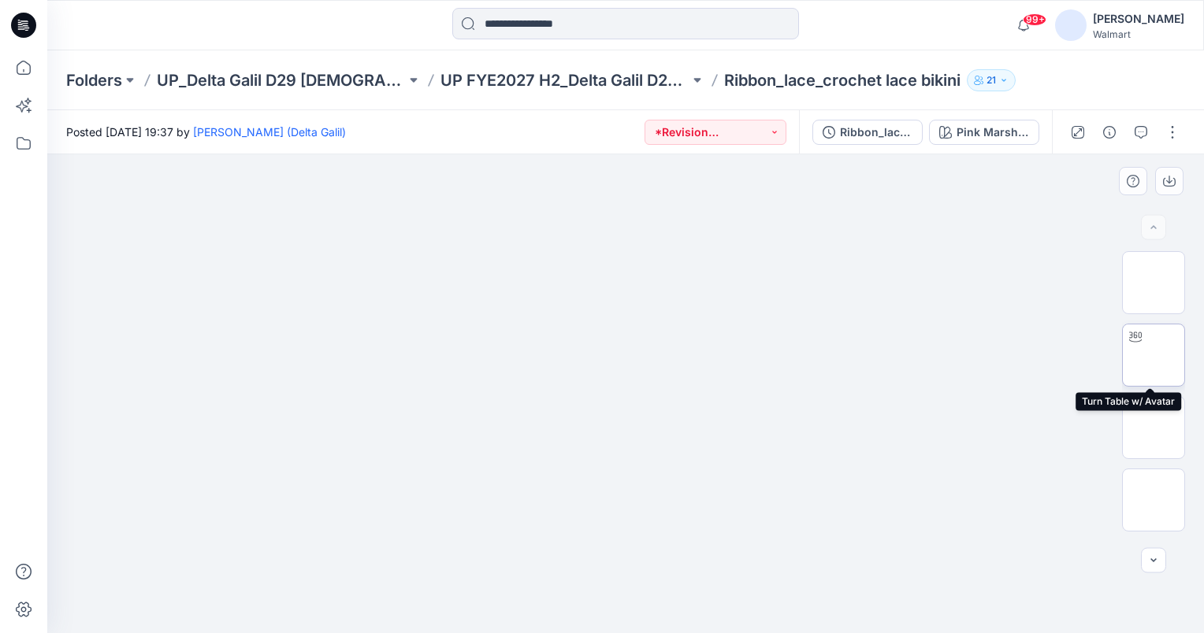
click at [1153, 355] on img at bounding box center [1153, 355] width 0 height 0
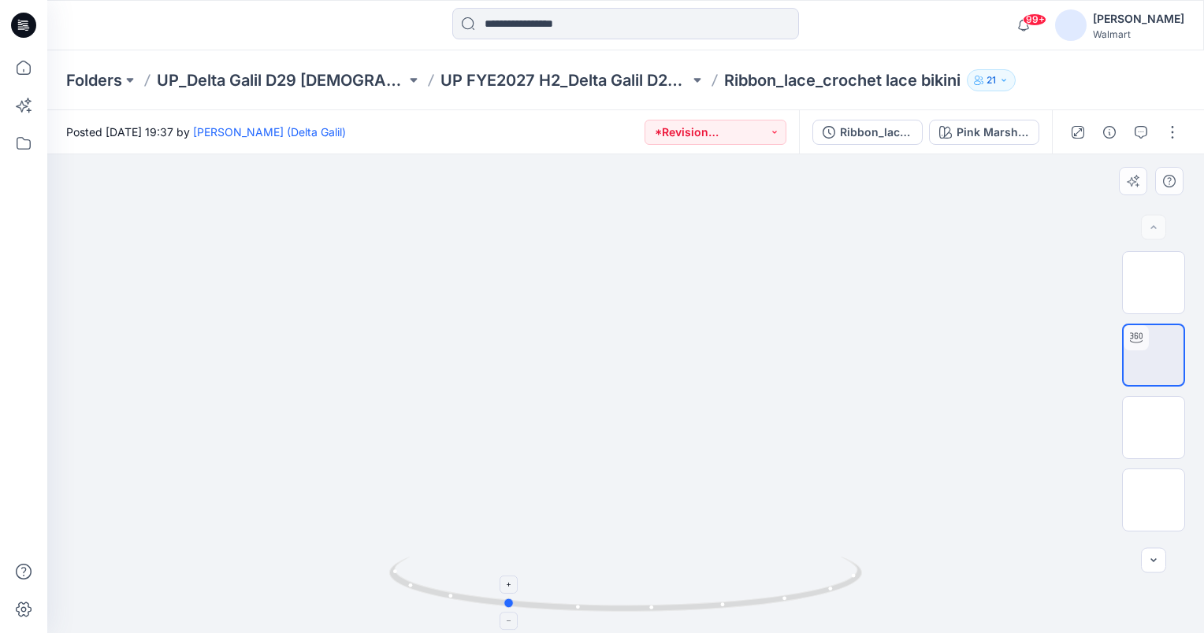
drag, startPoint x: 623, startPoint y: 609, endPoint x: 503, endPoint y: 597, distance: 121.1
click at [503, 597] on icon at bounding box center [627, 586] width 477 height 59
click at [507, 603] on circle at bounding box center [508, 603] width 9 height 9
click at [1146, 140] on button "button" at bounding box center [1140, 132] width 25 height 25
